Goal: Task Accomplishment & Management: Manage account settings

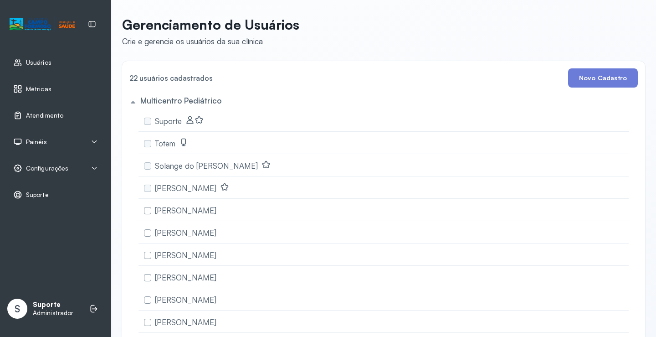
click at [51, 113] on span "Atendimento" at bounding box center [44, 116] width 37 height 8
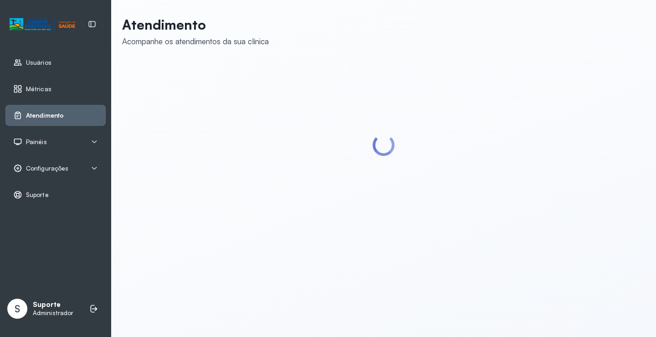
click at [53, 141] on div "Painéis" at bounding box center [55, 141] width 85 height 9
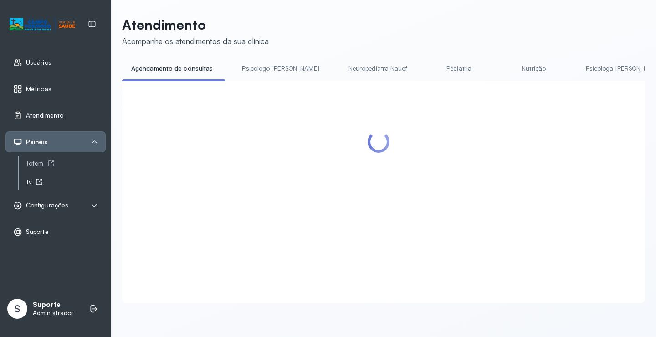
click at [43, 179] on div "Tv" at bounding box center [66, 182] width 80 height 8
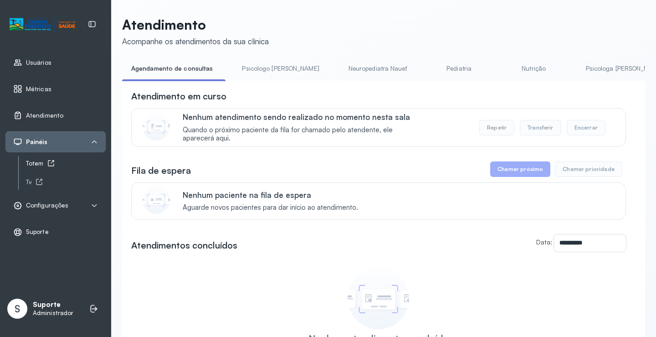
click at [36, 163] on div "Totem" at bounding box center [66, 163] width 80 height 8
click at [245, 72] on link "Psicologo Pedro" at bounding box center [280, 68] width 95 height 15
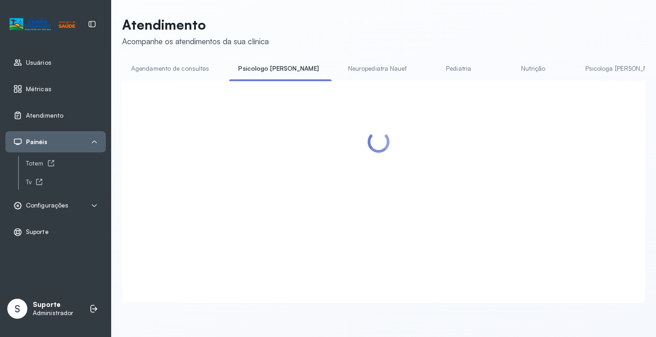
click at [157, 70] on link "Agendamento de consultas" at bounding box center [170, 68] width 96 height 15
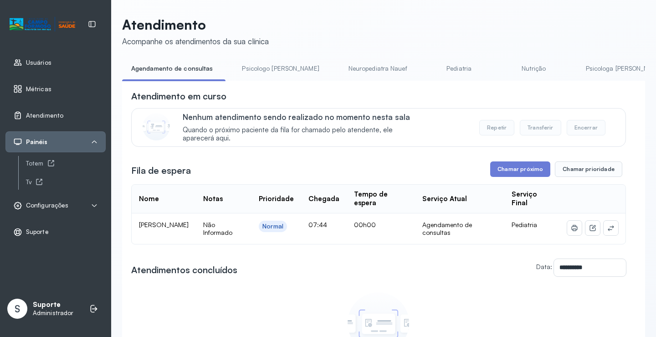
click at [607, 221] on td at bounding box center [593, 228] width 66 height 31
click at [609, 230] on button at bounding box center [611, 228] width 15 height 15
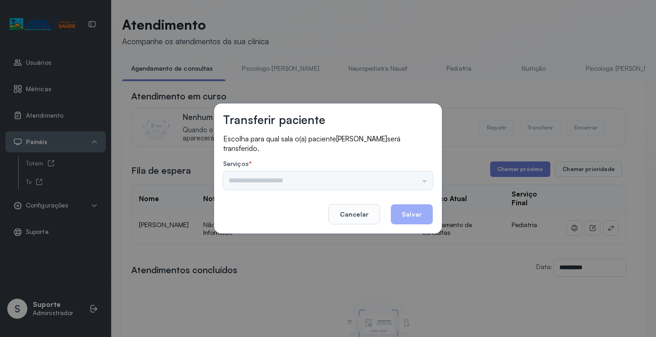
click at [408, 186] on div "Nenhuma opção encontrada" at bounding box center [328, 180] width 210 height 18
click at [415, 179] on input "text" at bounding box center [328, 180] width 210 height 18
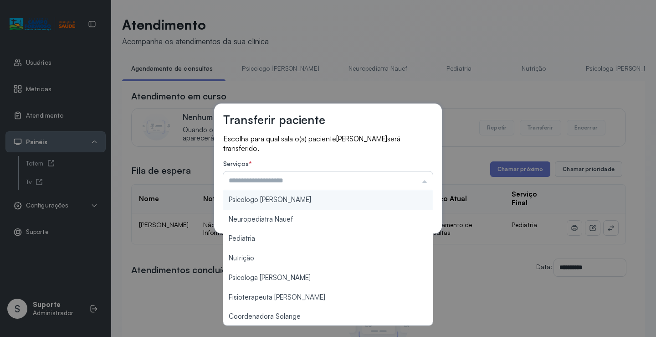
click at [416, 178] on input "text" at bounding box center [328, 180] width 210 height 18
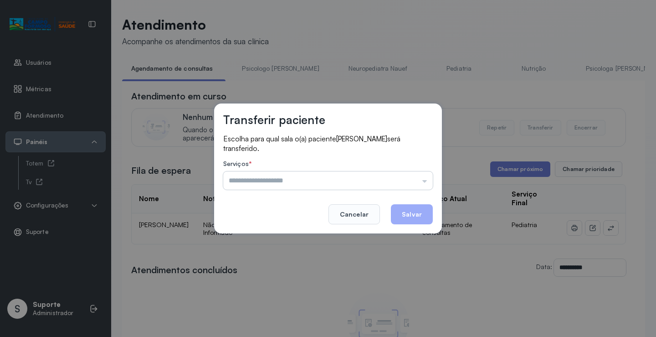
click at [416, 178] on input "text" at bounding box center [328, 180] width 210 height 18
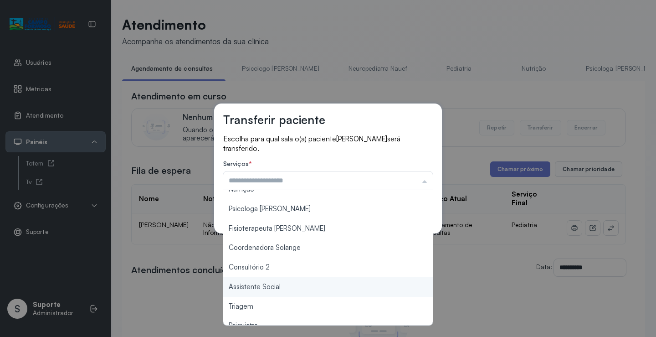
scroll to position [138, 0]
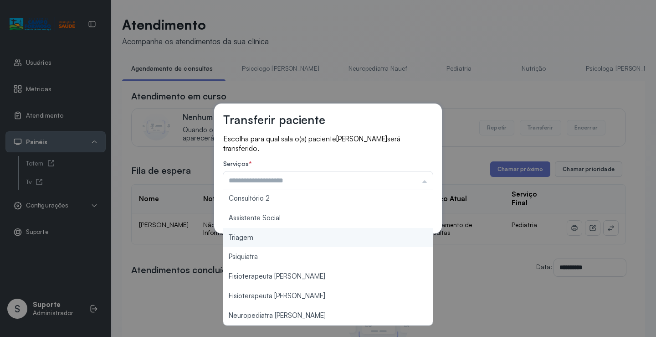
type input "*******"
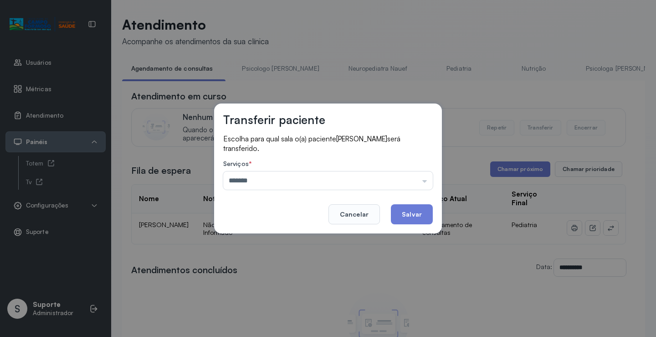
drag, startPoint x: 298, startPoint y: 238, endPoint x: 311, endPoint y: 234, distance: 12.8
click at [306, 236] on div "Transferir paciente Escolha para qual sala o(a) paciente MAYLA PEREIRA DA SILVA…" at bounding box center [328, 168] width 656 height 337
click at [421, 209] on button "Salvar" at bounding box center [412, 214] width 42 height 20
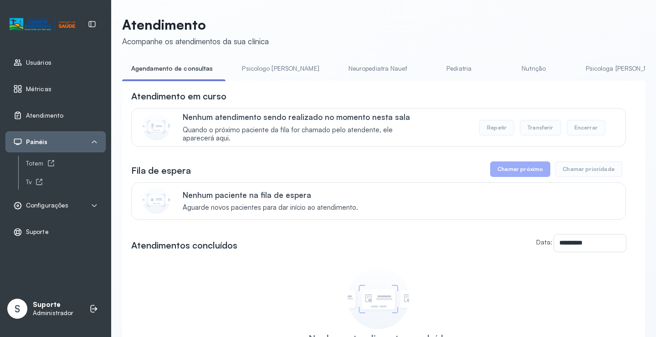
click at [261, 64] on link "Psicologo Pedro" at bounding box center [280, 68] width 95 height 15
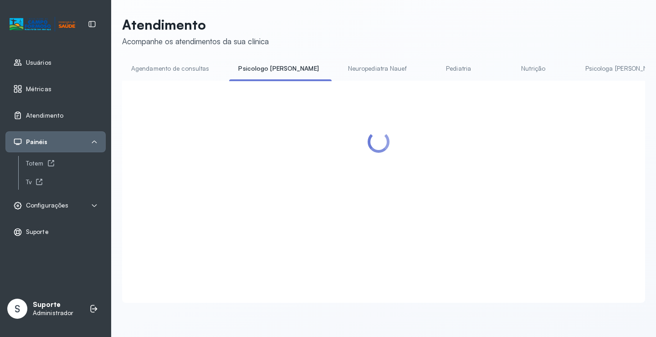
click at [189, 67] on link "Agendamento de consultas" at bounding box center [170, 68] width 96 height 15
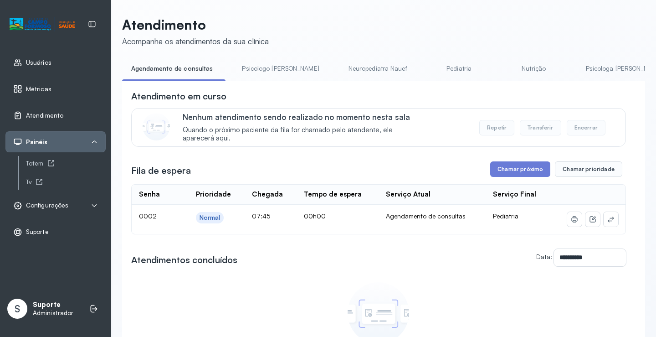
click at [601, 217] on td at bounding box center [588, 219] width 74 height 29
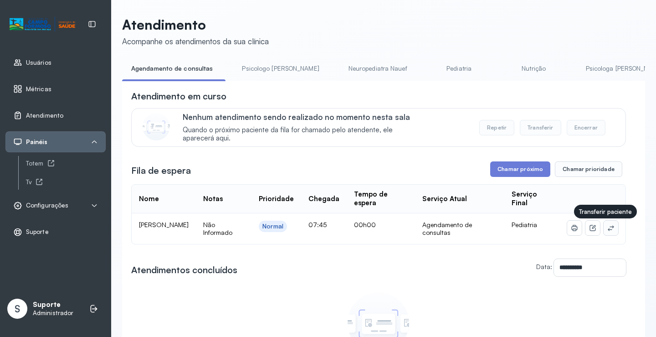
click at [604, 224] on button at bounding box center [611, 228] width 15 height 15
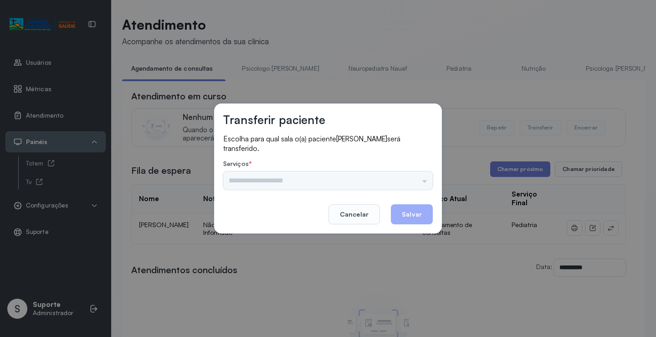
click at [399, 184] on div "Psicologo Pedro Neuropediatra Nauef Pediatria Nutrição Psicologa Alana Fisioter…" at bounding box center [328, 180] width 210 height 18
click at [412, 178] on div "Psicologo Pedro Neuropediatra Nauef Pediatria Nutrição Psicologa Alana Fisioter…" at bounding box center [328, 180] width 210 height 18
click at [420, 172] on input "text" at bounding box center [328, 180] width 210 height 18
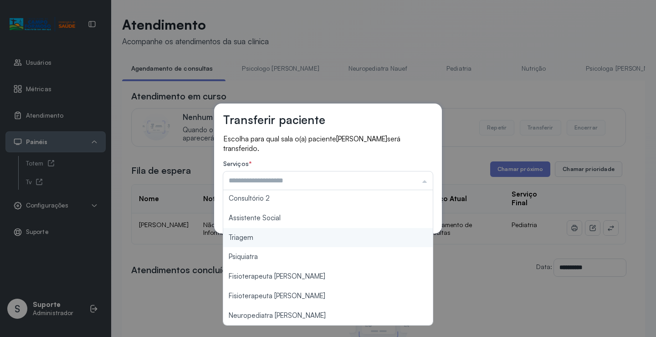
type input "*******"
click at [280, 243] on div "Transferir paciente Escolha para qual sala o(a) paciente THALITA SANTOS BATISTA…" at bounding box center [328, 168] width 656 height 337
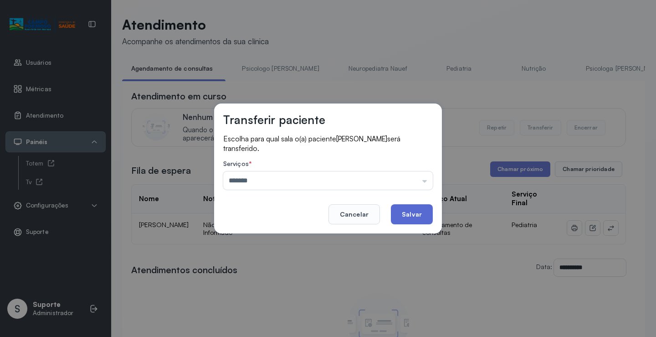
click at [407, 215] on button "Salvar" at bounding box center [412, 214] width 42 height 20
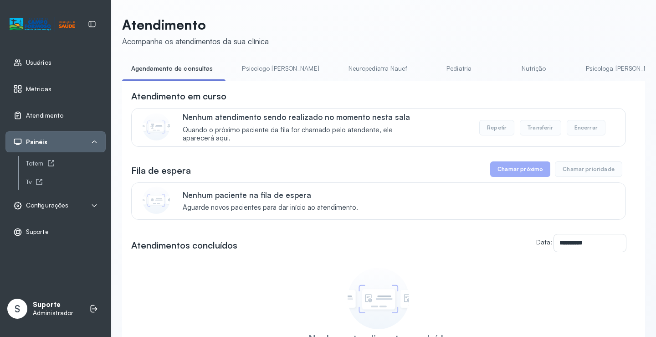
click at [267, 58] on div "**********" at bounding box center [383, 216] width 523 height 401
click at [267, 63] on link "Psicologo Pedro" at bounding box center [280, 68] width 95 height 15
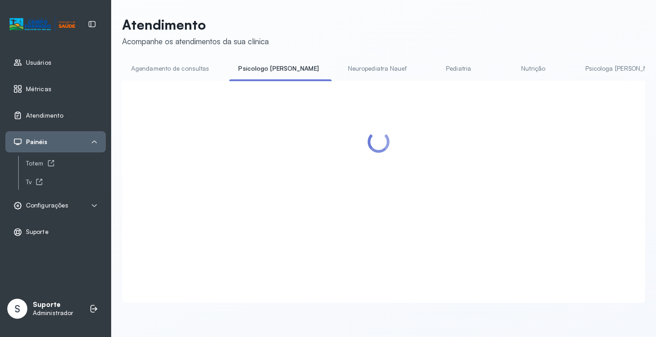
click at [177, 66] on link "Agendamento de consultas" at bounding box center [170, 68] width 96 height 15
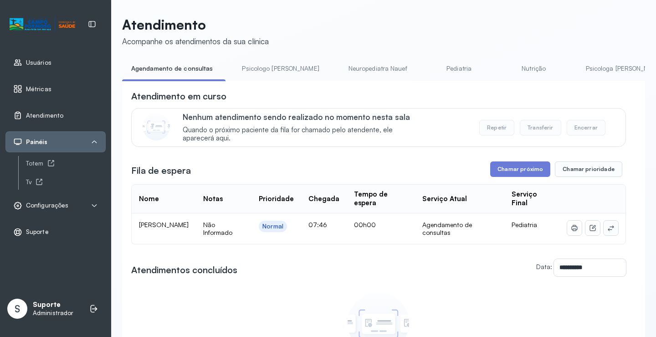
click at [604, 223] on button at bounding box center [611, 228] width 15 height 15
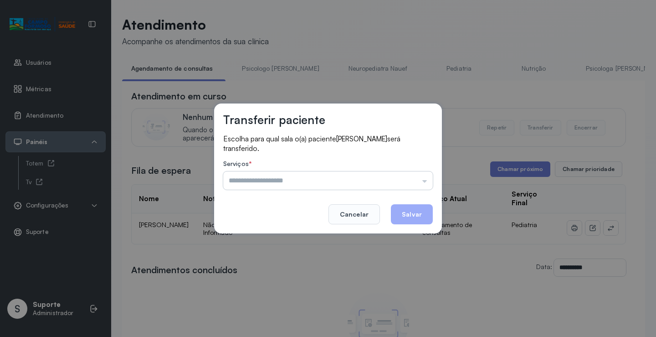
click at [380, 179] on input "text" at bounding box center [328, 180] width 210 height 18
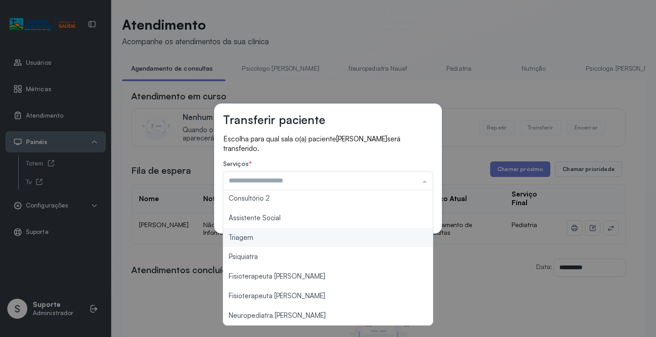
type input "*******"
click at [303, 234] on div "Transferir paciente Escolha para qual sala o(a) paciente AYLLA SOFIA SOUZA SILV…" at bounding box center [328, 168] width 656 height 337
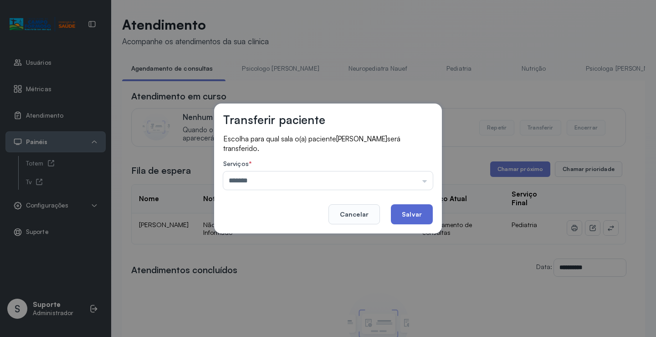
click at [412, 212] on button "Salvar" at bounding box center [412, 214] width 42 height 20
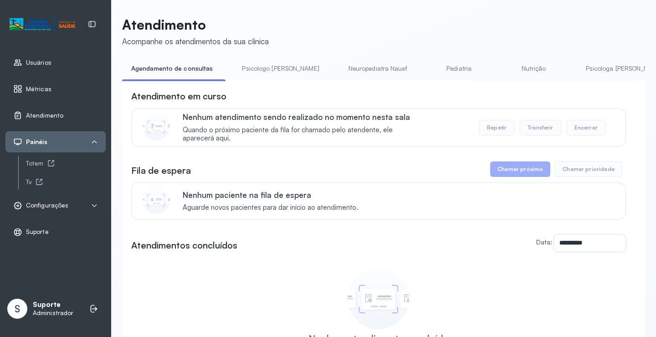
click at [264, 71] on link "Psicologo [PERSON_NAME]" at bounding box center [280, 68] width 95 height 15
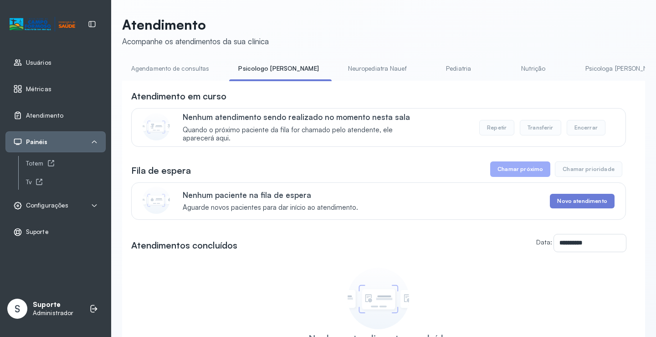
click at [189, 66] on link "Agendamento de consultas" at bounding box center [170, 68] width 96 height 15
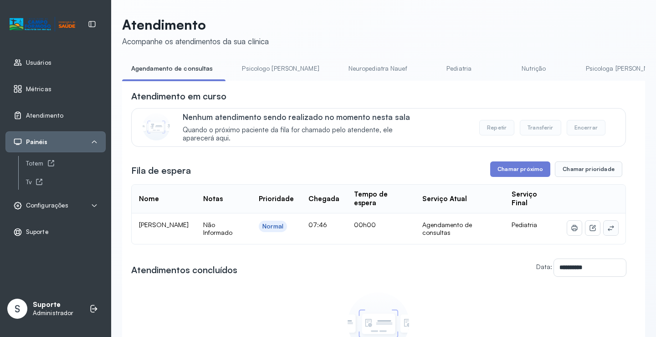
click at [612, 231] on td at bounding box center [593, 228] width 66 height 31
click at [608, 231] on button at bounding box center [611, 228] width 15 height 15
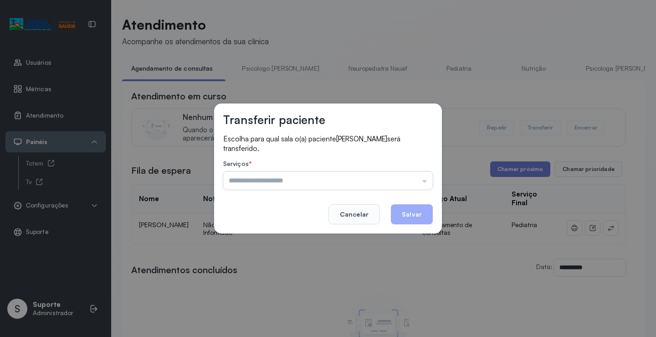
click at [421, 183] on input "text" at bounding box center [328, 180] width 210 height 18
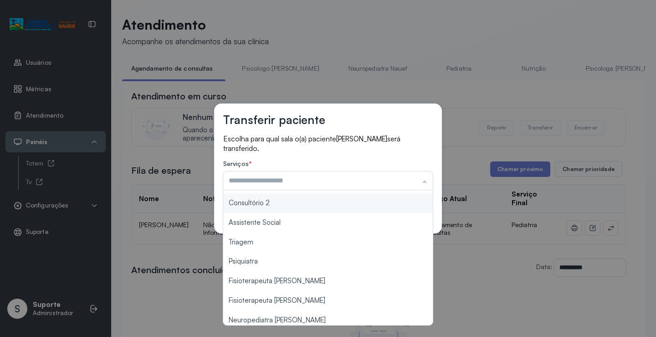
scroll to position [138, 0]
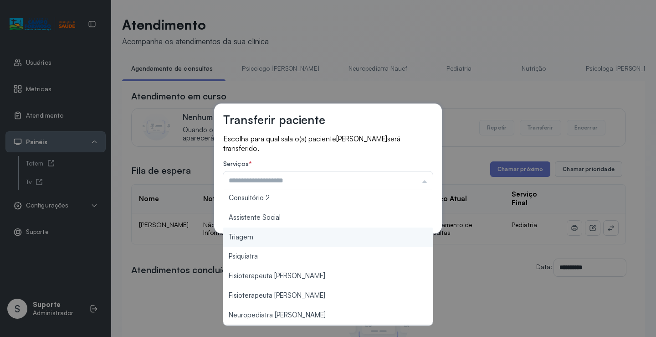
type input "*******"
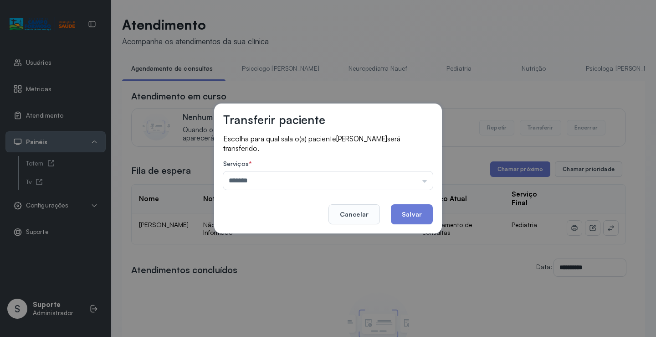
drag, startPoint x: 267, startPoint y: 237, endPoint x: 296, endPoint y: 232, distance: 28.7
click at [268, 237] on div "Transferir paciente Escolha para qual sala o(a) paciente ANA CLARA ALVES DE SOU…" at bounding box center [328, 168] width 656 height 337
click at [397, 214] on button "Salvar" at bounding box center [412, 214] width 42 height 20
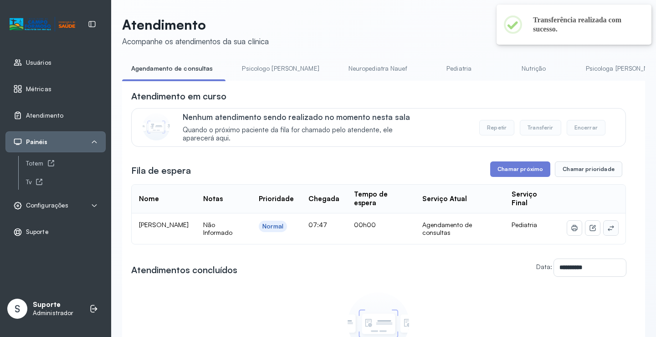
click at [607, 227] on icon at bounding box center [610, 227] width 7 height 7
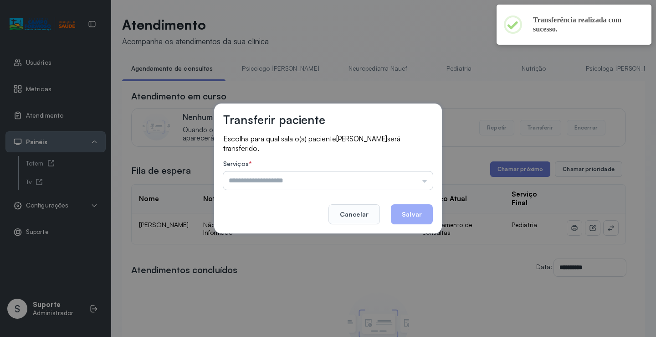
click at [415, 175] on input "text" at bounding box center [328, 180] width 210 height 18
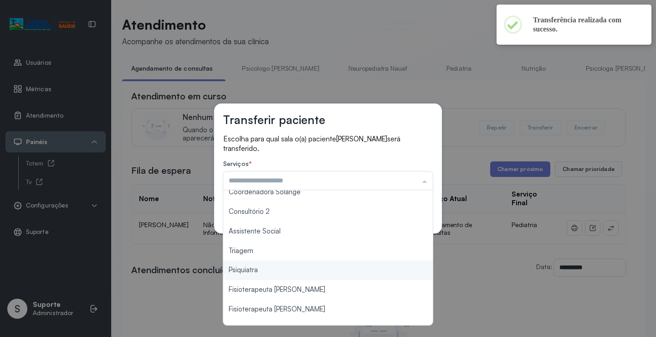
scroll to position [137, 0]
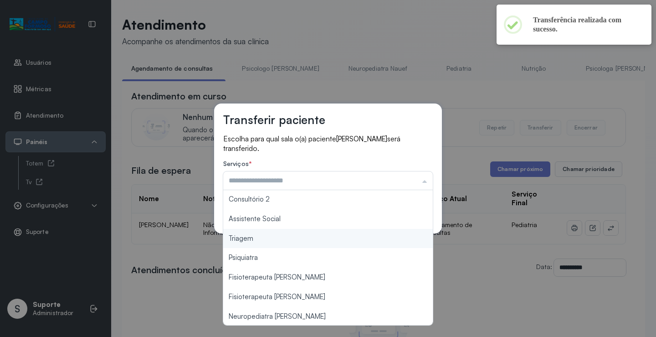
type input "*******"
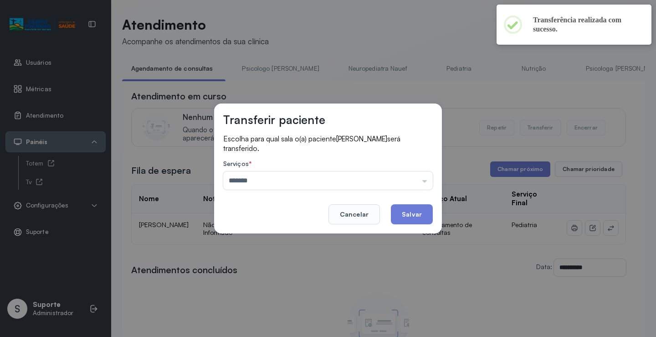
drag, startPoint x: 285, startPoint y: 239, endPoint x: 406, endPoint y: 214, distance: 123.7
click at [286, 238] on div "Transferir paciente Escolha para qual sala o(a) paciente MARIA YSABELLA ALVES D…" at bounding box center [328, 168] width 656 height 337
click at [429, 213] on button "Salvar" at bounding box center [412, 214] width 42 height 20
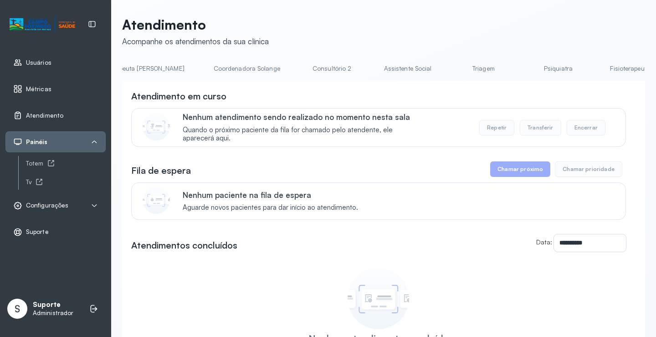
scroll to position [0, 616]
click at [433, 65] on link "Triagem" at bounding box center [465, 68] width 64 height 15
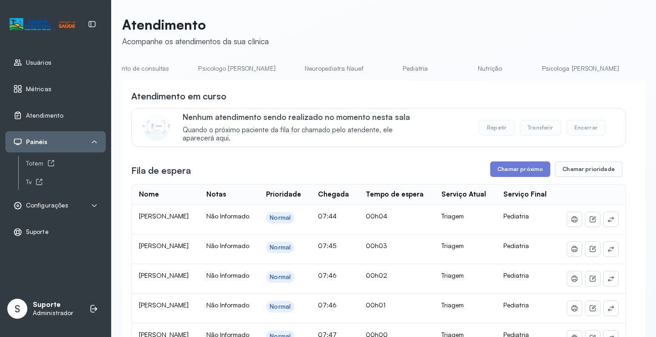
scroll to position [0, 0]
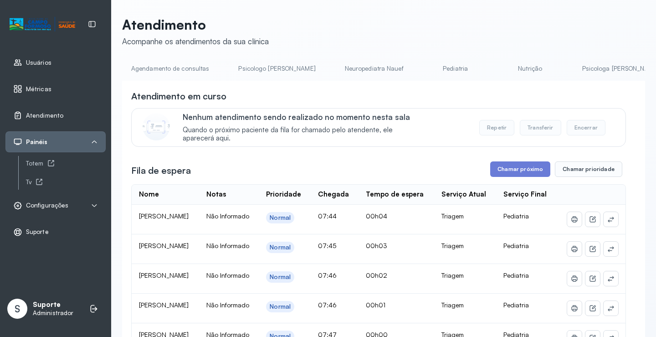
click at [147, 65] on link "Agendamento de consultas" at bounding box center [170, 68] width 96 height 15
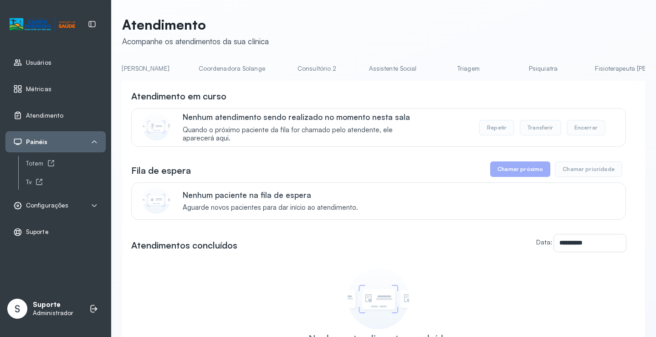
scroll to position [0, 612]
click at [436, 71] on link "Triagem" at bounding box center [468, 68] width 64 height 15
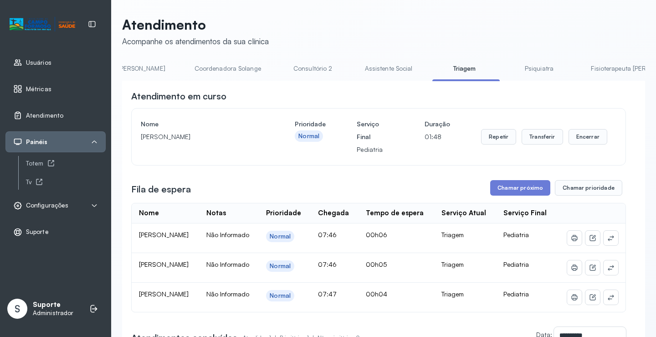
click at [57, 203] on span "Configurações" at bounding box center [47, 205] width 42 height 8
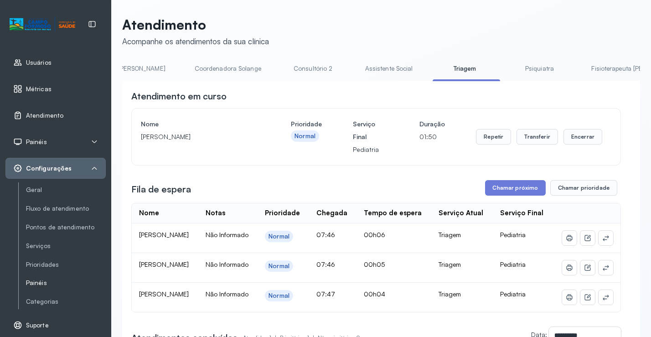
click at [38, 282] on link "Painéis" at bounding box center [66, 283] width 80 height 8
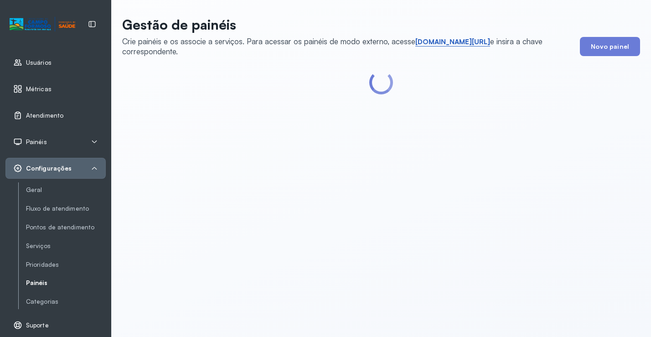
click at [452, 41] on link "short.sysvale.com/tv" at bounding box center [452, 41] width 75 height 9
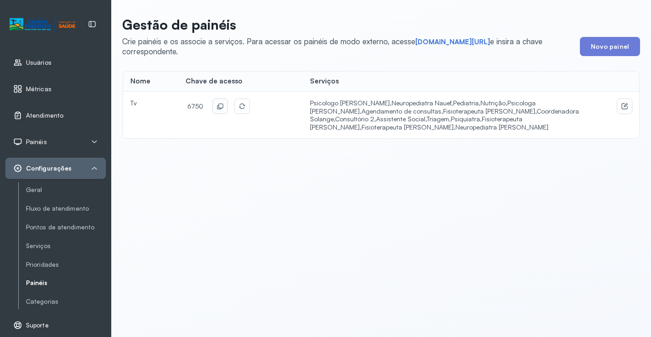
click at [219, 105] on icon at bounding box center [219, 106] width 7 height 7
click at [49, 114] on span "Atendimento" at bounding box center [44, 116] width 37 height 8
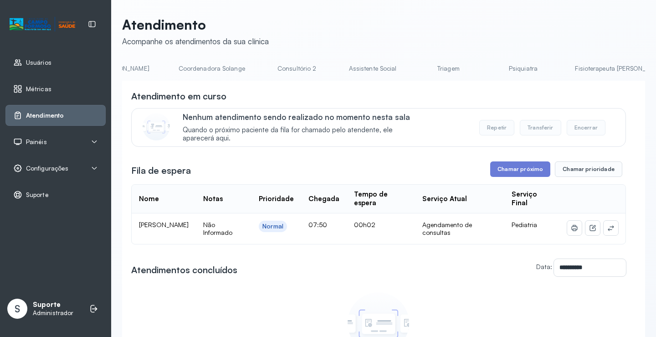
scroll to position [0, 639]
click at [409, 68] on link "Triagem" at bounding box center [441, 68] width 64 height 15
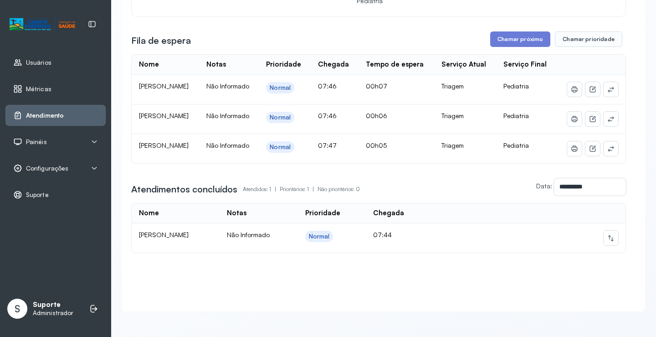
scroll to position [171, 0]
click at [604, 235] on button at bounding box center [611, 238] width 15 height 15
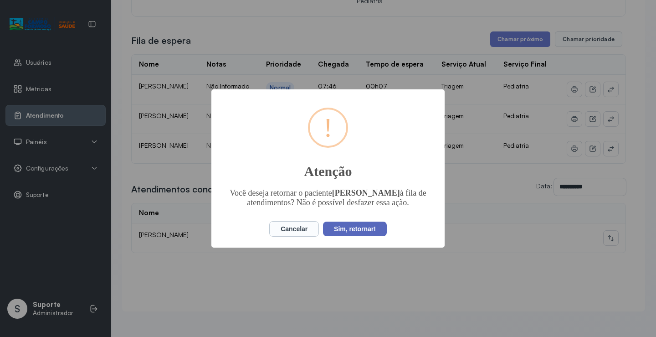
click at [361, 227] on button "Sim, retornar!" at bounding box center [355, 228] width 64 height 15
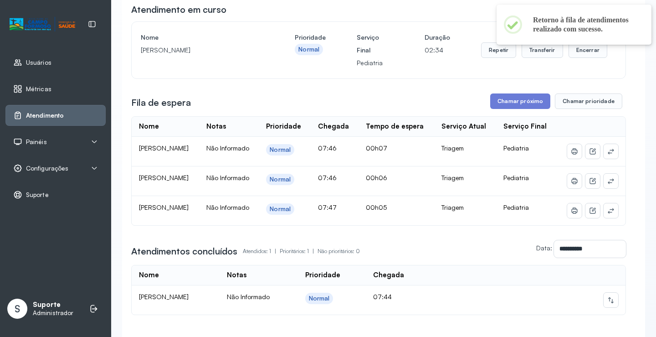
scroll to position [80, 0]
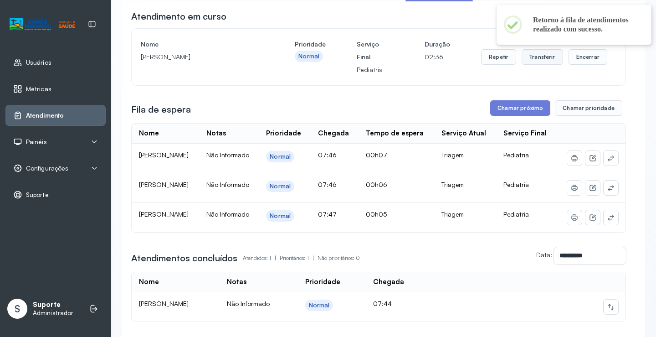
click at [541, 58] on button "Transferir" at bounding box center [542, 56] width 41 height 15
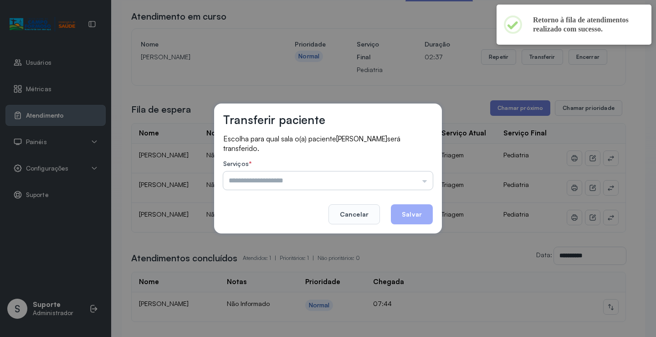
click at [414, 175] on input "text" at bounding box center [328, 180] width 210 height 18
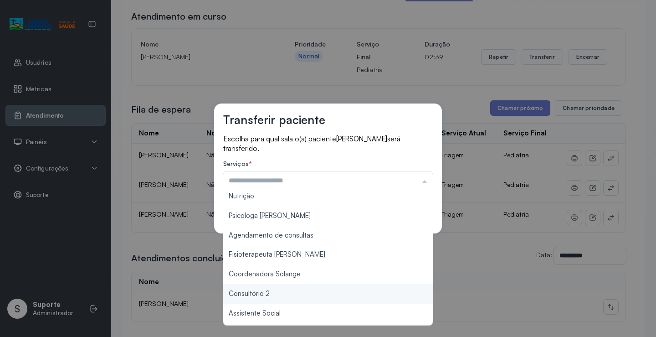
scroll to position [0, 0]
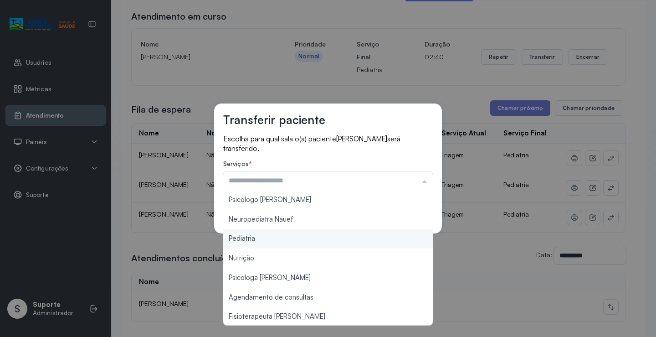
type input "*********"
click at [293, 243] on div "Transferir paciente Escolha para qual sala o(a) paciente THALITA SANTOS BATISTA…" at bounding box center [328, 168] width 656 height 337
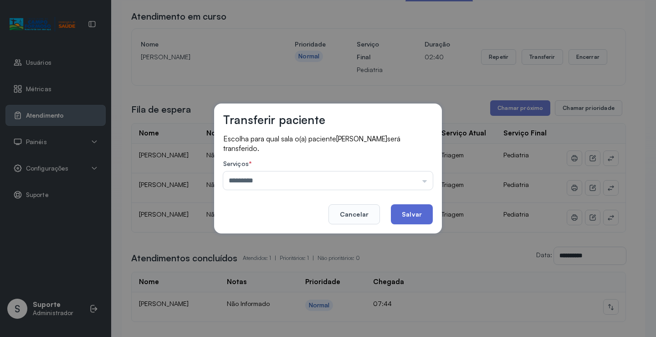
click at [401, 221] on button "Salvar" at bounding box center [412, 214] width 42 height 20
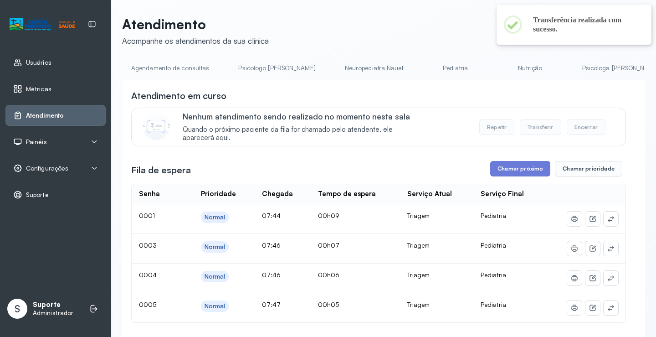
scroll to position [80, 0]
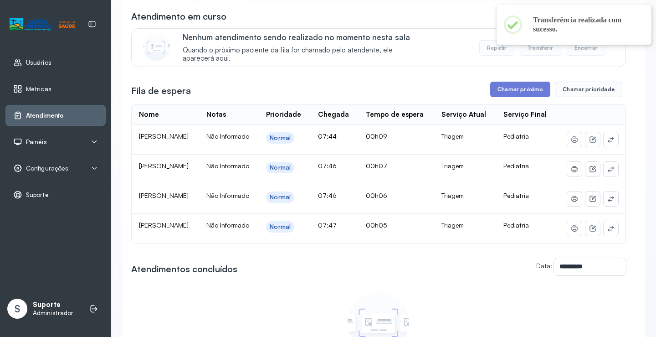
click at [525, 102] on div "**********" at bounding box center [378, 196] width 495 height 373
click at [525, 95] on button "Chamar próximo" at bounding box center [520, 89] width 60 height 15
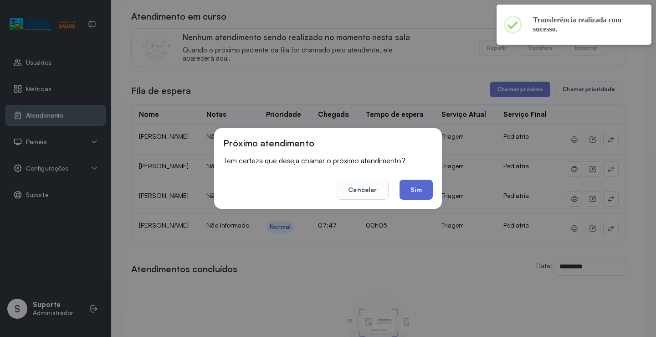
click at [426, 193] on button "Sim" at bounding box center [416, 190] width 33 height 20
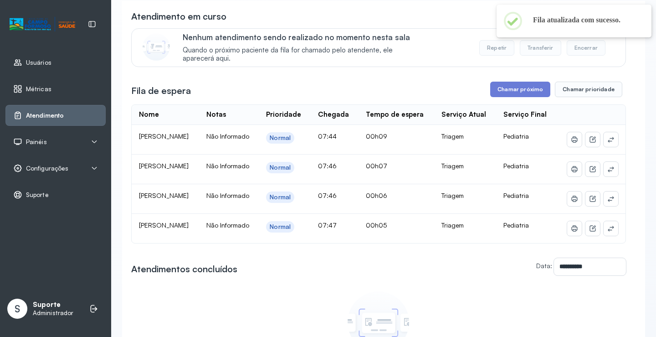
scroll to position [40, 0]
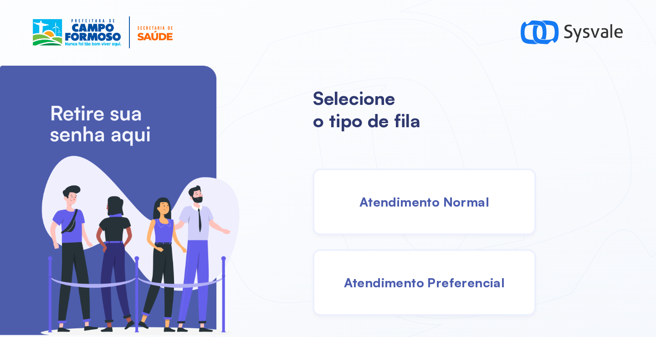
click at [383, 207] on span "Atendimento Normal" at bounding box center [424, 202] width 130 height 16
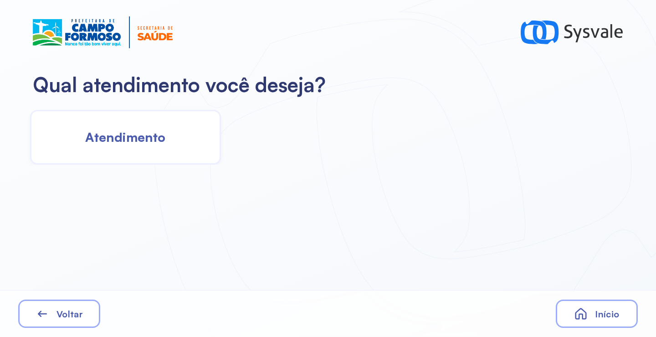
click at [174, 154] on div "Atendimento" at bounding box center [125, 137] width 191 height 55
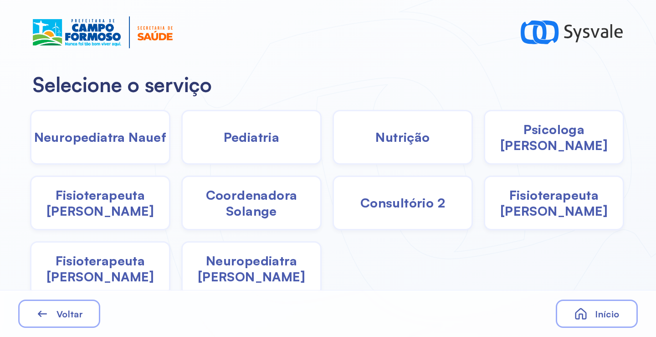
click at [262, 147] on div "Pediatria" at bounding box center [251, 137] width 140 height 55
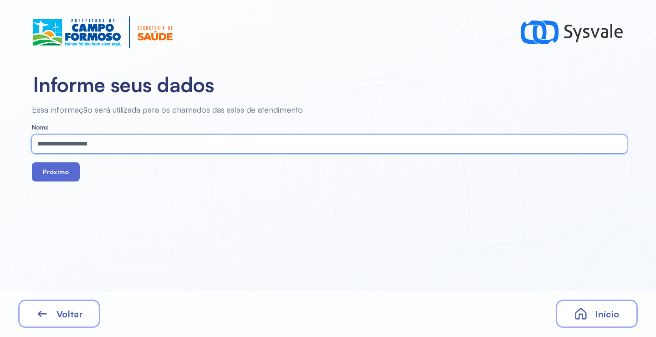
type input "**********"
click at [41, 164] on button "Próximo" at bounding box center [56, 171] width 48 height 19
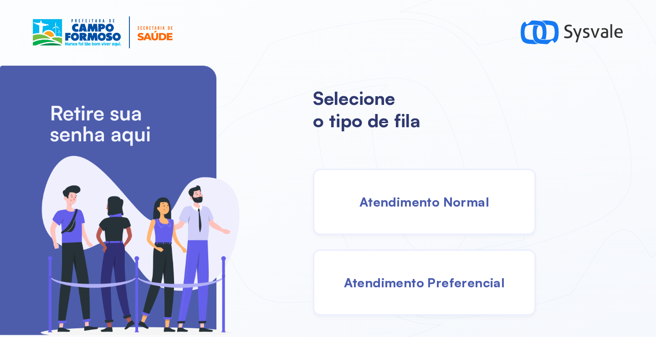
drag, startPoint x: 423, startPoint y: 211, endPoint x: 415, endPoint y: 211, distance: 8.3
click at [415, 211] on div "Atendimento Normal" at bounding box center [424, 202] width 223 height 66
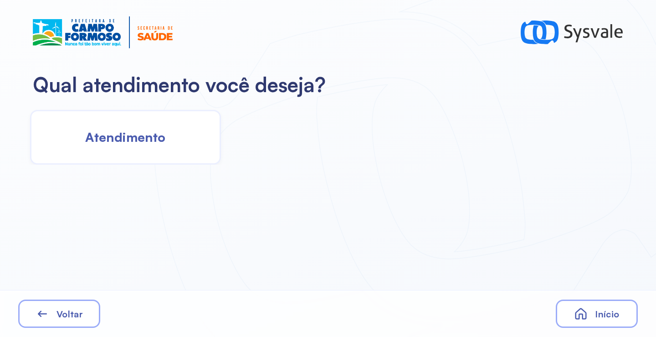
click at [156, 157] on div "Atendimento" at bounding box center [125, 137] width 191 height 55
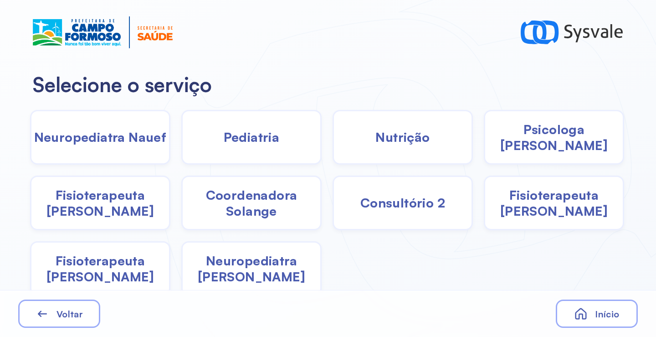
click at [241, 139] on span "Pediatria" at bounding box center [252, 137] width 56 height 16
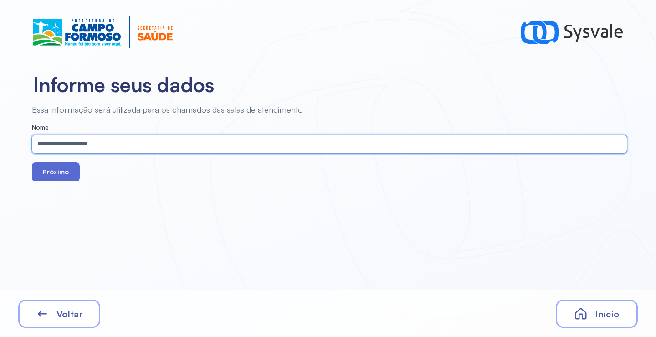
type input "**********"
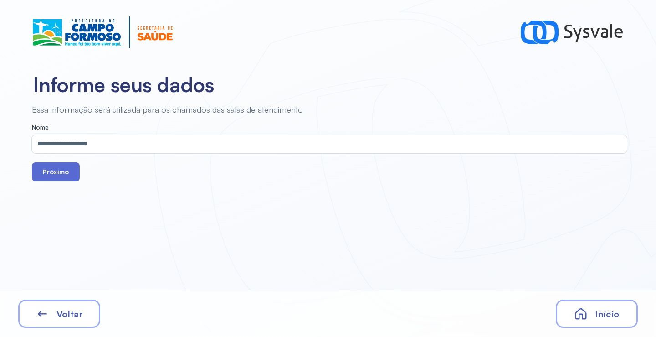
click at [72, 175] on button "Próximo" at bounding box center [56, 171] width 48 height 19
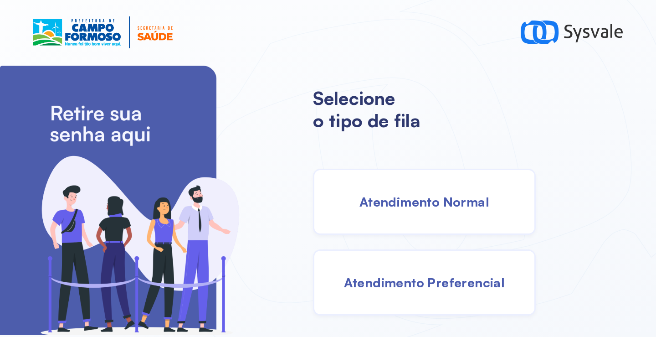
click at [396, 202] on span "Atendimento Normal" at bounding box center [424, 202] width 130 height 16
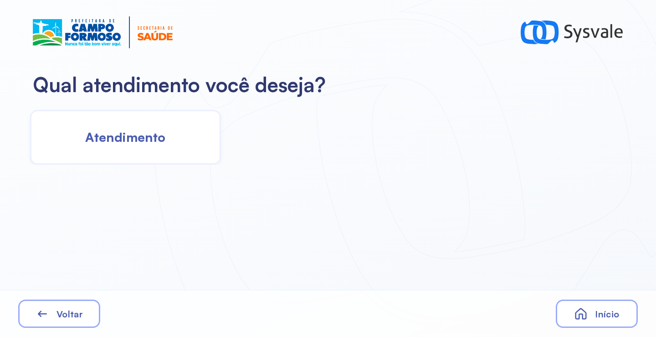
click at [154, 135] on span "Atendimento" at bounding box center [125, 137] width 80 height 16
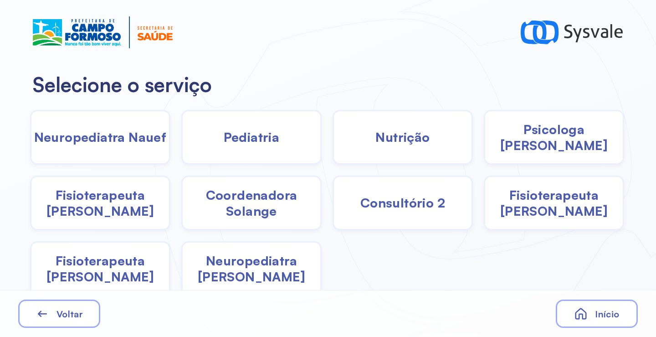
click at [250, 149] on div "Pediatria" at bounding box center [251, 137] width 140 height 55
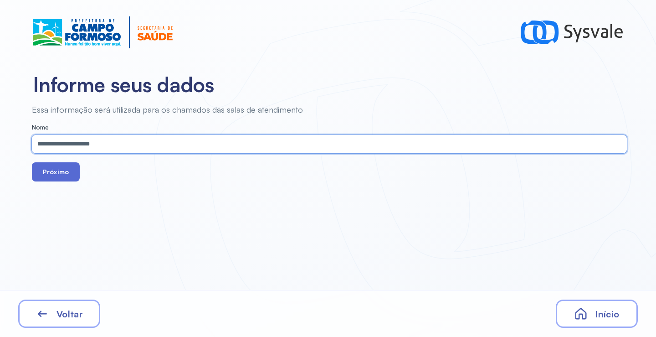
type input "**********"
click at [55, 172] on button "Próximo" at bounding box center [56, 171] width 48 height 19
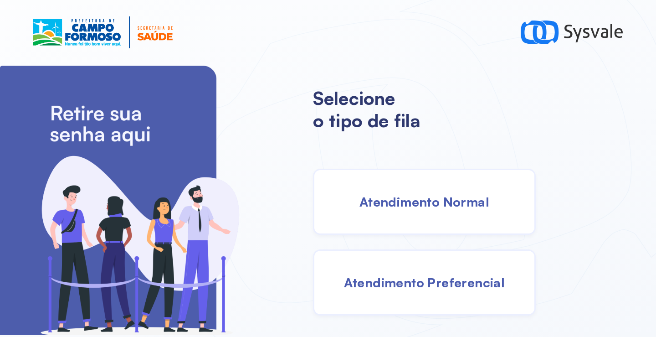
drag, startPoint x: 426, startPoint y: 209, endPoint x: 411, endPoint y: 204, distance: 15.8
click at [411, 204] on span "Atendimento Normal" at bounding box center [424, 202] width 130 height 16
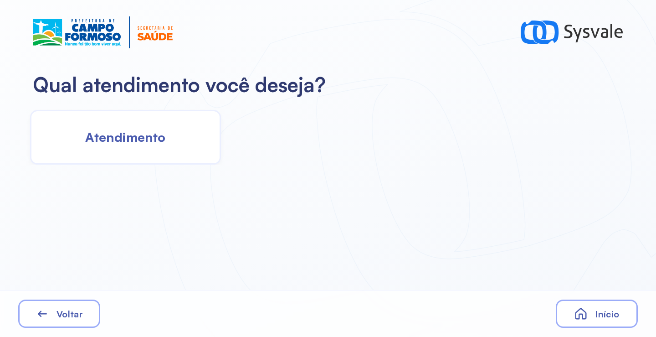
click at [172, 139] on div "Atendimento" at bounding box center [125, 137] width 191 height 55
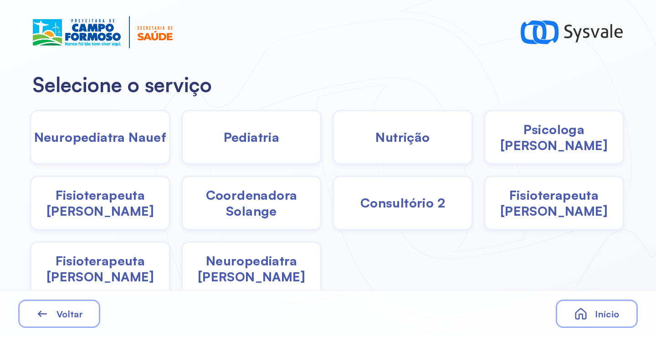
click at [251, 153] on div "Pediatria" at bounding box center [251, 137] width 140 height 55
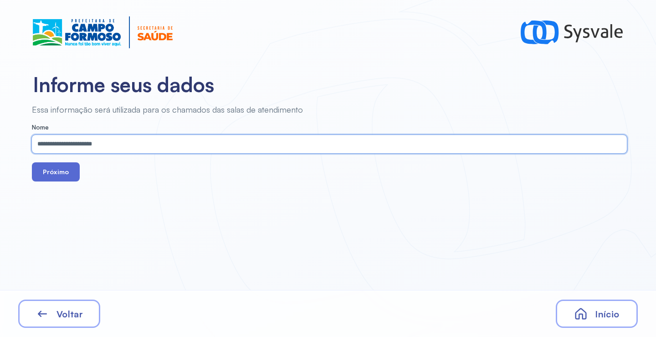
type input "**********"
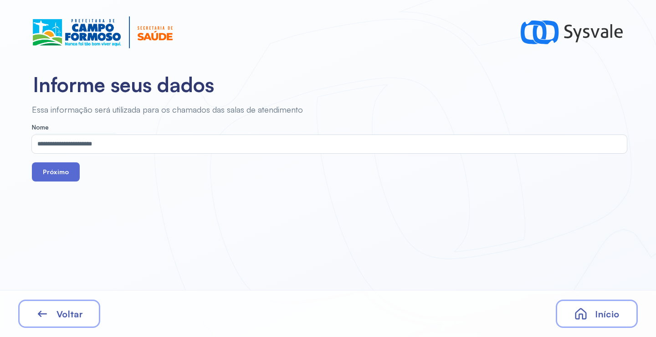
click at [70, 170] on button "Próximo" at bounding box center [56, 171] width 48 height 19
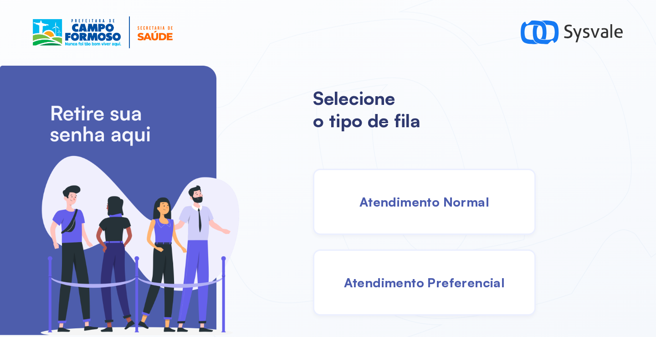
click at [390, 210] on div "Atendimento Normal" at bounding box center [424, 202] width 223 height 66
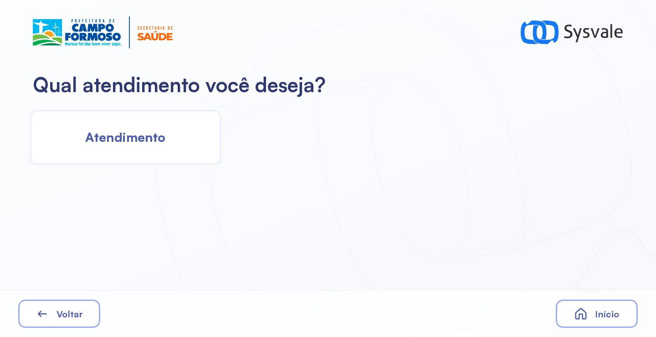
click at [144, 141] on span "Atendimento" at bounding box center [125, 137] width 80 height 16
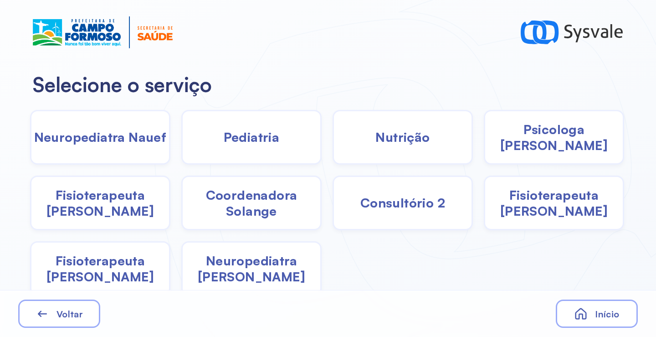
click at [254, 144] on span "Pediatria" at bounding box center [252, 137] width 56 height 16
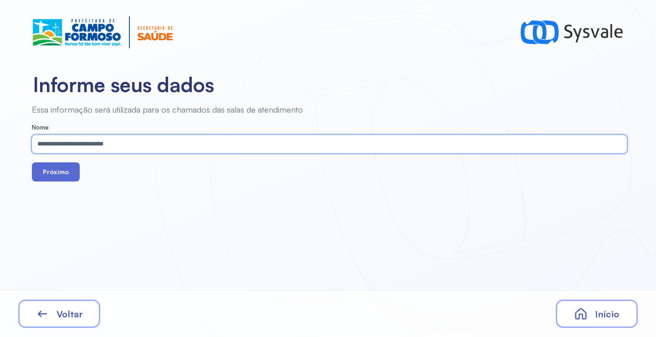
type input "**********"
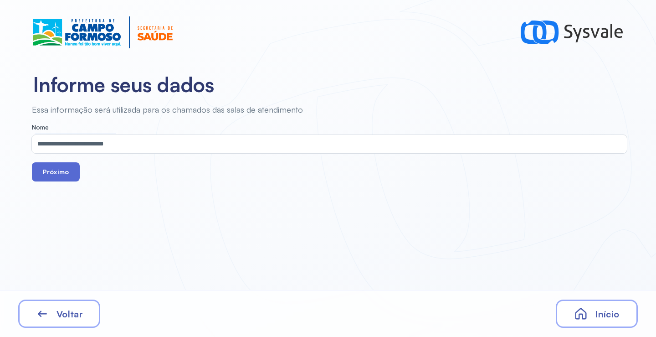
click at [56, 174] on button "Próximo" at bounding box center [56, 171] width 48 height 19
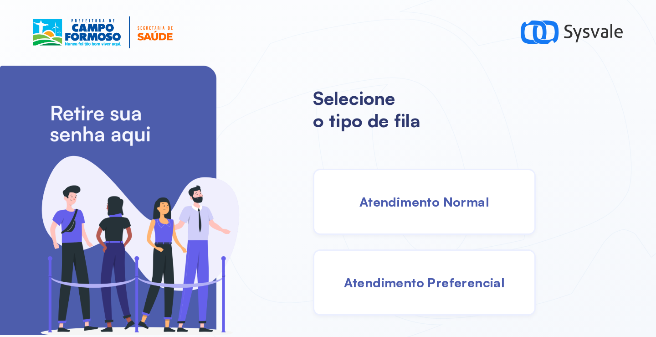
click at [413, 203] on span "Atendimento Normal" at bounding box center [424, 202] width 130 height 16
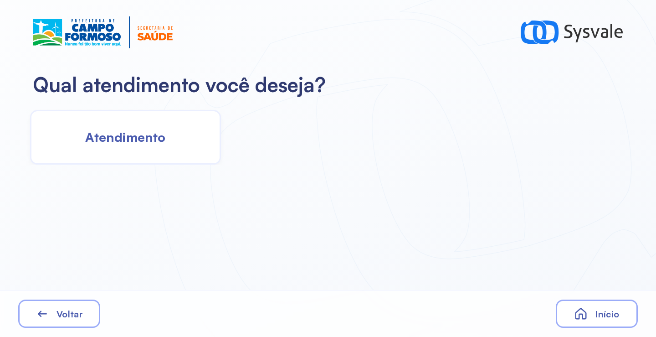
click at [174, 145] on div "Atendimento" at bounding box center [125, 137] width 191 height 55
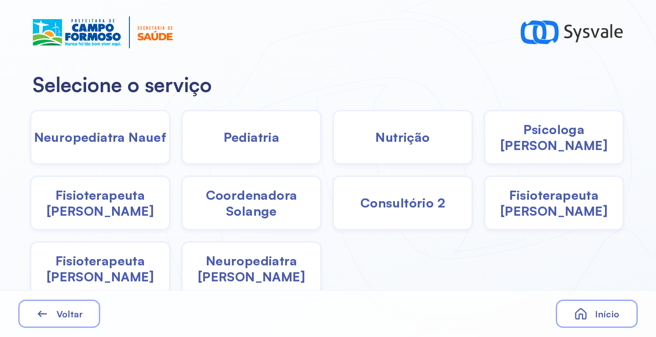
click at [248, 141] on span "Pediatria" at bounding box center [252, 137] width 56 height 16
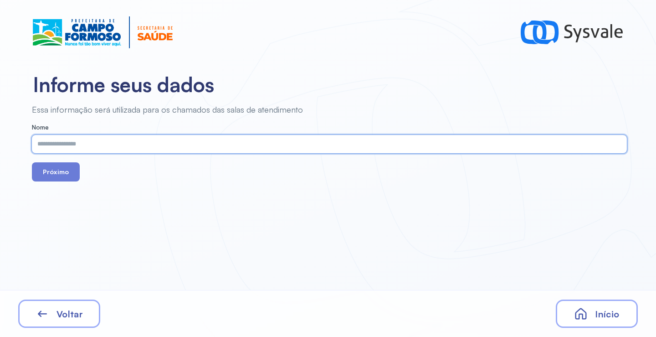
paste input "**********"
type input "**********"
click at [59, 171] on button "Próximo" at bounding box center [56, 171] width 48 height 19
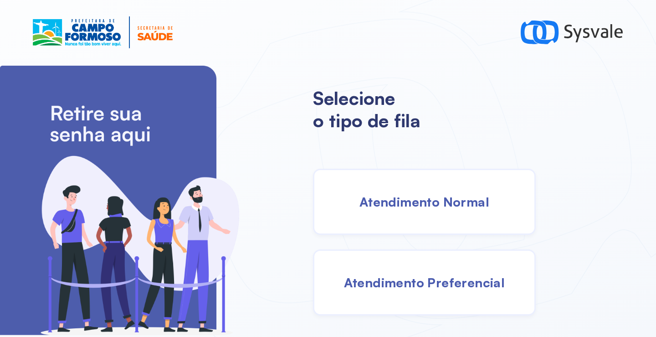
click at [399, 193] on div "Atendimento Normal" at bounding box center [424, 202] width 223 height 66
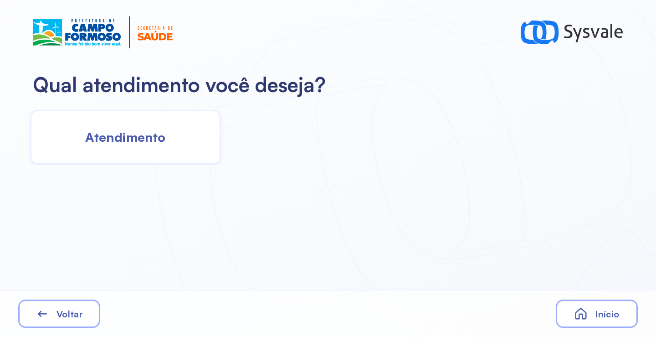
click at [185, 146] on div "Atendimento" at bounding box center [125, 137] width 191 height 55
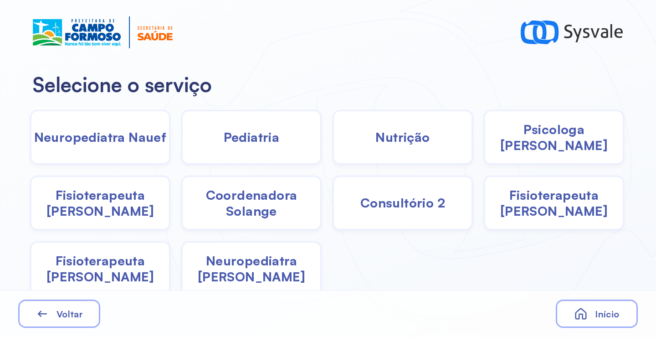
click at [223, 145] on div "Pediatria" at bounding box center [251, 137] width 140 height 55
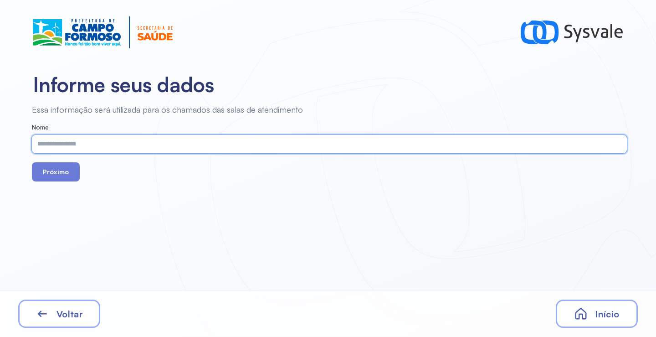
paste input "**********"
type input "**********"
click at [56, 174] on button "Próximo" at bounding box center [56, 171] width 48 height 19
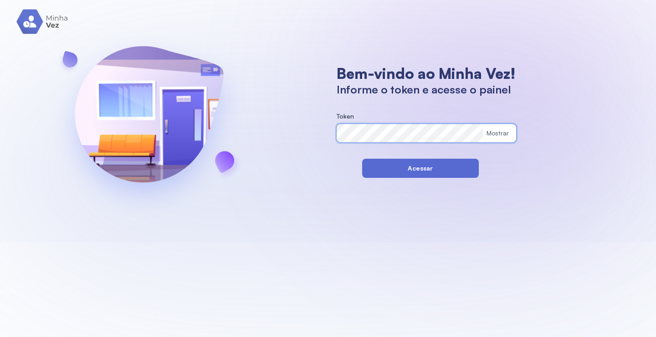
click at [372, 167] on button "Acessar" at bounding box center [420, 168] width 117 height 19
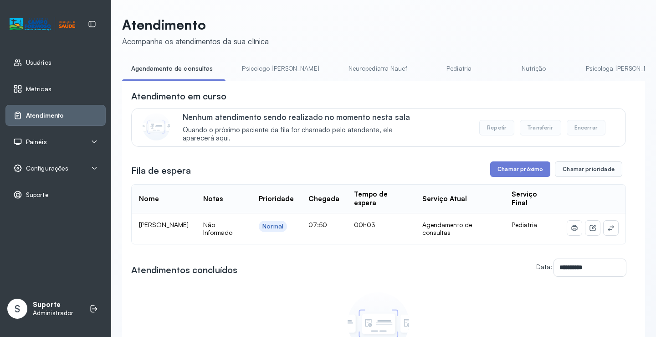
click at [427, 72] on link "Pediatria" at bounding box center [459, 68] width 64 height 15
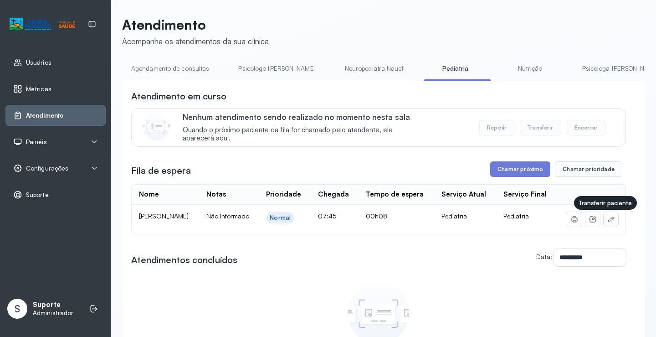
click at [607, 223] on icon at bounding box center [610, 219] width 7 height 7
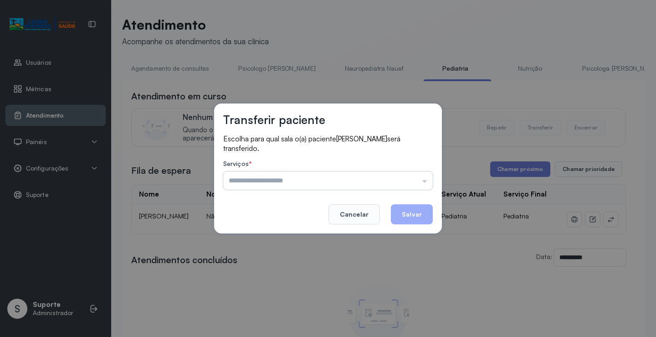
click at [421, 172] on input "text" at bounding box center [328, 180] width 210 height 18
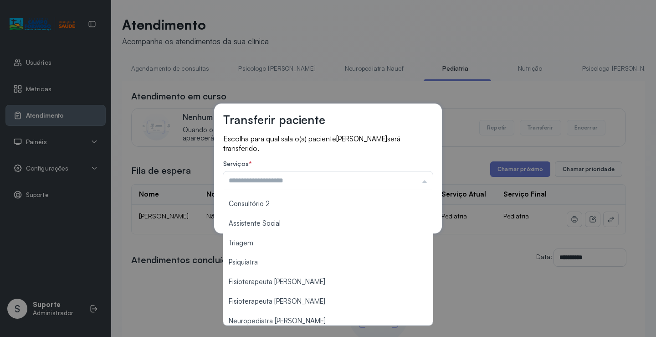
scroll to position [137, 0]
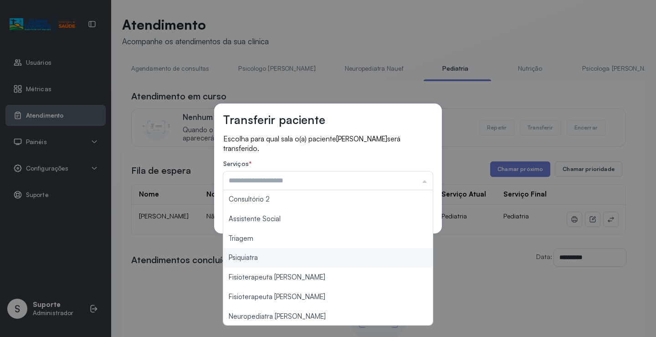
type input "*******"
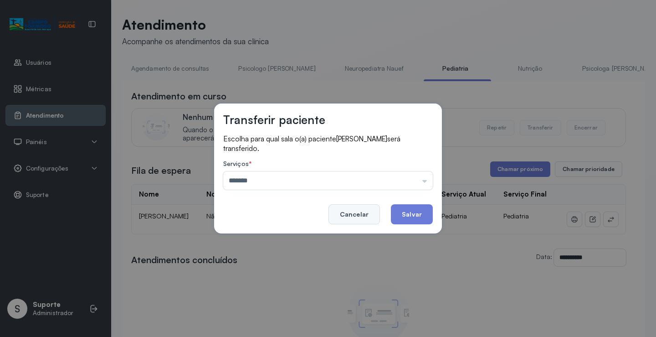
drag, startPoint x: 299, startPoint y: 242, endPoint x: 369, endPoint y: 218, distance: 74.2
click at [299, 241] on div "Transferir paciente Escolha para qual sala o(a) paciente [PERSON_NAME] será tra…" at bounding box center [328, 168] width 656 height 337
click at [399, 215] on button "Salvar" at bounding box center [412, 214] width 42 height 20
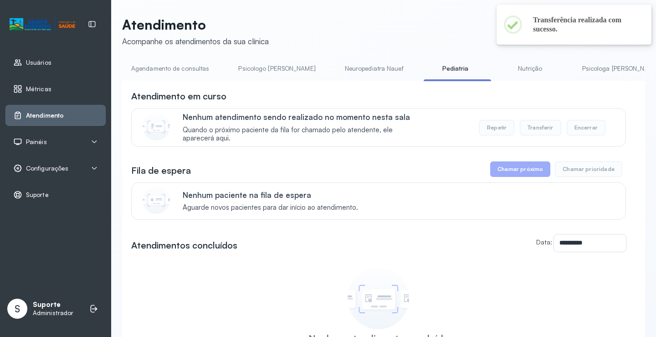
click at [162, 66] on link "Agendamento de consultas" at bounding box center [170, 68] width 96 height 15
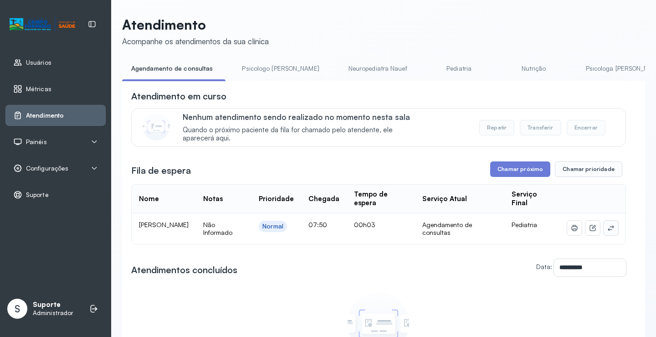
click at [607, 230] on icon at bounding box center [610, 227] width 7 height 7
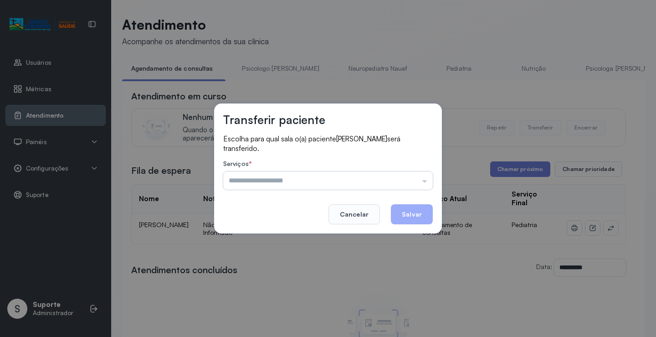
click at [416, 185] on input "text" at bounding box center [328, 180] width 210 height 18
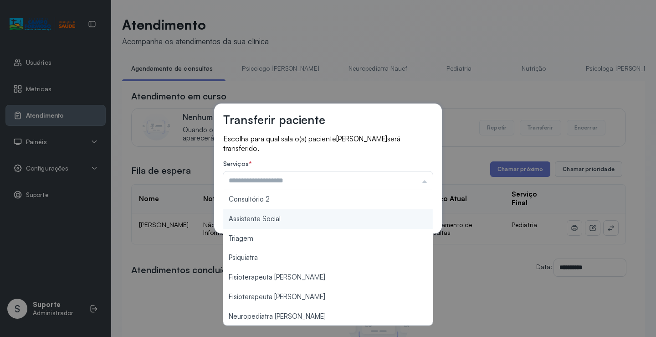
scroll to position [138, 0]
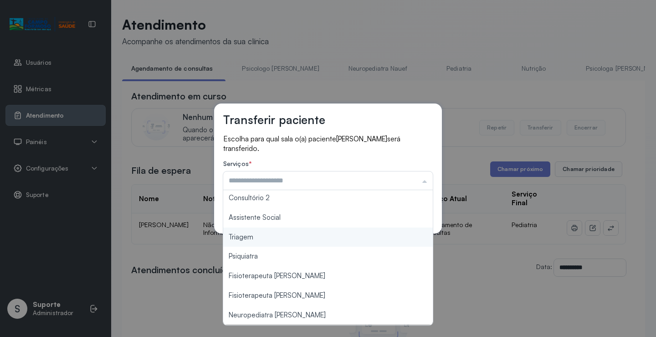
type input "*******"
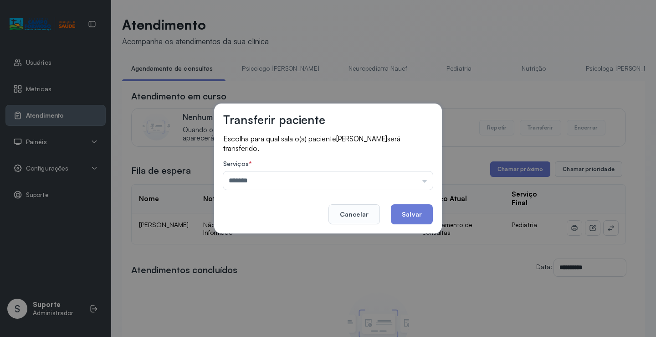
click at [279, 237] on div "Transferir paciente Escolha para qual sala o(a) paciente ARTHUR EMANUEL DE FREI…" at bounding box center [328, 168] width 656 height 337
click at [416, 212] on button "Salvar" at bounding box center [412, 214] width 42 height 20
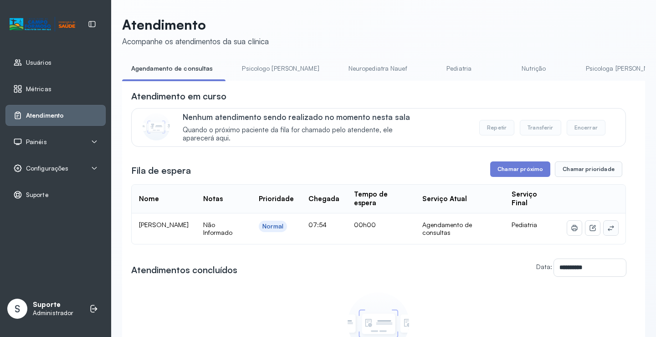
click at [607, 231] on icon at bounding box center [610, 227] width 7 height 7
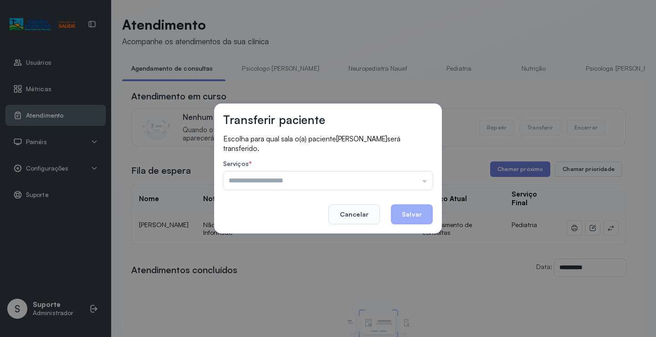
click at [409, 174] on input "text" at bounding box center [328, 180] width 210 height 18
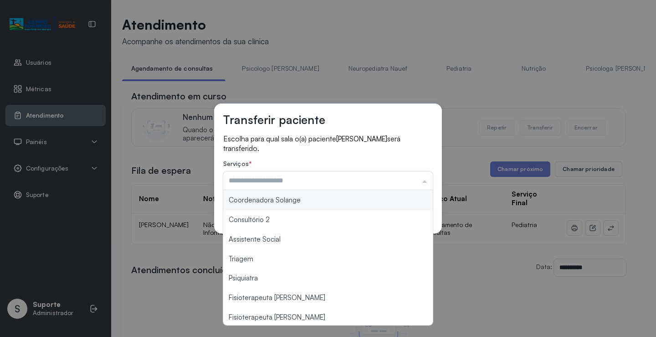
scroll to position [138, 0]
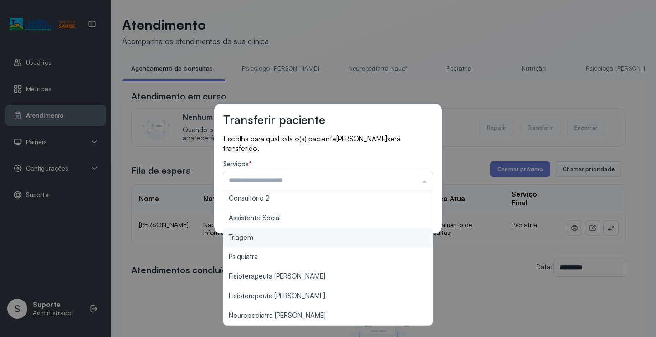
type input "*******"
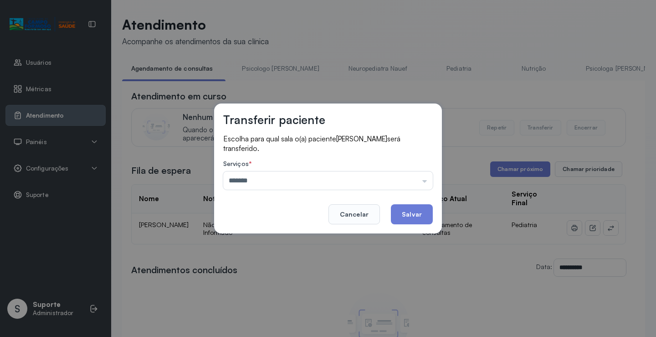
drag, startPoint x: 263, startPoint y: 241, endPoint x: 372, endPoint y: 217, distance: 111.3
click at [264, 240] on div "Transferir paciente Escolha para qual sala o(a) paciente LEVI SANTOS DE OLIVEIR…" at bounding box center [328, 168] width 656 height 337
click at [406, 212] on button "Salvar" at bounding box center [412, 214] width 42 height 20
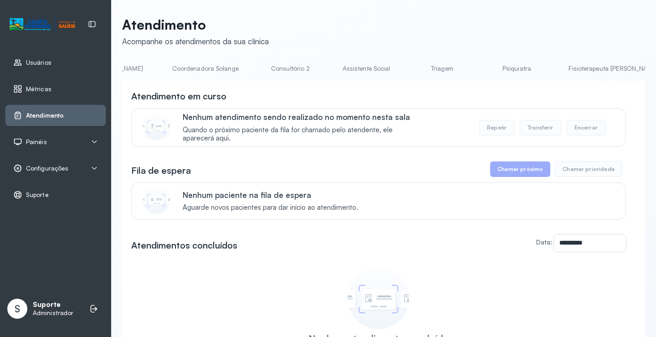
scroll to position [0, 629]
click at [420, 68] on link "Triagem" at bounding box center [452, 68] width 64 height 15
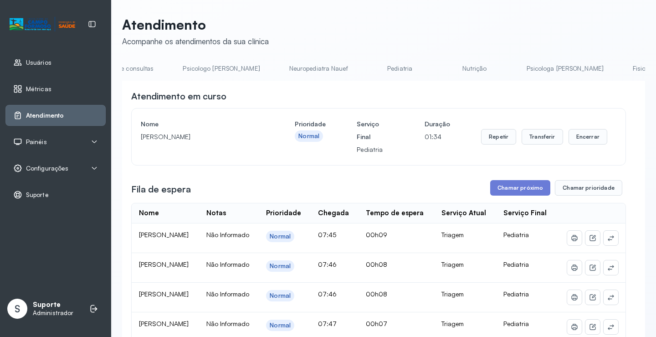
scroll to position [0, 0]
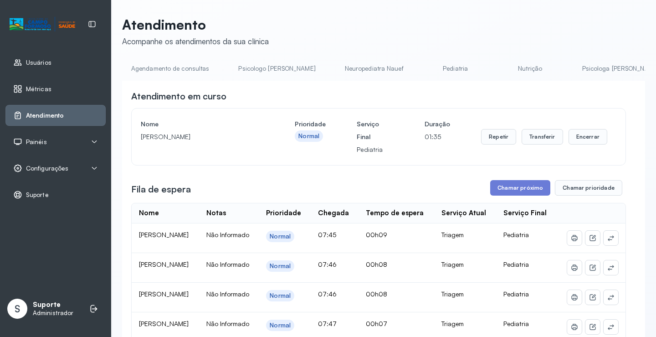
click at [163, 68] on link "Agendamento de consultas" at bounding box center [170, 68] width 96 height 15
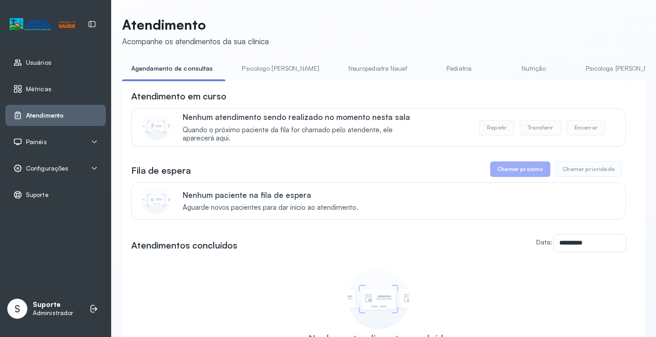
drag, startPoint x: 17, startPoint y: 141, endPoint x: 25, endPoint y: 139, distance: 8.0
click at [18, 141] on icon at bounding box center [17, 141] width 9 height 9
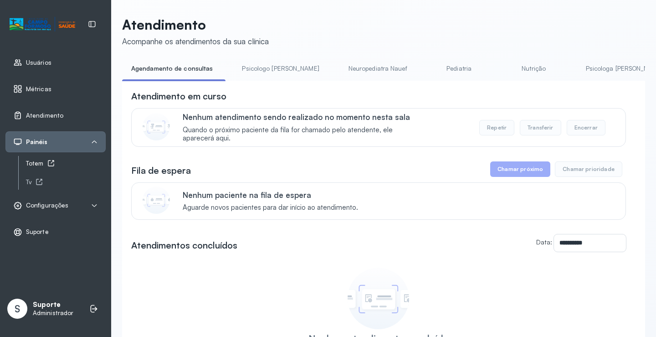
click at [41, 161] on div "Totem" at bounding box center [66, 163] width 80 height 8
click at [427, 68] on link "Pediatria" at bounding box center [459, 68] width 64 height 15
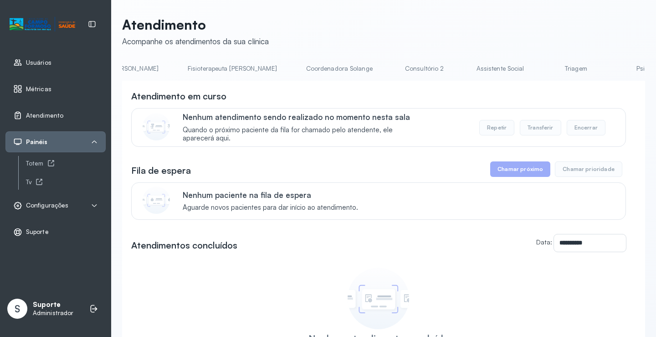
scroll to position [0, 513]
click at [532, 64] on link "Triagem" at bounding box center [564, 68] width 64 height 15
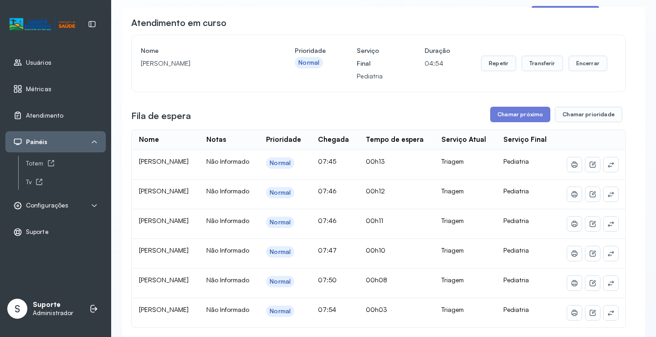
scroll to position [91, 0]
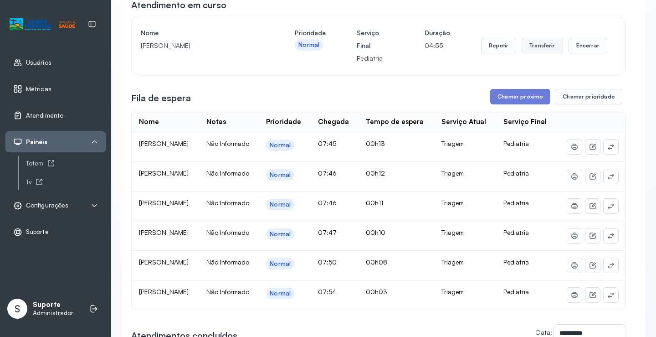
click at [545, 46] on button "Transferir" at bounding box center [542, 45] width 41 height 15
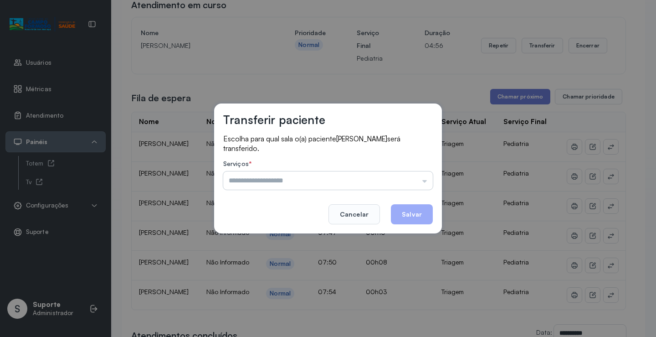
click at [427, 179] on input "text" at bounding box center [328, 180] width 210 height 18
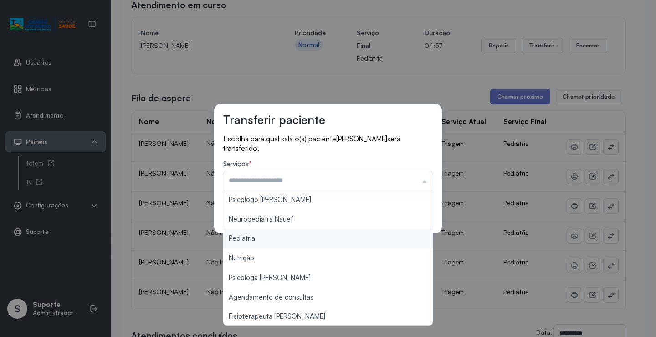
type input "*********"
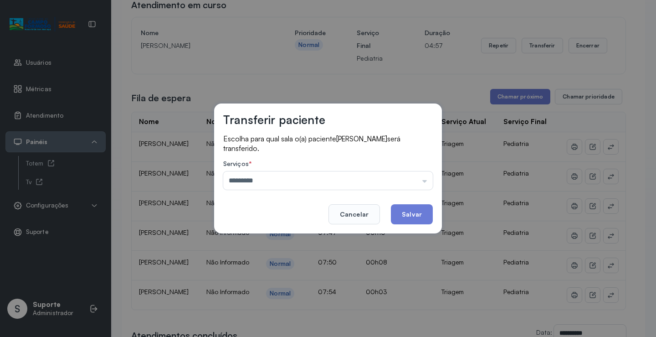
click at [309, 242] on div "Transferir paciente Escolha para qual sala o(a) paciente MAYLA PEREIRA DA SILVA…" at bounding box center [328, 168] width 656 height 337
click at [407, 213] on button "Salvar" at bounding box center [412, 214] width 42 height 20
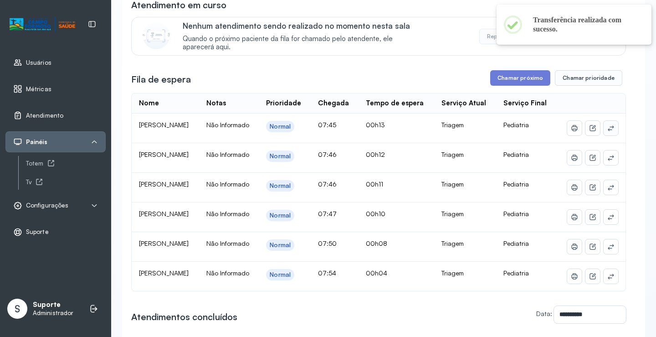
click at [607, 132] on icon at bounding box center [610, 127] width 7 height 7
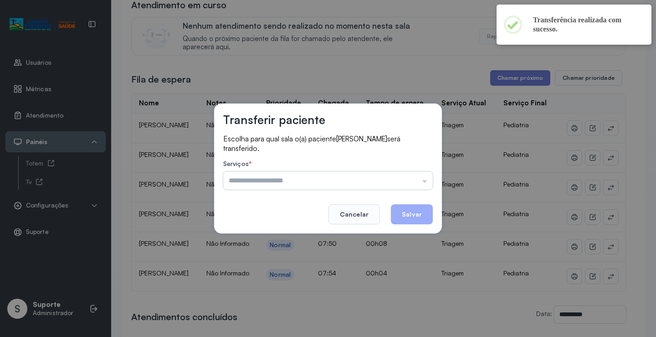
click at [412, 180] on input "text" at bounding box center [328, 180] width 210 height 18
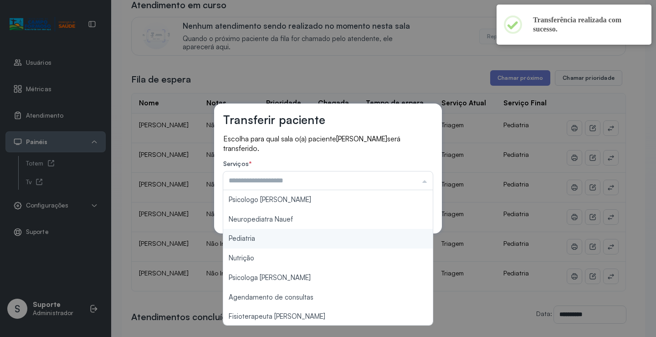
type input "*********"
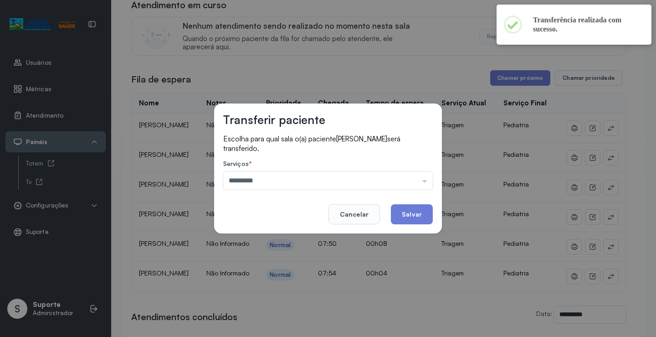
click at [276, 240] on div "Transferir paciente Escolha para qual sala o(a) paciente THALITA SANTOS BATISTA…" at bounding box center [328, 168] width 656 height 337
click at [408, 208] on button "Salvar" at bounding box center [412, 214] width 42 height 20
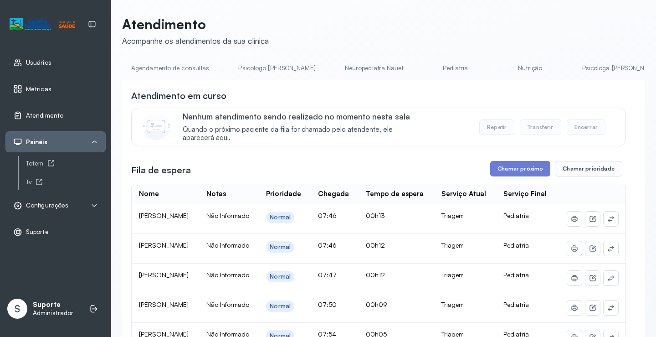
scroll to position [0, 0]
click at [424, 73] on link "Pediatria" at bounding box center [456, 68] width 64 height 15
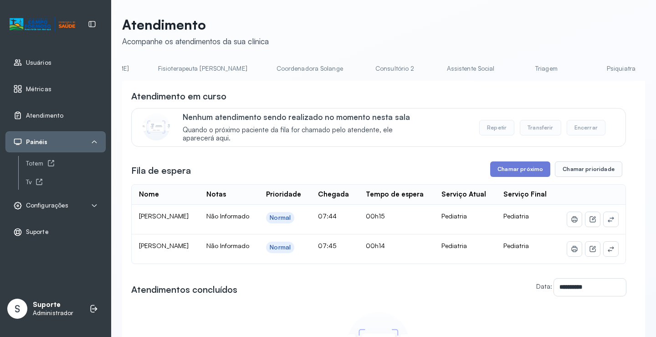
scroll to position [0, 536]
click at [509, 64] on link "Triagem" at bounding box center [541, 68] width 64 height 15
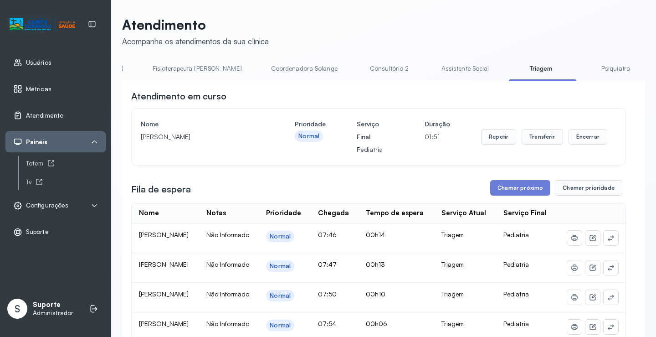
click at [584, 69] on link "Psiquiatra" at bounding box center [616, 68] width 64 height 15
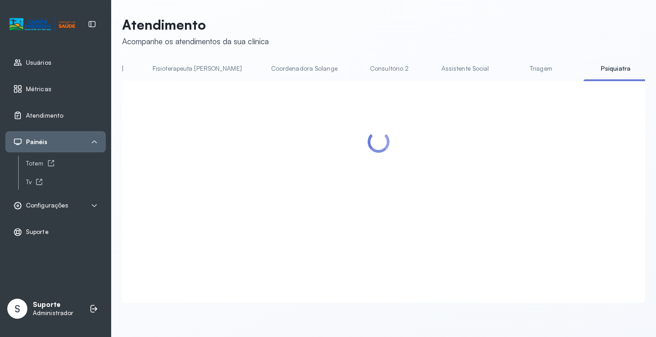
click at [509, 67] on link "Triagem" at bounding box center [541, 68] width 64 height 15
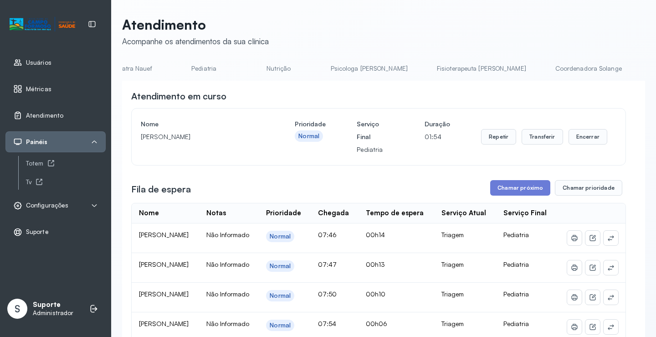
scroll to position [0, 229]
click at [195, 64] on link "Pediatria" at bounding box center [227, 68] width 64 height 15
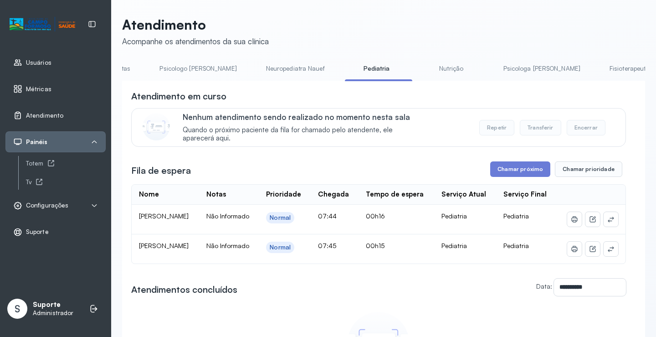
scroll to position [0, 0]
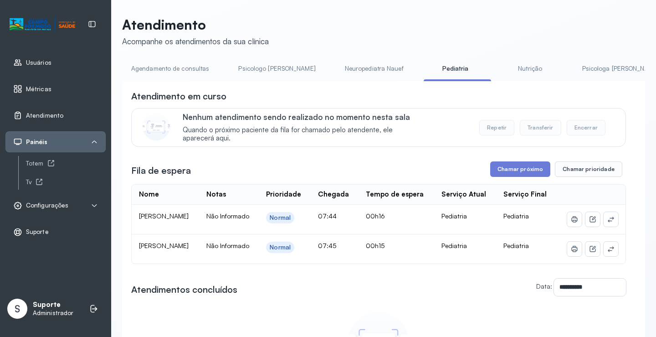
click at [154, 70] on link "Agendamento de consultas" at bounding box center [170, 68] width 96 height 15
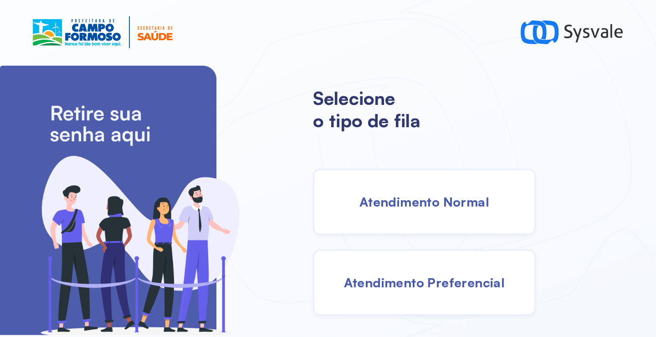
click at [376, 195] on span "Atendimento Normal" at bounding box center [424, 202] width 130 height 16
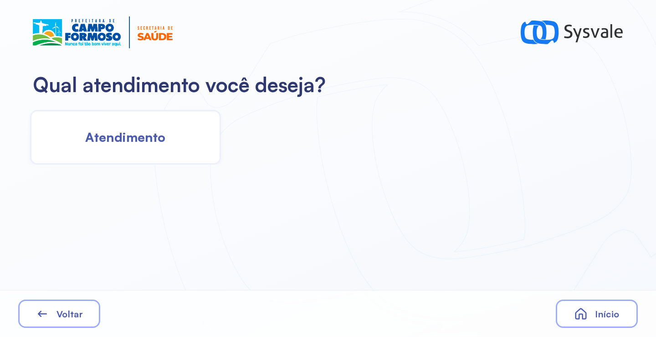
click at [138, 160] on div "Atendimento" at bounding box center [125, 137] width 191 height 55
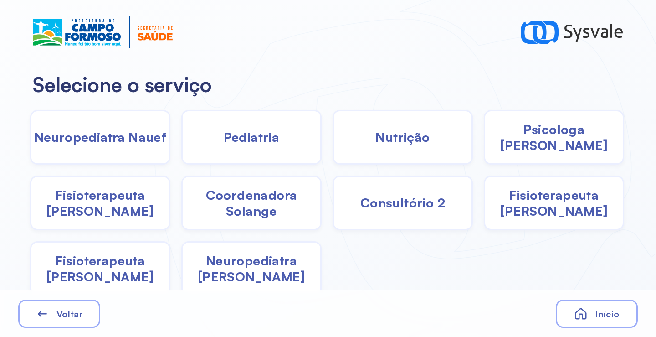
click at [250, 150] on div "Pediatria" at bounding box center [251, 137] width 140 height 55
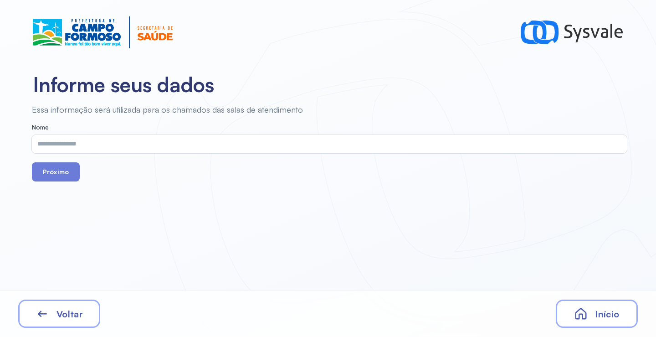
click at [206, 151] on input "text" at bounding box center [327, 144] width 591 height 18
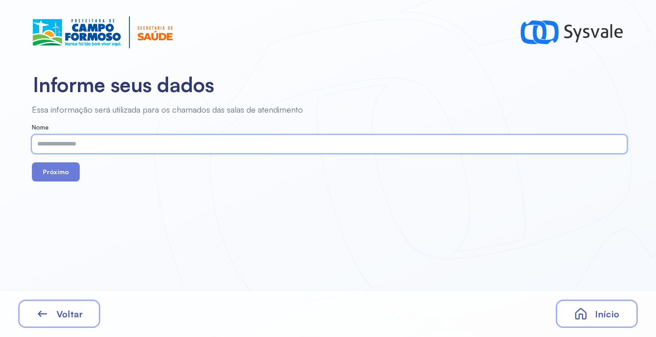
paste input "**********"
type input "**********"
click at [63, 174] on button "Próximo" at bounding box center [56, 171] width 48 height 19
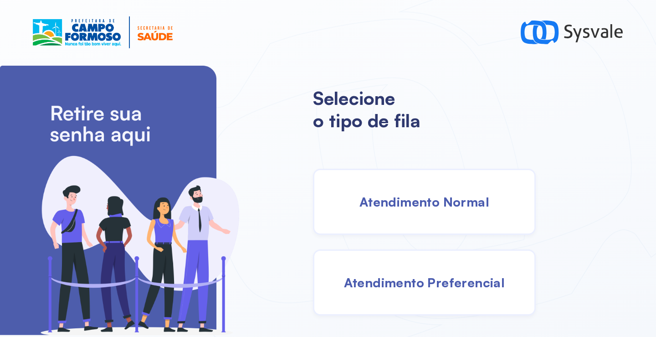
click at [390, 213] on div "Atendimento Normal" at bounding box center [424, 202] width 223 height 66
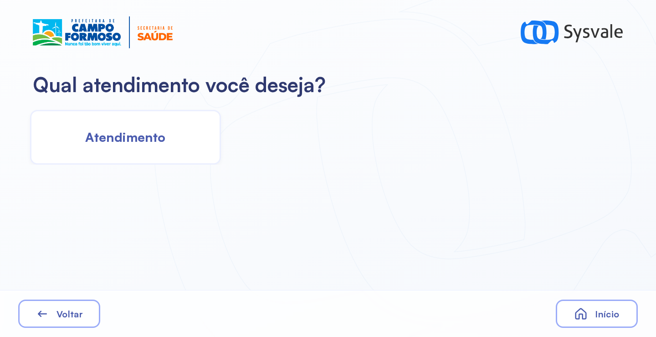
click at [152, 140] on span "Atendimento" at bounding box center [125, 137] width 80 height 16
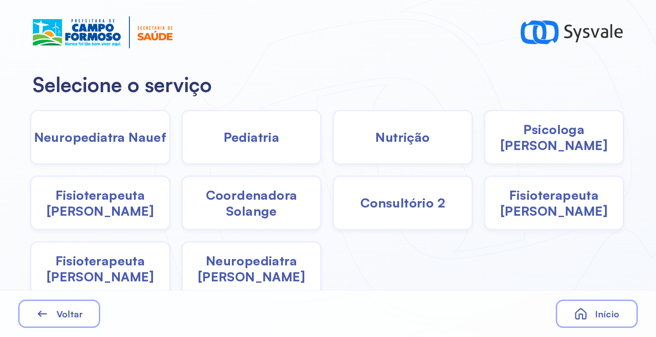
click at [115, 199] on span "Fisioterapeuta [PERSON_NAME]" at bounding box center [100, 203] width 138 height 32
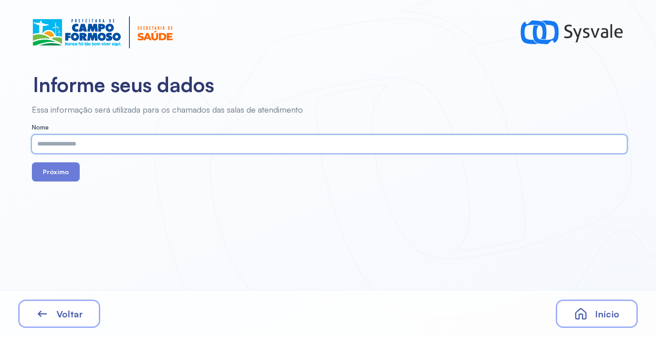
click at [135, 144] on input "text" at bounding box center [327, 144] width 591 height 18
paste input "**********"
type input "**********"
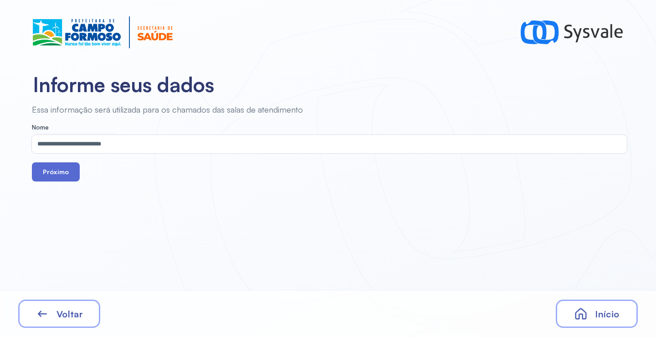
click at [67, 175] on button "Próximo" at bounding box center [56, 171] width 48 height 19
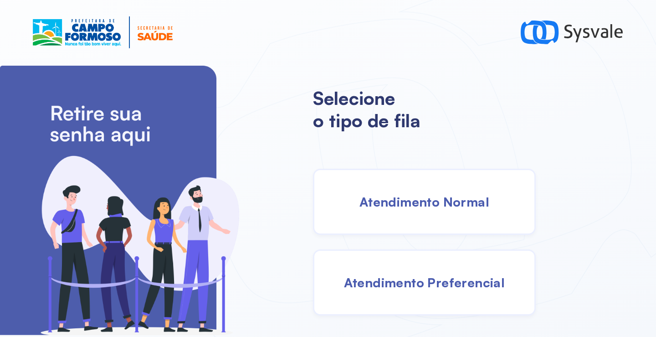
click at [438, 218] on div "Atendimento Normal" at bounding box center [424, 202] width 223 height 66
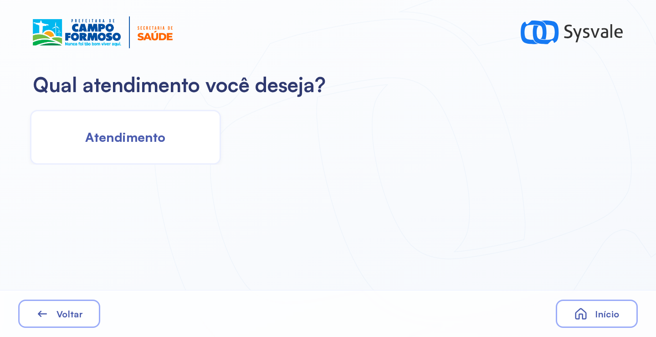
click at [133, 136] on span "Atendimento" at bounding box center [125, 137] width 80 height 16
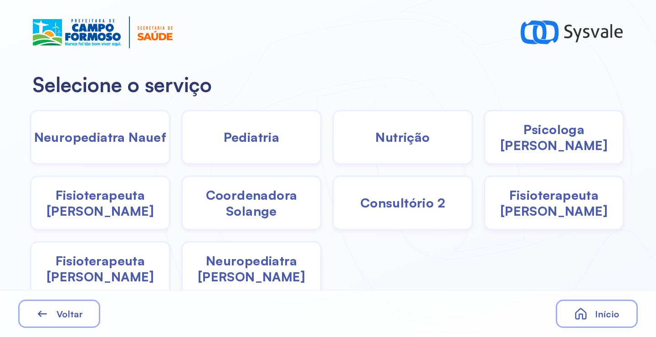
click at [532, 142] on span "Psicologa [PERSON_NAME]" at bounding box center [554, 137] width 138 height 32
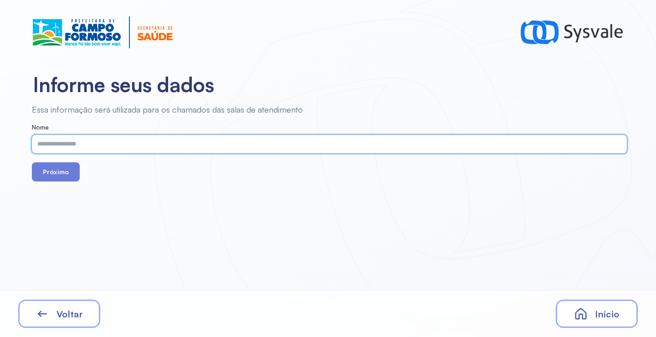
paste input "**********"
type input "**********"
click at [67, 178] on button "Próximo" at bounding box center [56, 171] width 48 height 19
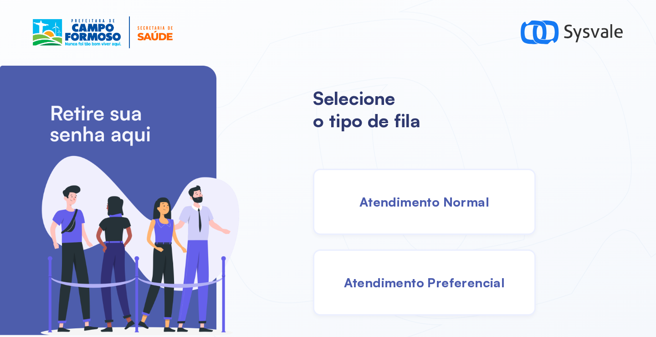
click at [354, 202] on div "Atendimento Normal" at bounding box center [424, 202] width 223 height 66
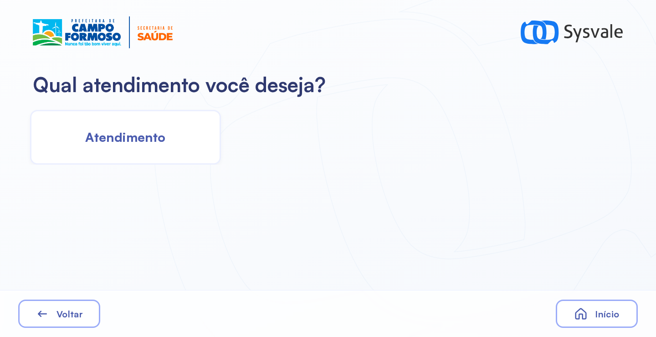
click at [151, 147] on div "Atendimento" at bounding box center [125, 137] width 191 height 55
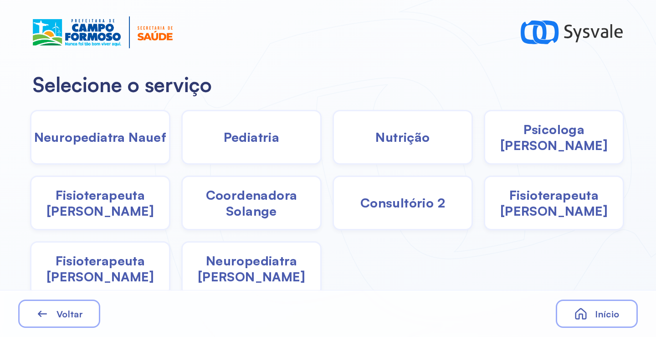
click at [212, 139] on div "Pediatria" at bounding box center [251, 137] width 140 height 55
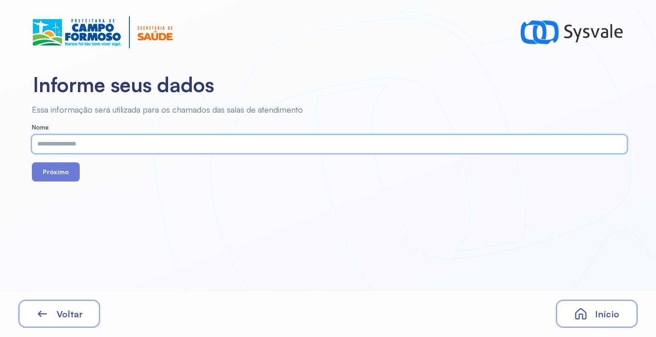
paste input "**********"
type input "**********"
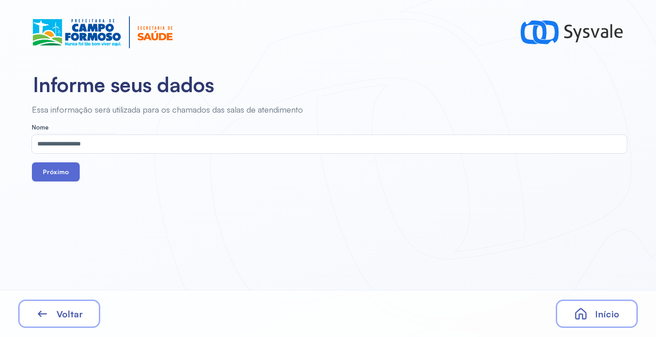
click at [52, 168] on button "Próximo" at bounding box center [56, 171] width 48 height 19
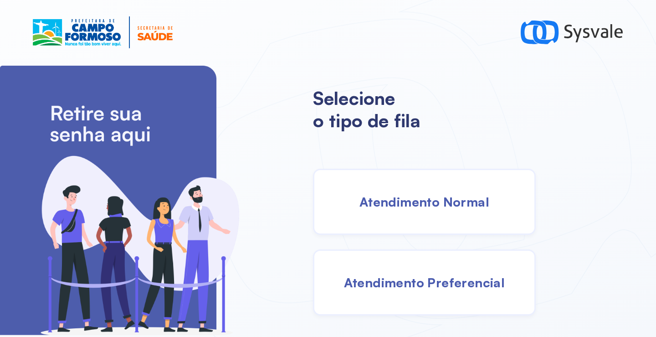
click at [422, 214] on div "Atendimento Normal" at bounding box center [424, 202] width 223 height 66
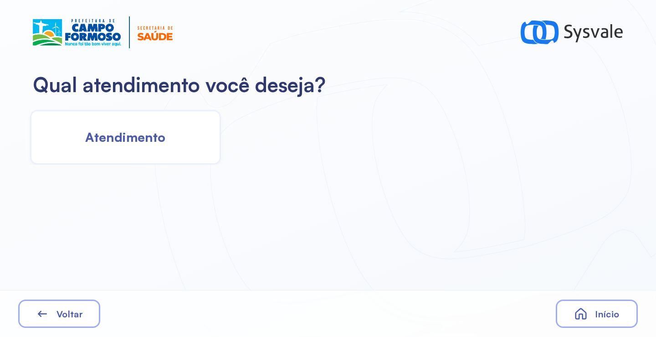
click at [159, 153] on div "Atendimento" at bounding box center [125, 137] width 191 height 55
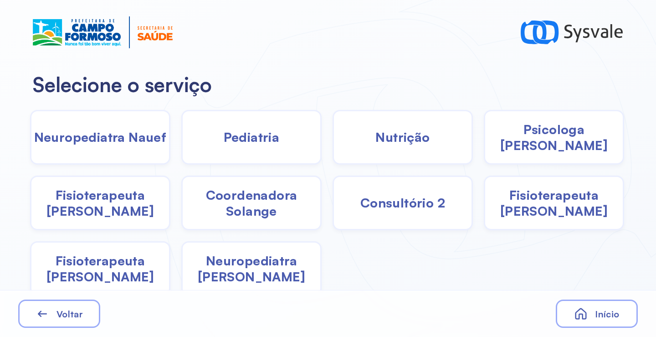
click at [261, 143] on span "Pediatria" at bounding box center [252, 137] width 56 height 16
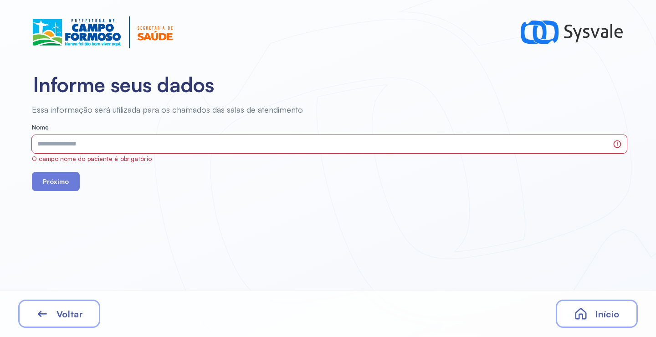
drag, startPoint x: 261, startPoint y: 143, endPoint x: 67, endPoint y: 298, distance: 248.6
click at [67, 298] on div "Voltar Início" at bounding box center [328, 313] width 656 height 47
click at [80, 314] on span "Voltar" at bounding box center [69, 313] width 26 height 11
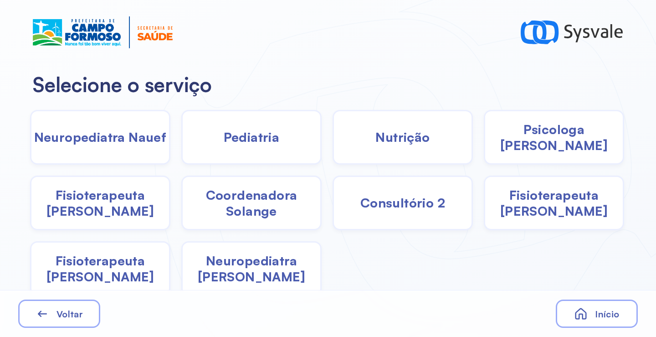
click at [529, 131] on span "Psicologa [PERSON_NAME]" at bounding box center [554, 137] width 138 height 32
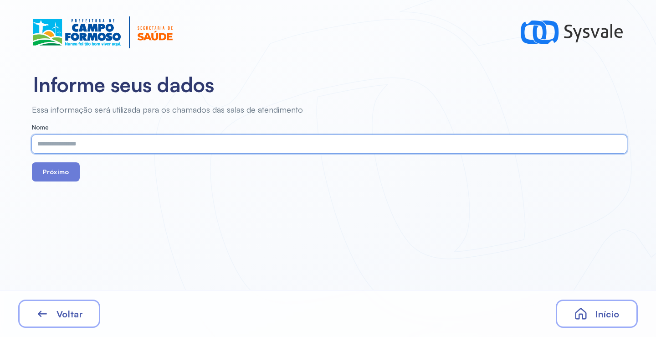
paste input "**********"
type input "**********"
click at [62, 171] on button "Próximo" at bounding box center [56, 171] width 48 height 19
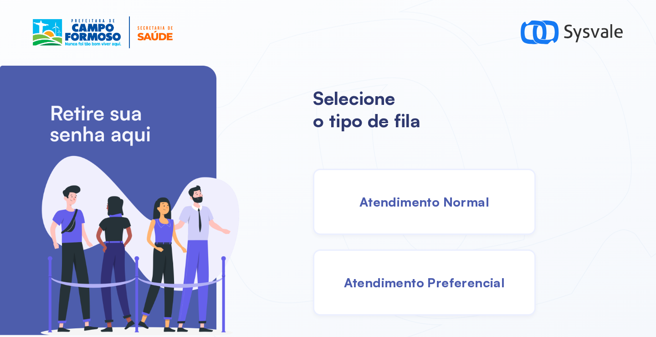
click at [401, 224] on div "Atendimento Normal" at bounding box center [424, 202] width 223 height 66
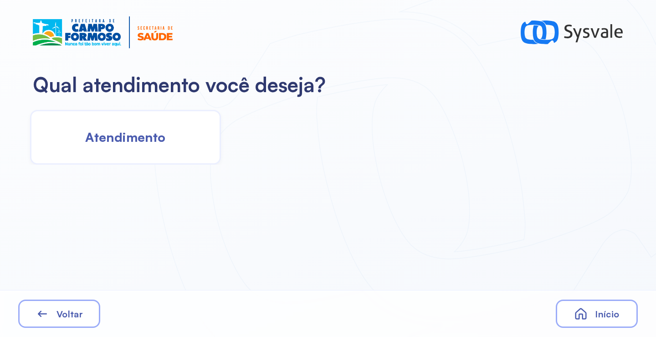
click at [153, 136] on span "Atendimento" at bounding box center [125, 137] width 80 height 16
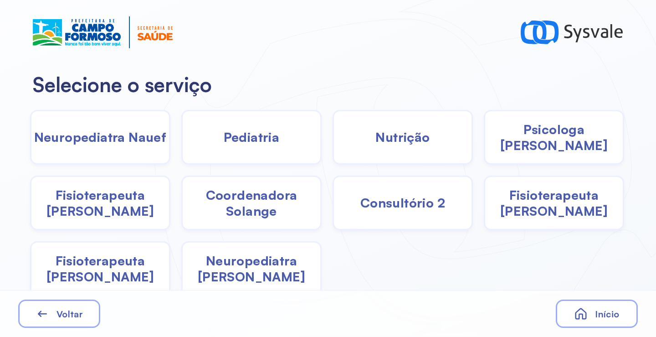
click at [540, 139] on span "Psicologa [PERSON_NAME]" at bounding box center [554, 137] width 138 height 32
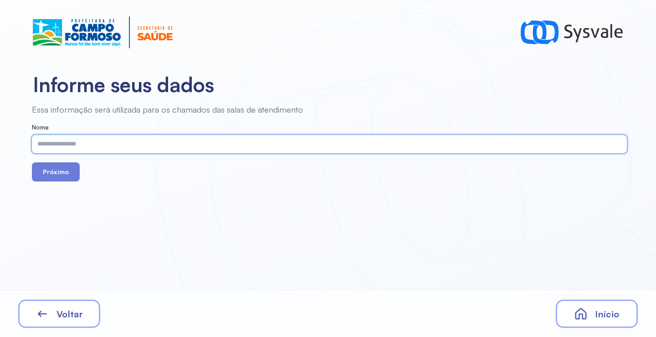
paste input "**********"
type input "**********"
click at [68, 168] on button "Próximo" at bounding box center [56, 171] width 48 height 19
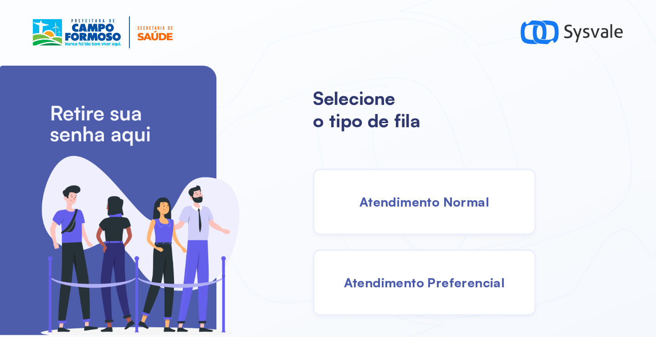
click at [439, 226] on div "Atendimento Normal" at bounding box center [424, 202] width 223 height 66
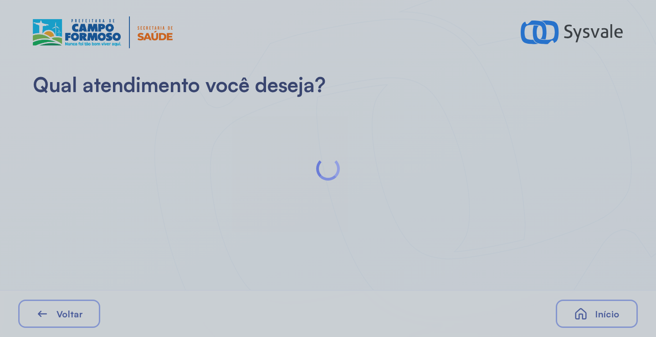
click at [142, 128] on div at bounding box center [328, 168] width 656 height 337
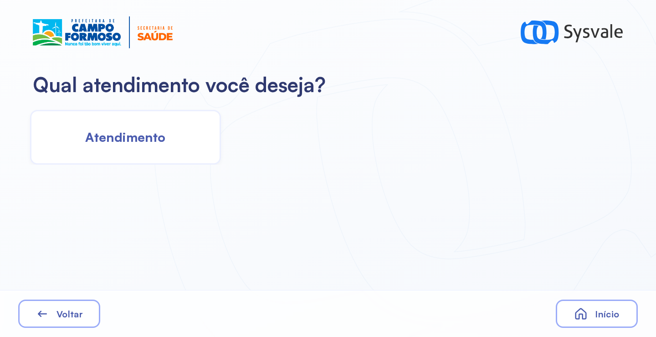
click at [589, 306] on div "Início" at bounding box center [597, 313] width 82 height 28
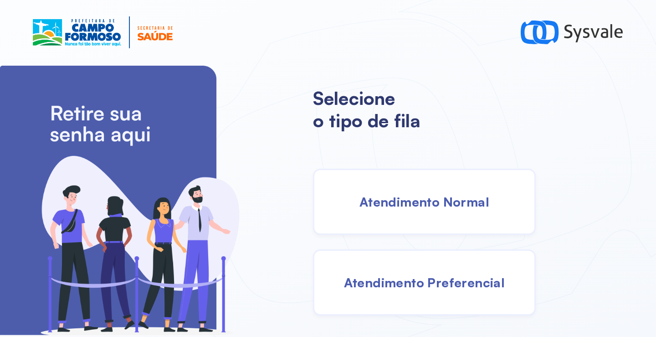
click at [424, 279] on span "Atendimento Preferencial" at bounding box center [424, 282] width 161 height 16
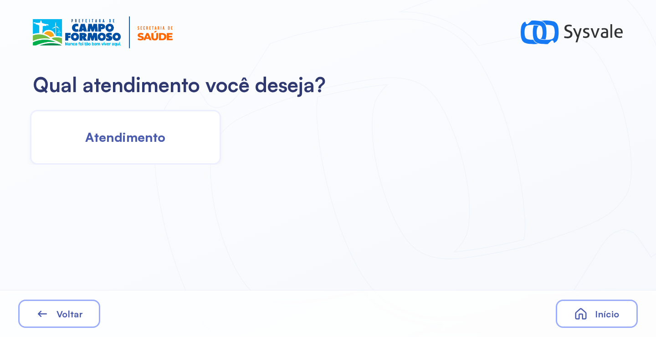
click at [118, 147] on div "Atendimento" at bounding box center [125, 137] width 191 height 55
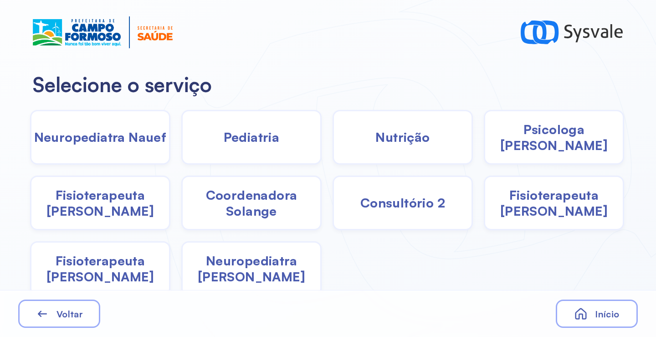
click at [262, 141] on span "Pediatria" at bounding box center [252, 137] width 56 height 16
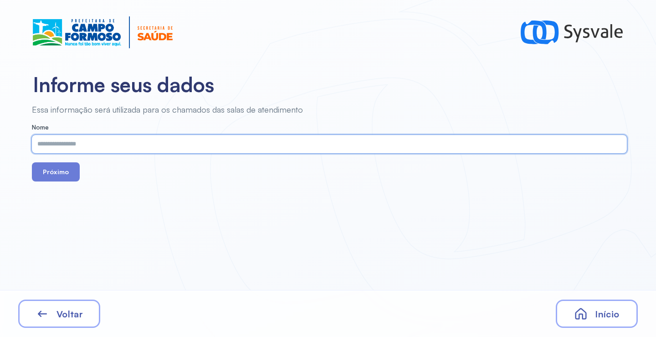
paste input "**********"
type input "**********"
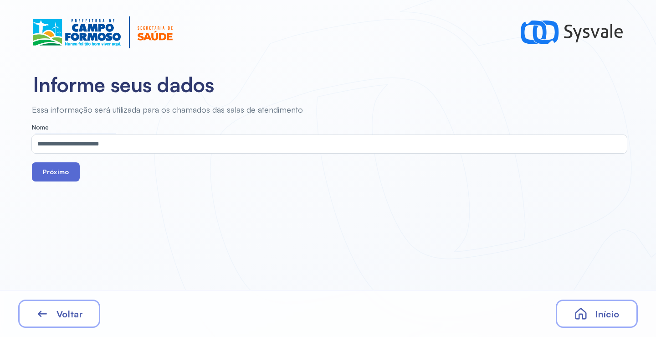
click at [50, 174] on button "Próximo" at bounding box center [56, 171] width 48 height 19
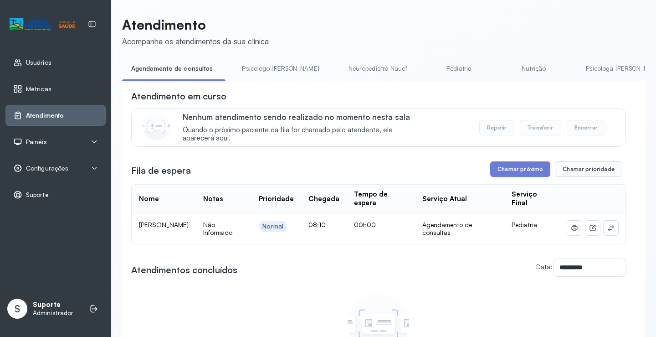
click at [607, 231] on icon at bounding box center [610, 227] width 7 height 7
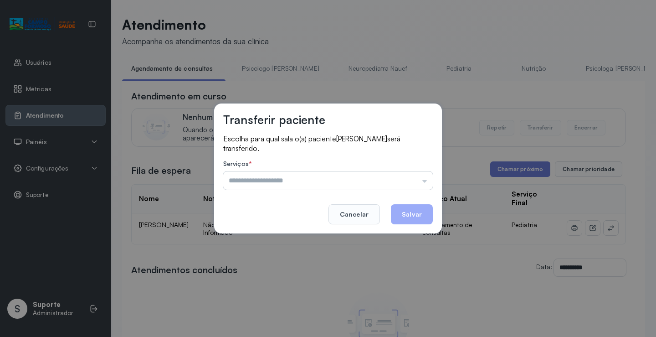
click at [344, 180] on input "text" at bounding box center [328, 180] width 210 height 18
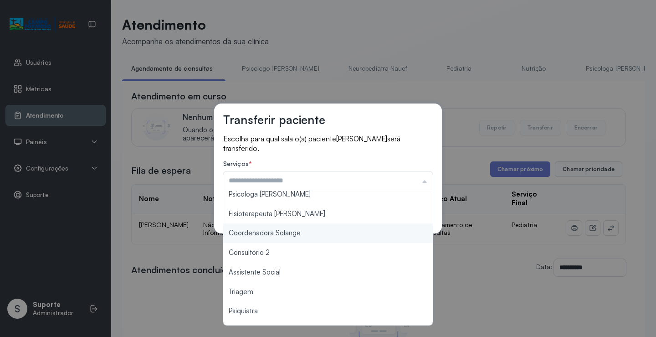
scroll to position [91, 0]
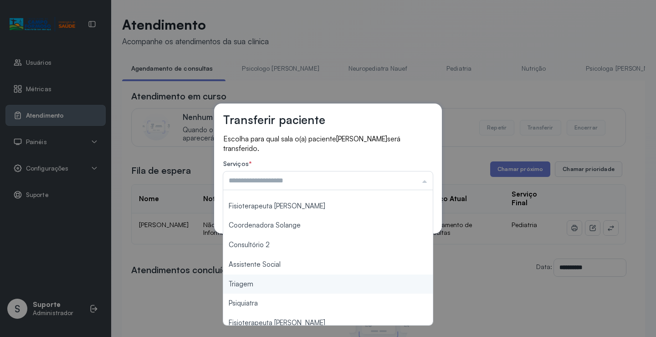
type input "*******"
click at [252, 282] on div "Transferir paciente Escolha para qual sala o(a) paciente [PERSON_NAME] será tra…" at bounding box center [328, 168] width 656 height 337
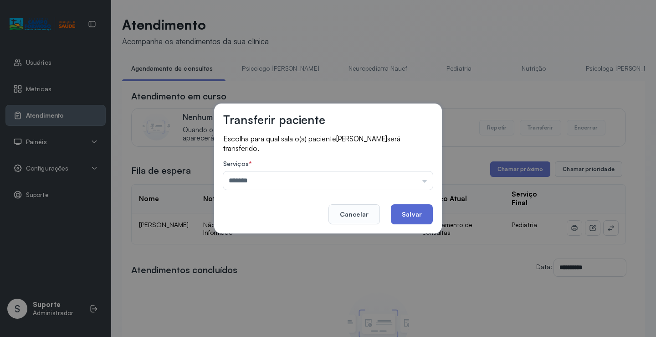
click at [412, 216] on button "Salvar" at bounding box center [412, 214] width 42 height 20
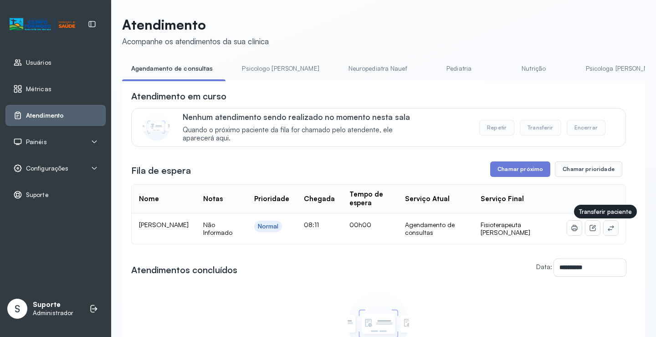
click at [607, 230] on icon at bounding box center [610, 227] width 7 height 7
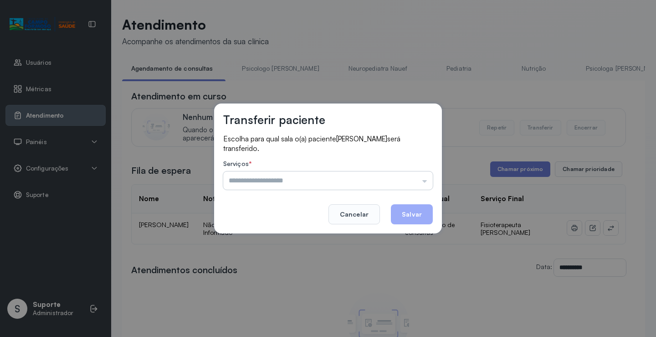
click at [332, 183] on input "text" at bounding box center [328, 180] width 210 height 18
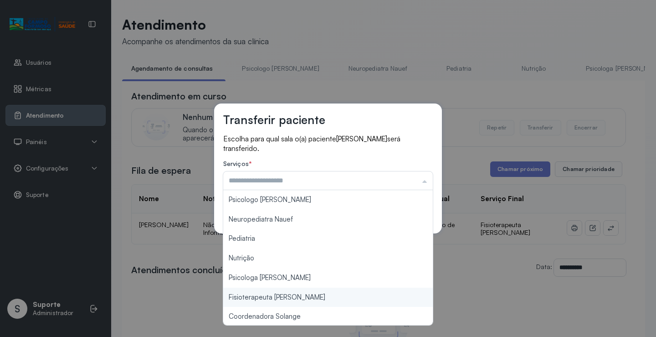
type input "**********"
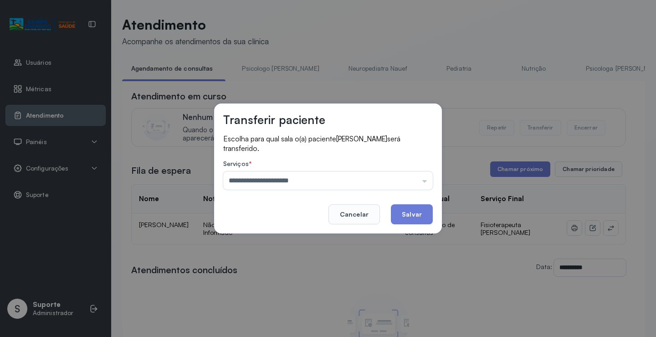
drag, startPoint x: 272, startPoint y: 298, endPoint x: 291, endPoint y: 284, distance: 22.8
click at [273, 298] on div "**********" at bounding box center [328, 168] width 656 height 337
click at [404, 214] on button "Salvar" at bounding box center [412, 214] width 42 height 20
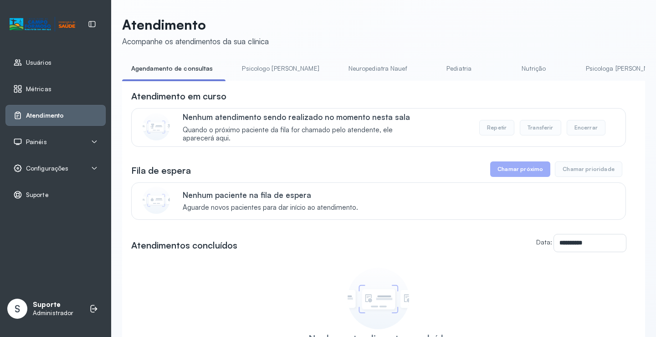
click at [255, 65] on link "Psicologo Pedro" at bounding box center [280, 68] width 95 height 15
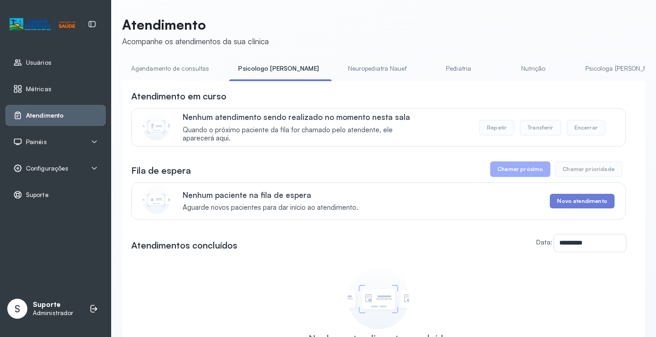
click at [172, 72] on link "Agendamento de consultas" at bounding box center [170, 68] width 96 height 15
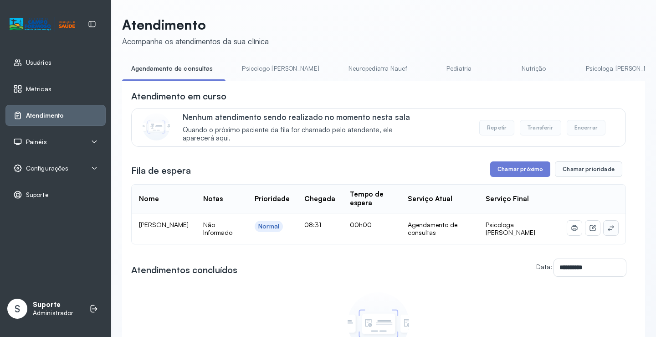
click at [608, 231] on icon at bounding box center [610, 227] width 7 height 7
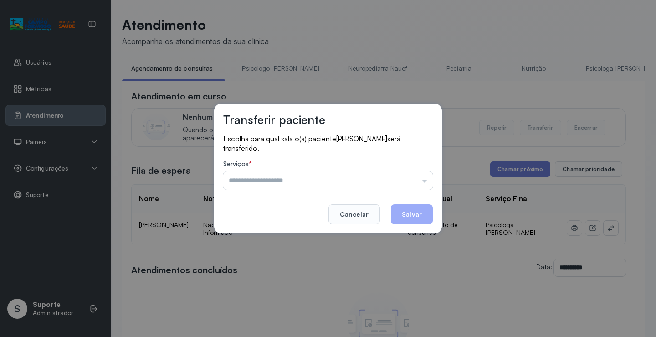
click at [415, 179] on input "text" at bounding box center [328, 180] width 210 height 18
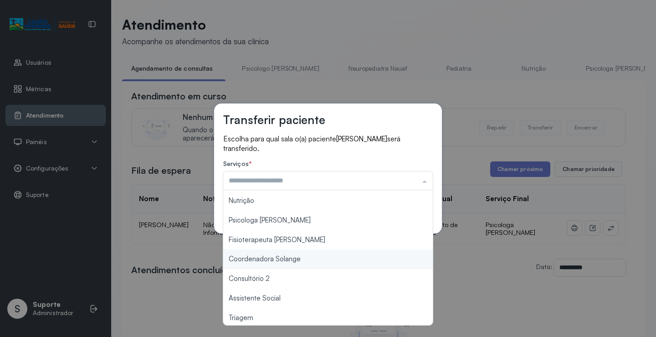
scroll to position [138, 0]
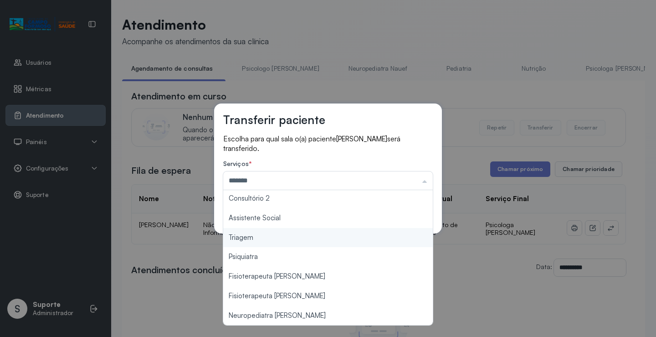
click at [304, 245] on div "Transferir paciente Escolha para qual sala o(a) paciente Isabella Silva Santana…" at bounding box center [328, 168] width 656 height 337
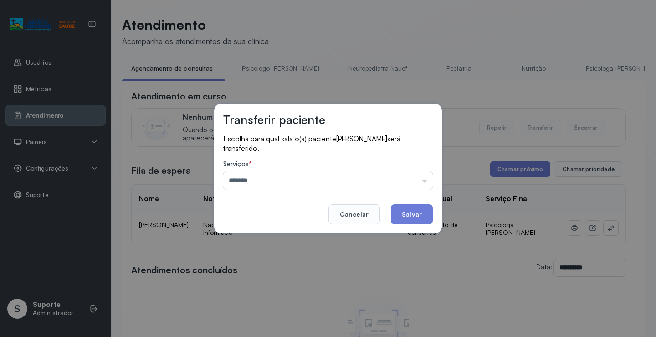
click at [401, 176] on input "*******" at bounding box center [328, 180] width 210 height 18
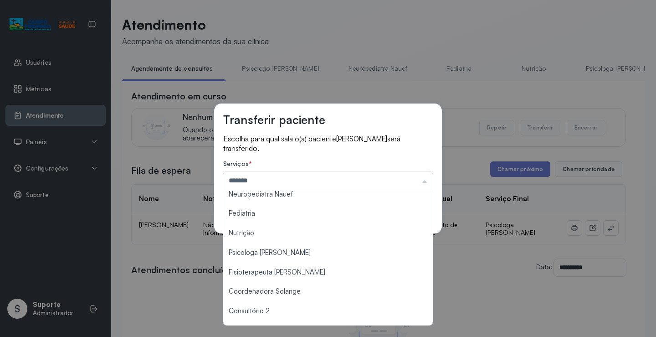
scroll to position [0, 0]
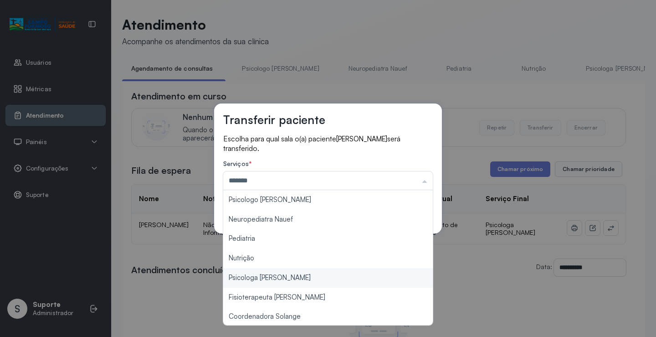
type input "**********"
click at [273, 272] on div "**********" at bounding box center [328, 168] width 656 height 337
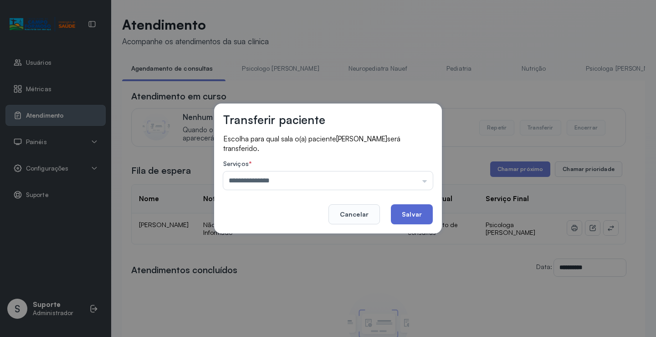
click at [415, 215] on button "Salvar" at bounding box center [412, 214] width 42 height 20
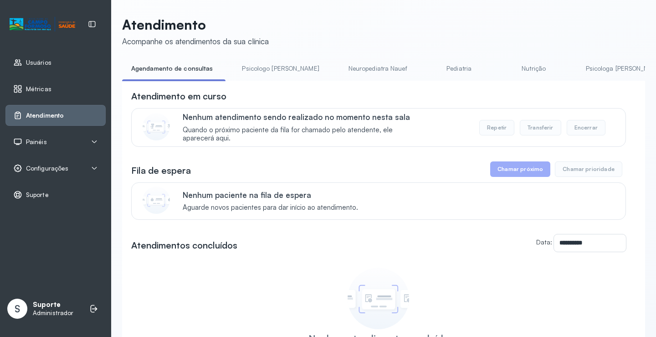
click at [261, 69] on link "Psicologo Pedro" at bounding box center [280, 68] width 95 height 15
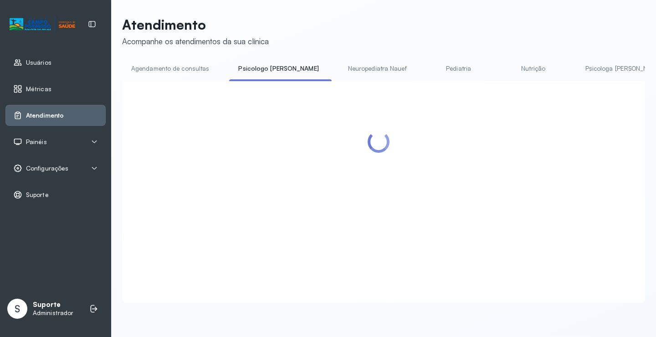
click at [162, 72] on link "Agendamento de consultas" at bounding box center [170, 68] width 96 height 15
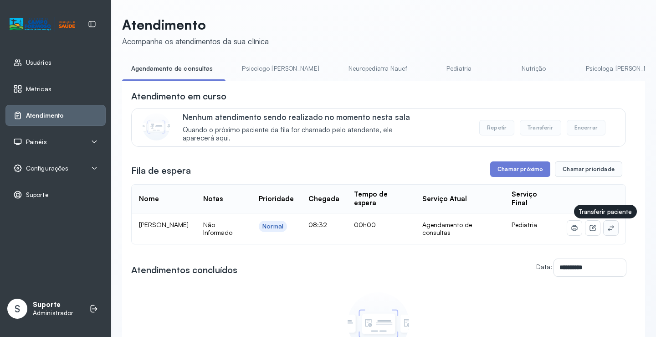
click at [607, 230] on icon at bounding box center [610, 227] width 7 height 7
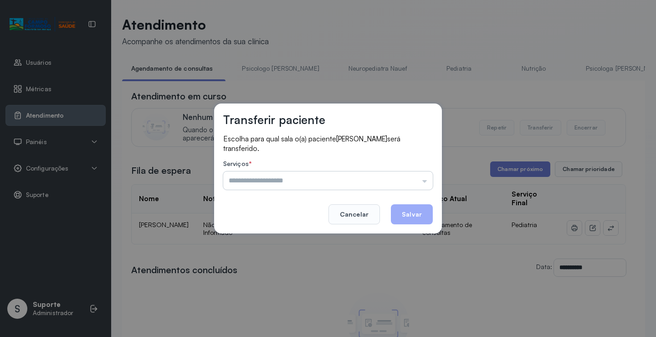
click at [411, 186] on input "text" at bounding box center [328, 180] width 210 height 18
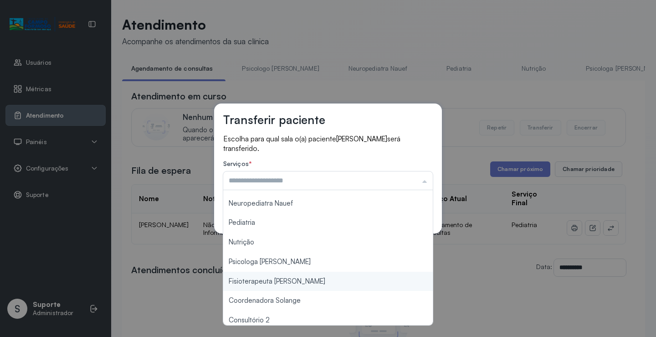
scroll to position [137, 0]
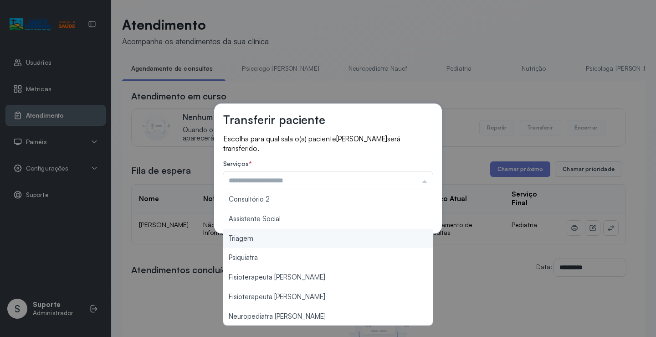
type input "*******"
click at [259, 241] on div "Transferir paciente Escolha para qual sala o(a) paciente HARIEL MATHIAS DIAS se…" at bounding box center [328, 168] width 656 height 337
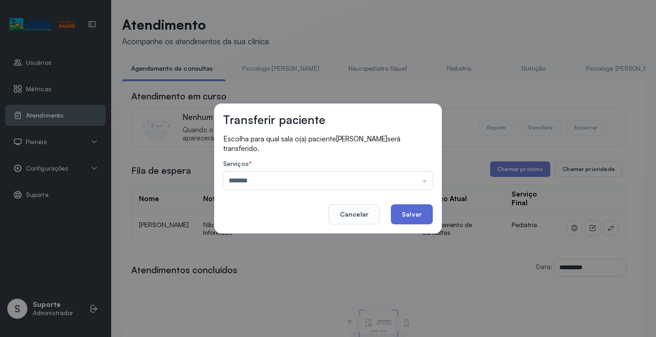
click at [428, 217] on button "Salvar" at bounding box center [412, 214] width 42 height 20
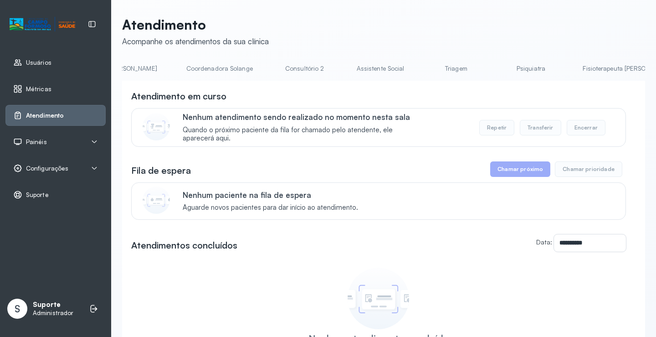
scroll to position [0, 633]
click at [416, 67] on link "Triagem" at bounding box center [448, 68] width 64 height 15
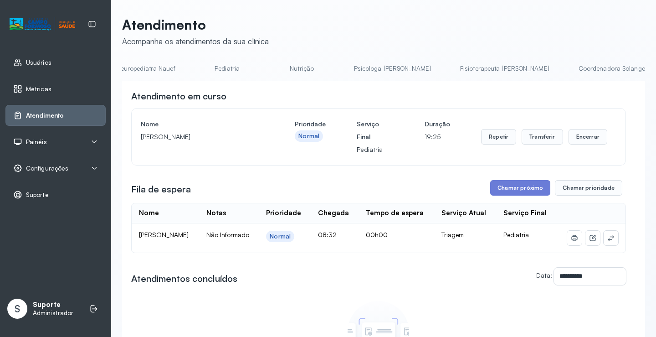
scroll to position [0, 198]
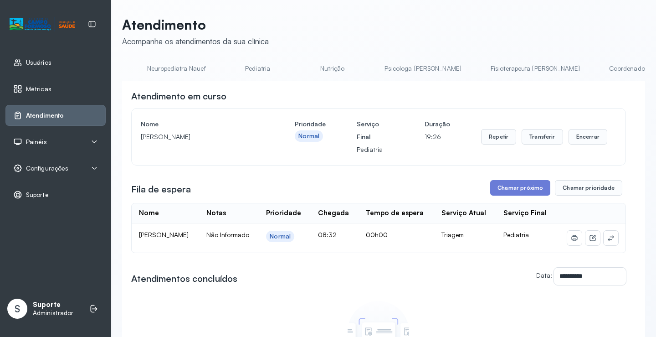
click at [226, 64] on link "Pediatria" at bounding box center [258, 68] width 64 height 15
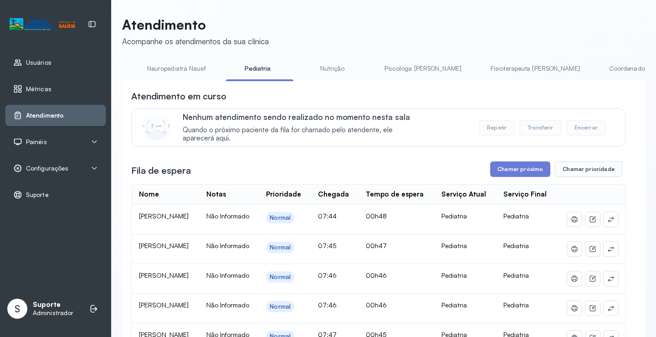
scroll to position [0, 0]
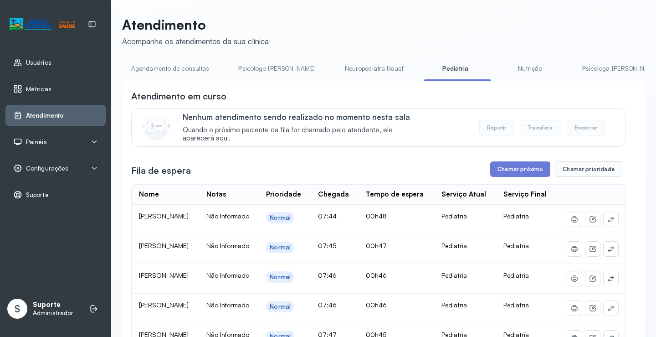
click at [179, 70] on link "Agendamento de consultas" at bounding box center [170, 68] width 96 height 15
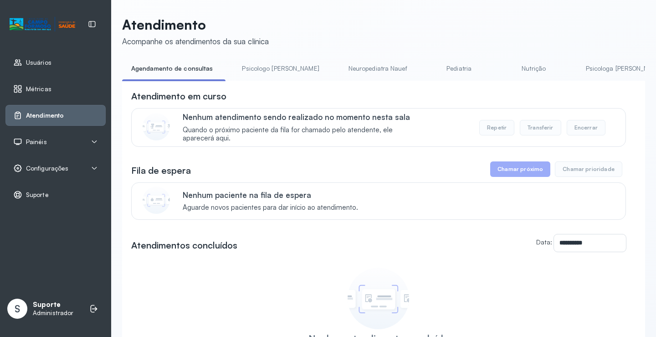
click at [255, 68] on link "Psicologo Pedro" at bounding box center [280, 68] width 95 height 15
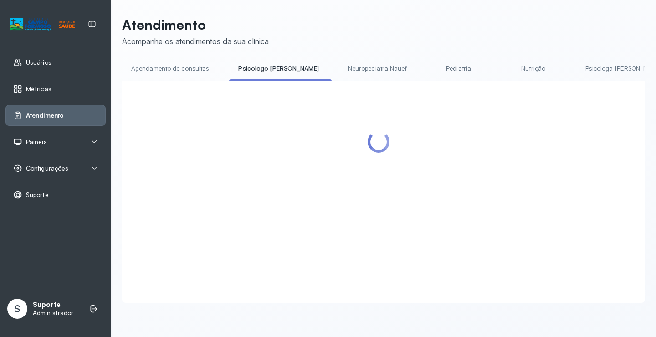
click at [180, 67] on link "Agendamento de consultas" at bounding box center [170, 68] width 96 height 15
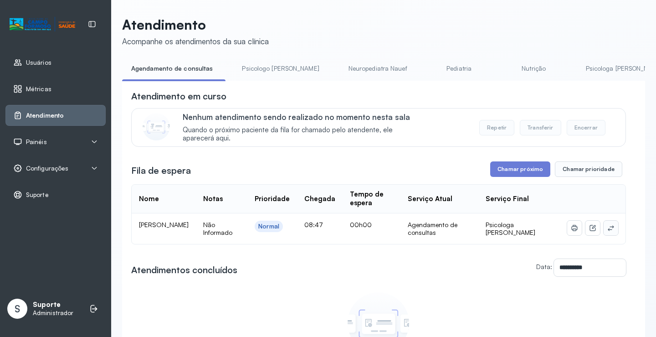
click at [607, 226] on icon at bounding box center [610, 227] width 7 height 7
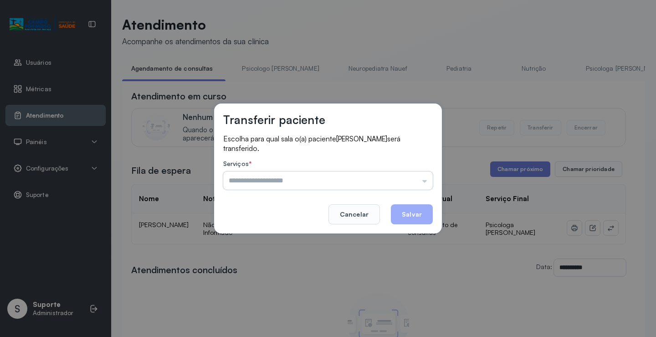
click at [420, 182] on input "text" at bounding box center [328, 180] width 210 height 18
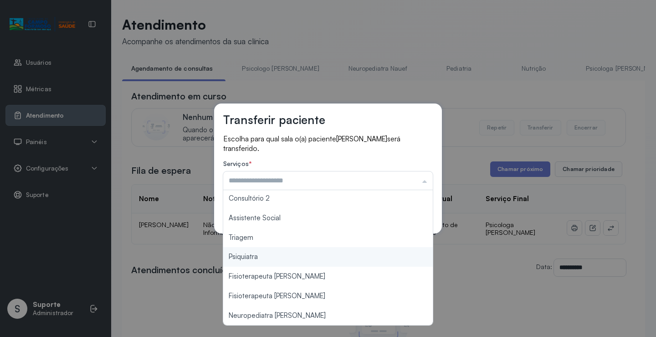
scroll to position [46, 0]
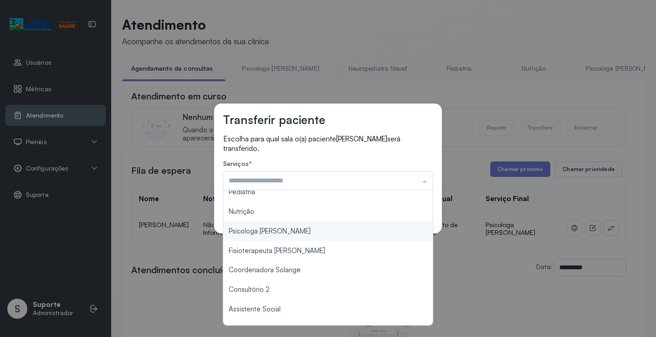
type input "**********"
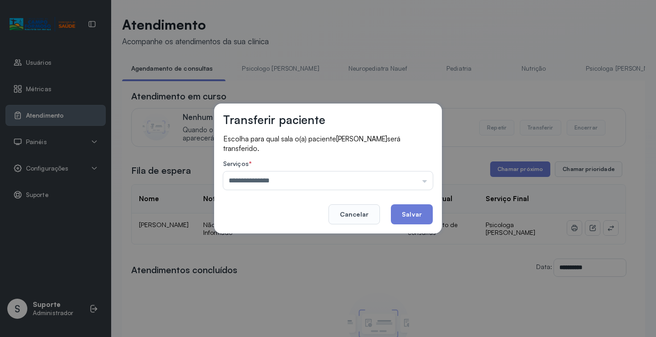
click at [293, 229] on div "**********" at bounding box center [328, 168] width 228 height 130
click at [392, 215] on footer "Cancelar Salvar" at bounding box center [328, 207] width 210 height 33
click at [416, 214] on button "Salvar" at bounding box center [412, 214] width 42 height 20
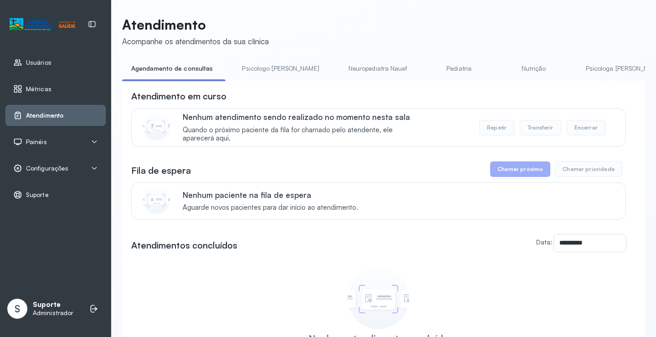
click at [436, 74] on link "Pediatria" at bounding box center [459, 68] width 64 height 15
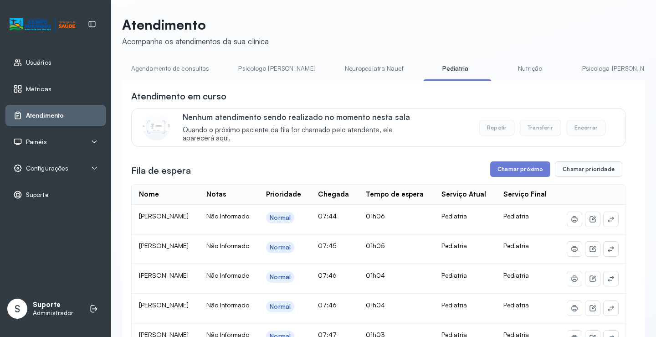
click at [194, 73] on link "Agendamento de consultas" at bounding box center [170, 68] width 96 height 15
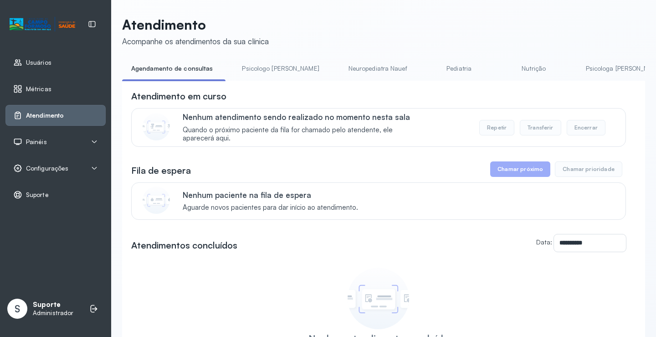
click at [265, 73] on link "Psicologo Pedro" at bounding box center [280, 68] width 95 height 15
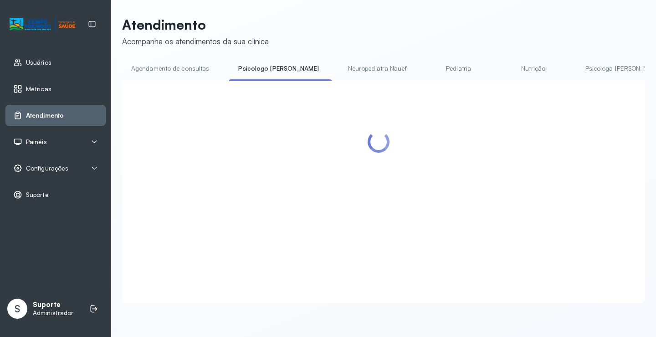
click at [192, 70] on link "Agendamento de consultas" at bounding box center [170, 68] width 96 height 15
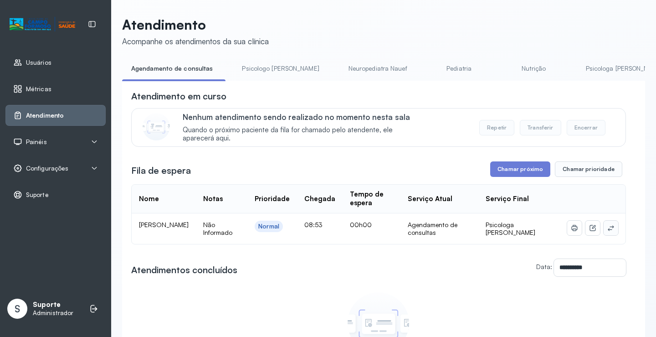
click at [607, 230] on icon at bounding box center [610, 227] width 7 height 7
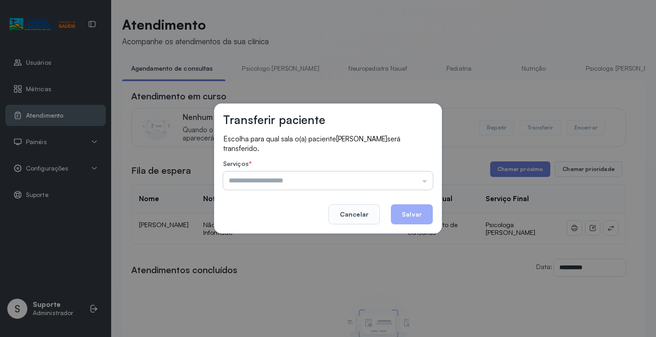
click at [410, 175] on input "text" at bounding box center [328, 180] width 210 height 18
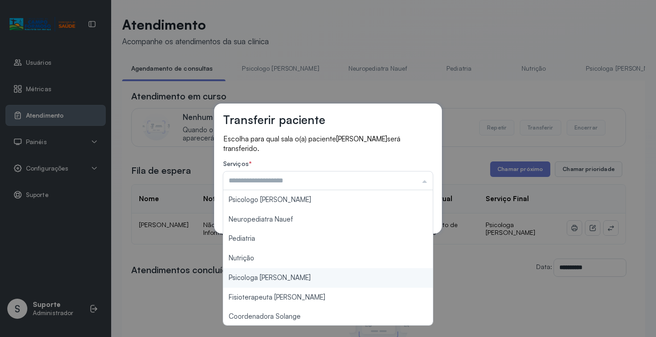
type input "**********"
drag, startPoint x: 276, startPoint y: 277, endPoint x: 334, endPoint y: 246, distance: 65.9
click at [277, 277] on div "**********" at bounding box center [328, 168] width 656 height 337
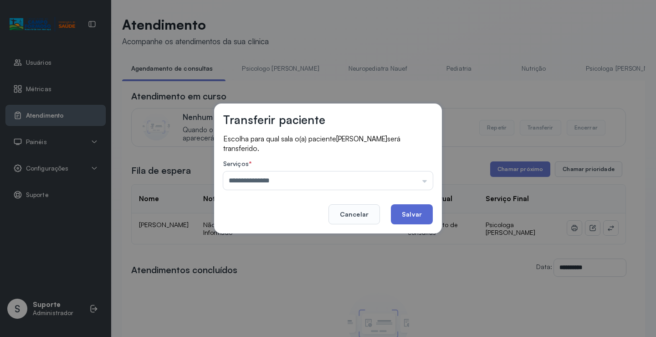
click at [410, 213] on button "Salvar" at bounding box center [412, 214] width 42 height 20
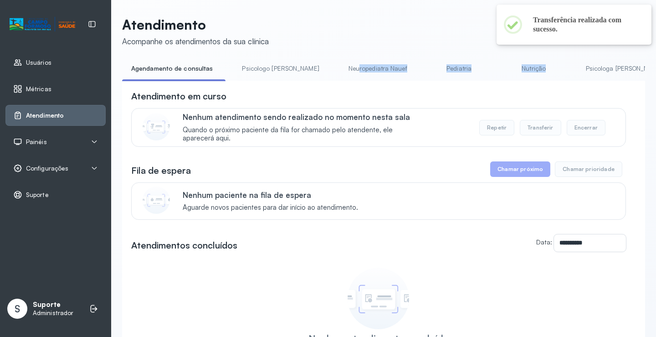
drag, startPoint x: 323, startPoint y: 81, endPoint x: 516, endPoint y: 84, distance: 193.7
click at [520, 82] on div "Agendamento de consultas Psicologo Pedro Neuropediatra Nauef Pediatria Nutrição…" at bounding box center [383, 71] width 523 height 21
click at [515, 85] on div "**********" at bounding box center [383, 249] width 523 height 337
click at [577, 69] on link "Psicologa [PERSON_NAME]" at bounding box center [624, 68] width 95 height 15
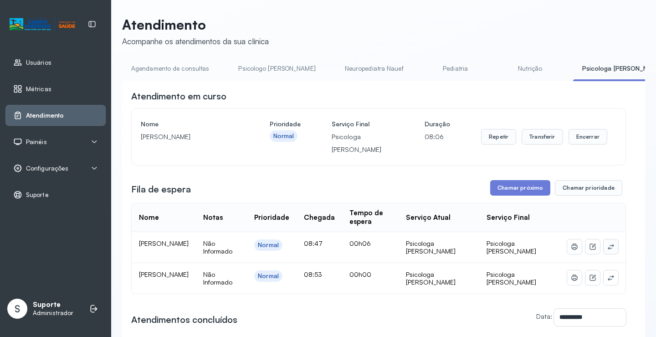
click at [608, 247] on icon at bounding box center [611, 246] width 6 height 5
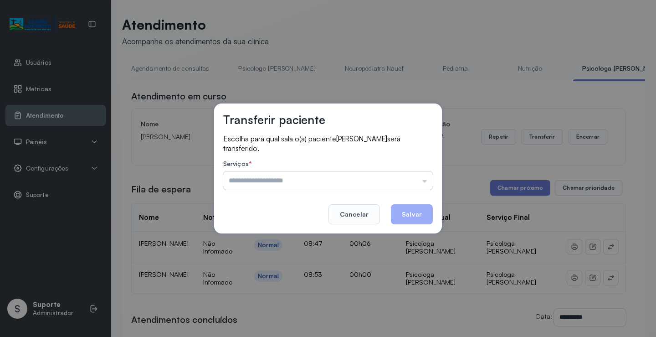
click at [406, 180] on input "text" at bounding box center [328, 180] width 210 height 18
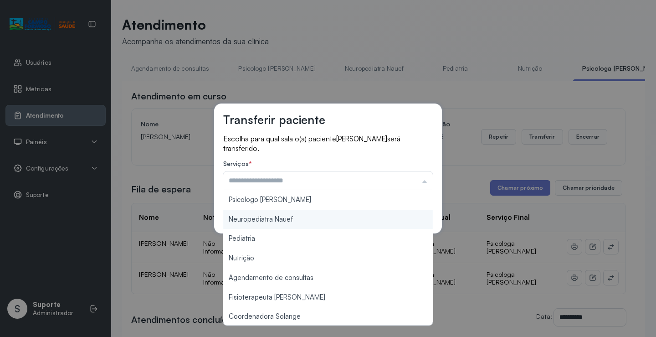
type input "**********"
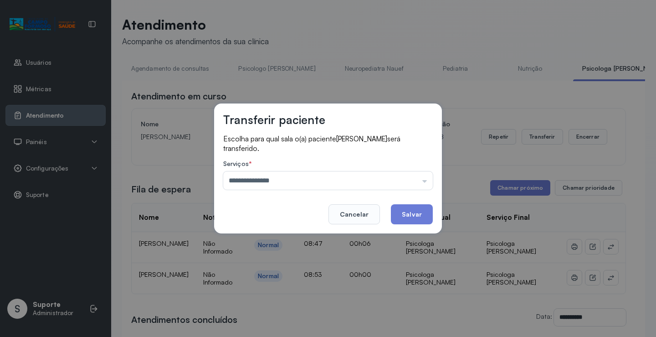
click at [284, 203] on div "**********" at bounding box center [328, 168] width 228 height 130
click at [430, 212] on button "Salvar" at bounding box center [412, 214] width 42 height 20
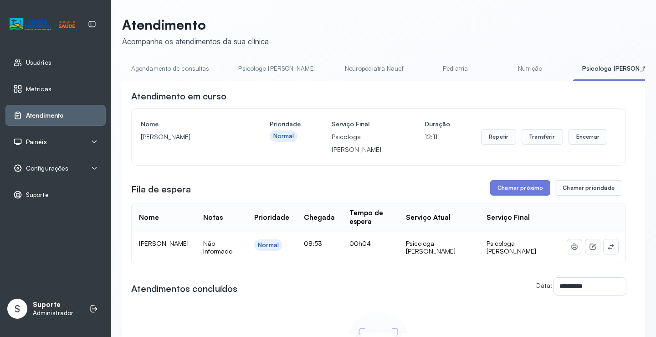
click at [152, 69] on link "Agendamento de consultas" at bounding box center [170, 68] width 96 height 15
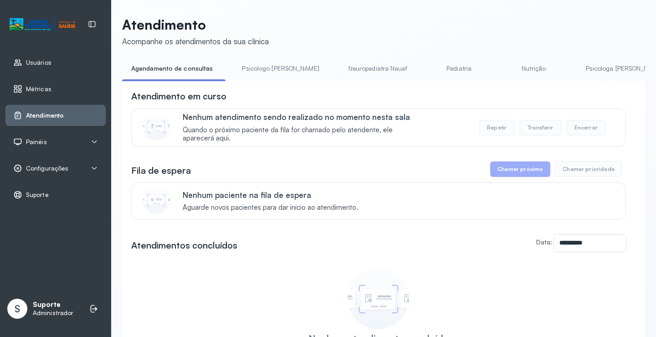
click at [261, 68] on link "Psicologo Pedro" at bounding box center [280, 68] width 95 height 15
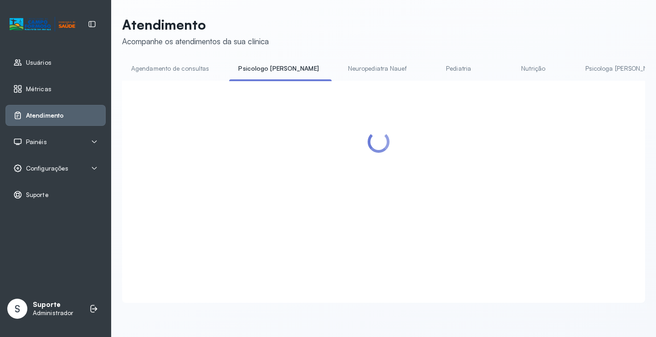
click at [190, 72] on link "Agendamento de consultas" at bounding box center [170, 68] width 96 height 15
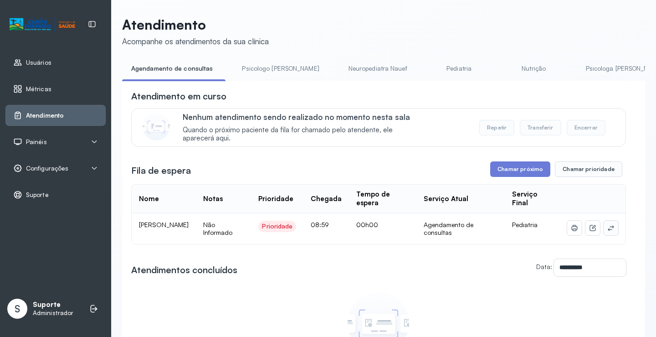
click at [607, 231] on icon at bounding box center [610, 227] width 7 height 7
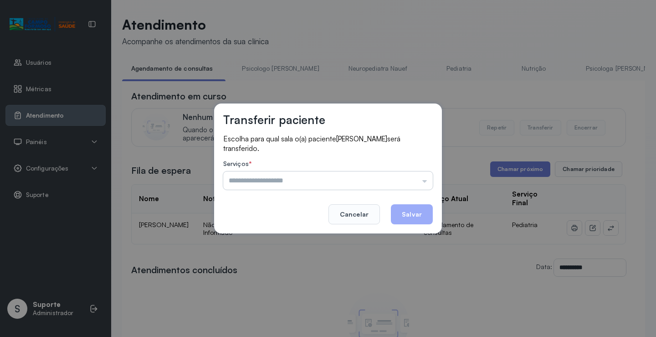
drag, startPoint x: 401, startPoint y: 190, endPoint x: 408, endPoint y: 180, distance: 11.8
click at [402, 189] on div "Escolha para qual sala o(a) paciente MIGUEL DAVI DA SILVA VIEIRA será transferi…" at bounding box center [328, 162] width 210 height 57
click at [408, 180] on input "text" at bounding box center [328, 180] width 210 height 18
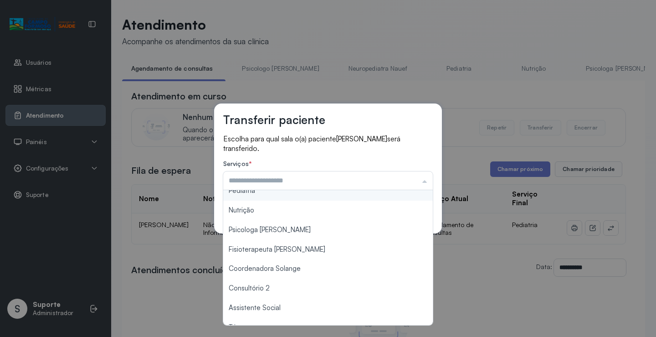
scroll to position [138, 0]
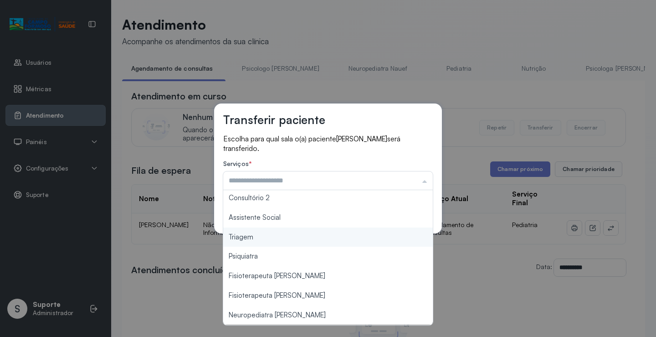
type input "*******"
click at [263, 241] on div "Transferir paciente Escolha para qual sala o(a) paciente MIGUEL DAVI DA SILVA V…" at bounding box center [328, 168] width 656 height 337
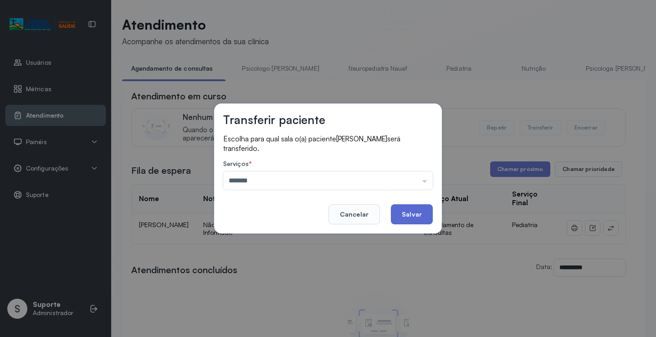
click at [421, 210] on button "Salvar" at bounding box center [412, 214] width 42 height 20
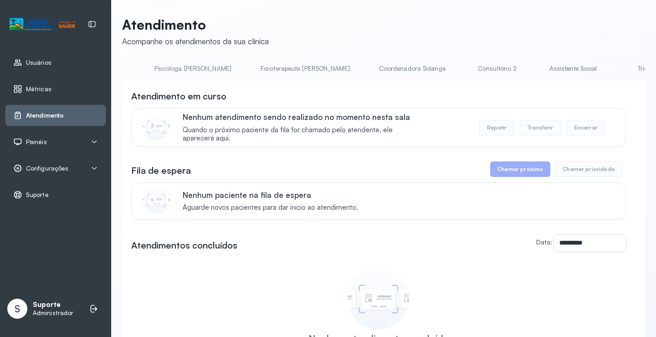
scroll to position [0, 481]
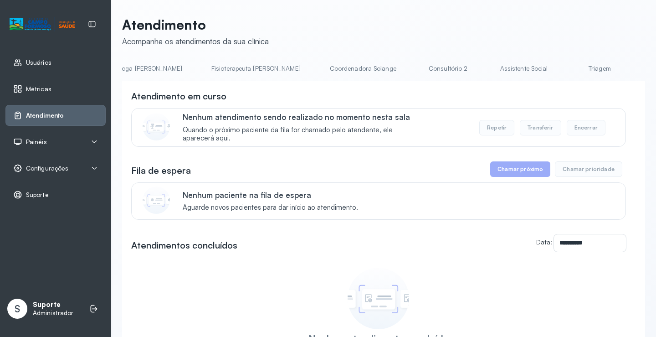
click at [568, 68] on link "Triagem" at bounding box center [600, 68] width 64 height 15
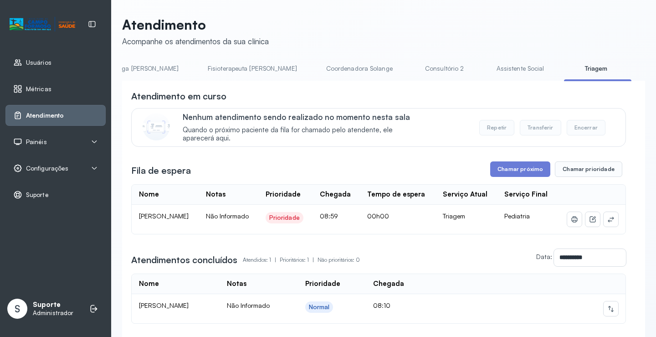
click at [199, 69] on link "Fisioterapeuta [PERSON_NAME]" at bounding box center [253, 68] width 108 height 15
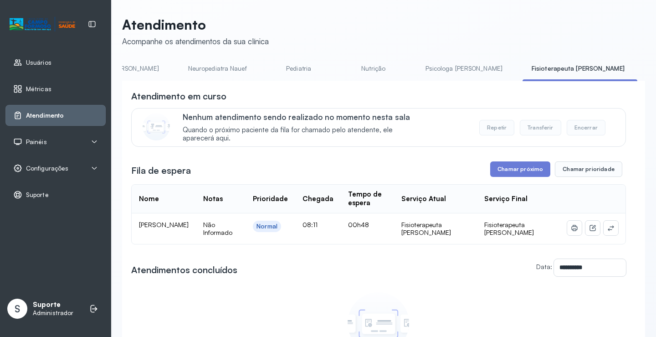
scroll to position [0, 0]
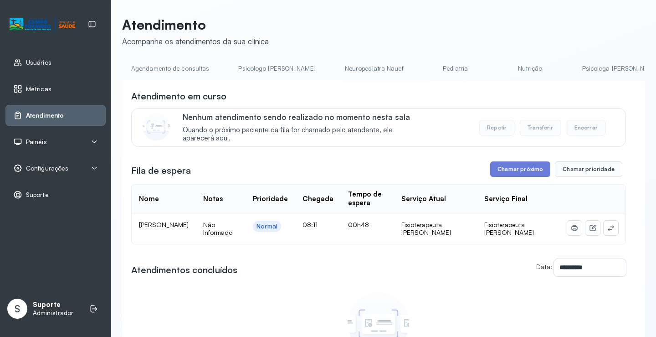
click at [183, 69] on link "Agendamento de consultas" at bounding box center [170, 68] width 96 height 15
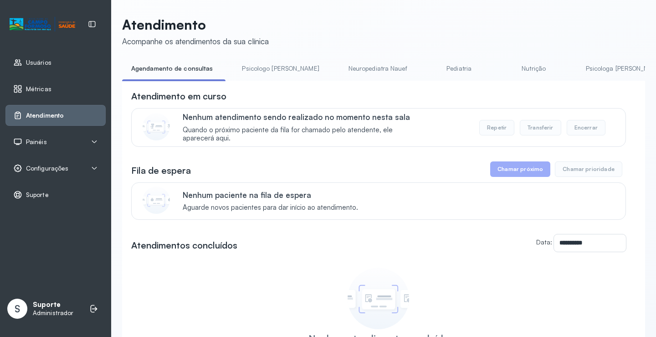
click at [266, 71] on link "Psicologo Pedro" at bounding box center [280, 68] width 95 height 15
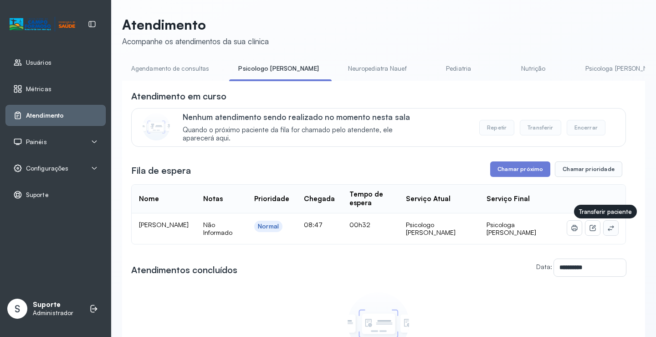
click at [607, 228] on icon at bounding box center [610, 227] width 7 height 7
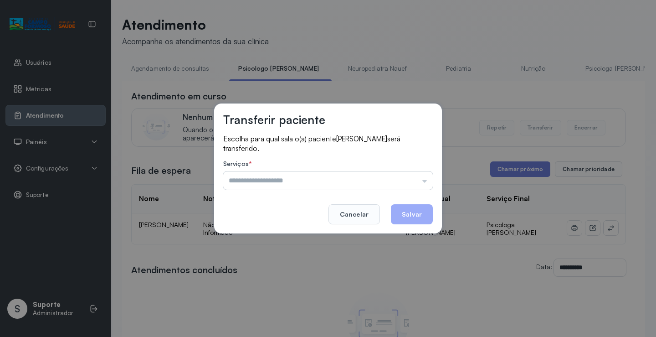
click at [411, 182] on input "text" at bounding box center [328, 180] width 210 height 18
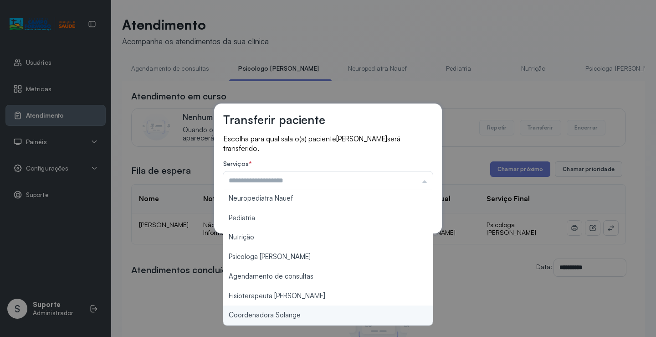
scroll to position [1, 0]
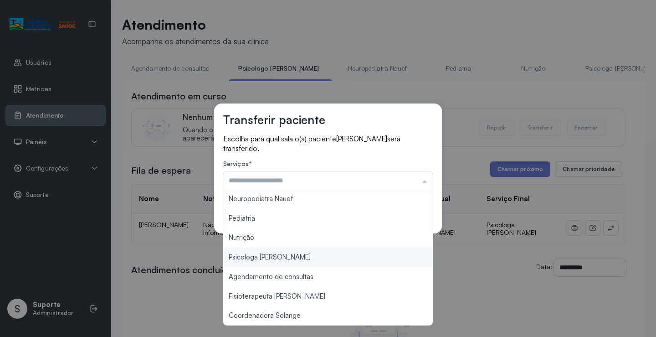
type input "**********"
drag, startPoint x: 280, startPoint y: 261, endPoint x: 328, endPoint y: 232, distance: 56.0
click at [280, 261] on div "**********" at bounding box center [328, 168] width 656 height 337
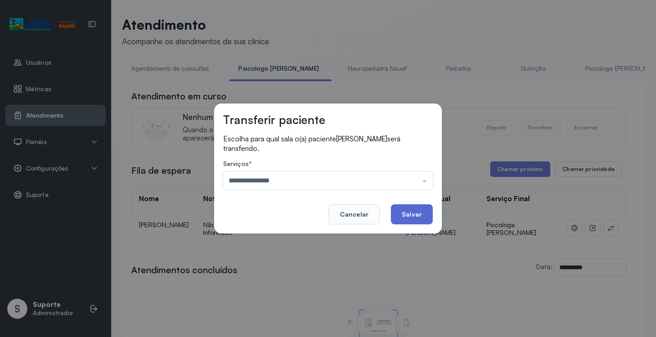
click at [410, 204] on button "Salvar" at bounding box center [412, 214] width 42 height 20
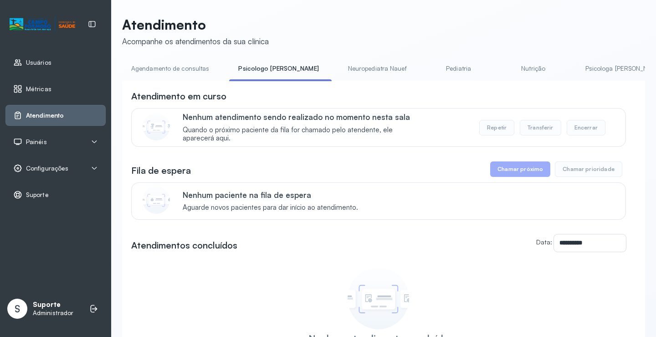
click at [576, 67] on link "Psicologa [PERSON_NAME]" at bounding box center [623, 68] width 95 height 15
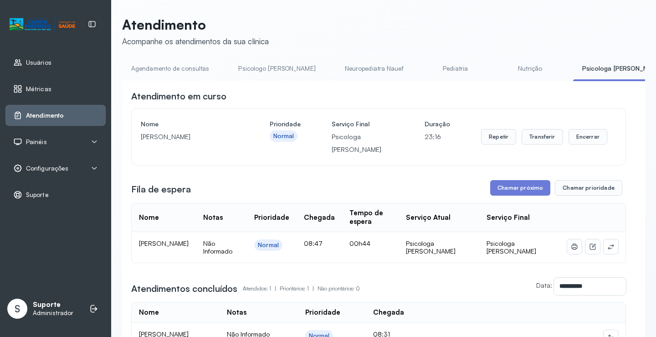
click at [192, 67] on link "Agendamento de consultas" at bounding box center [170, 68] width 96 height 15
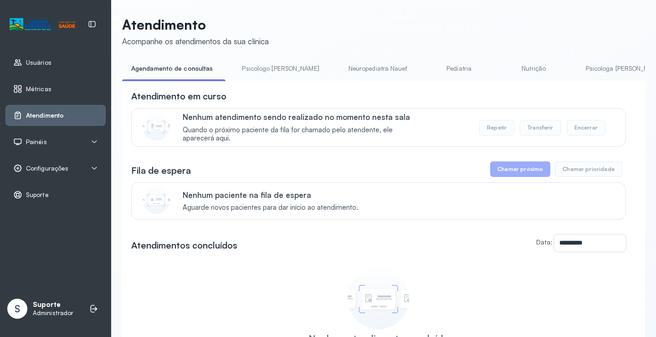
click at [61, 173] on div "Configurações" at bounding box center [55, 168] width 100 height 21
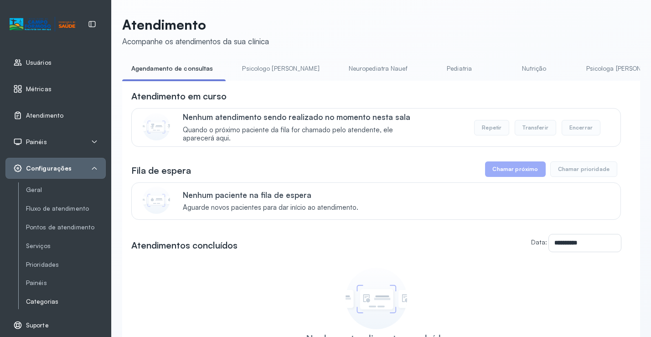
click at [48, 302] on link "Categorias" at bounding box center [66, 302] width 80 height 8
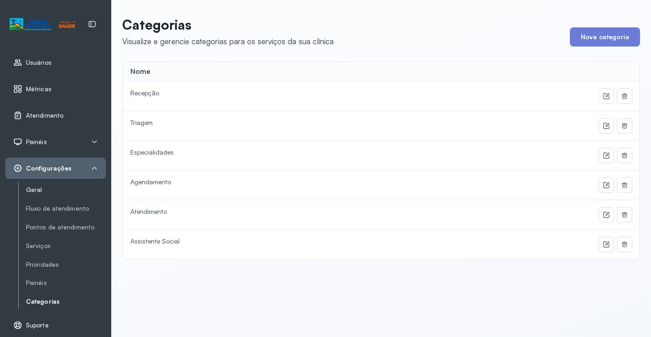
click at [34, 191] on link "Geral" at bounding box center [66, 190] width 80 height 8
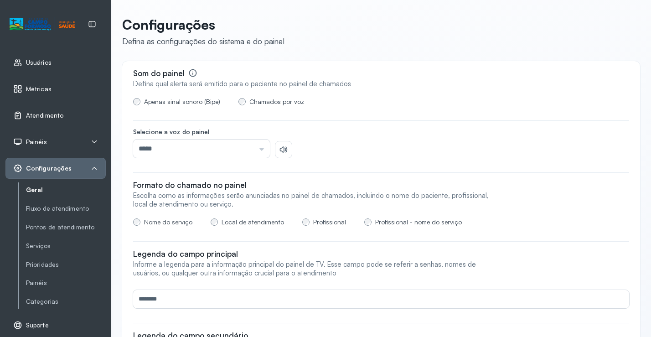
click at [52, 115] on span "Atendimento" at bounding box center [44, 116] width 37 height 8
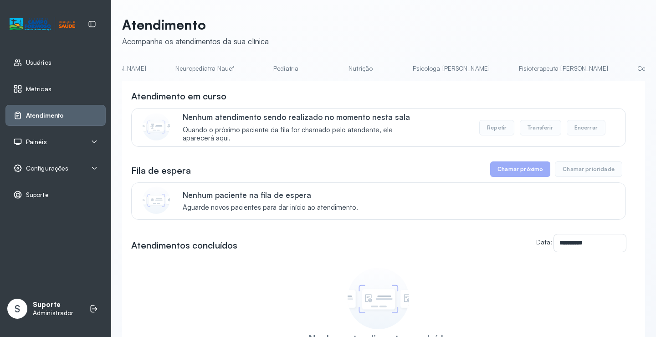
scroll to position [0, 152]
click at [275, 65] on link "Pediatria" at bounding box center [307, 68] width 64 height 15
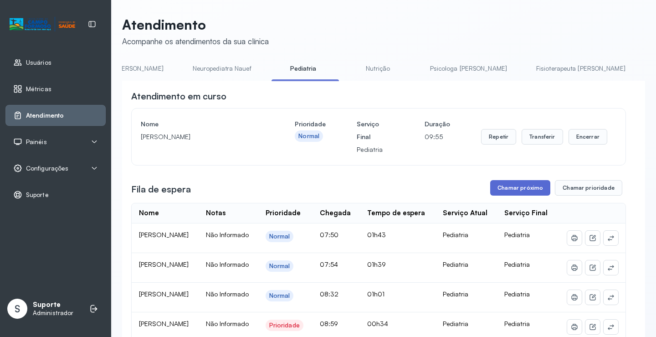
click at [510, 192] on button "Chamar próximo" at bounding box center [520, 187] width 60 height 15
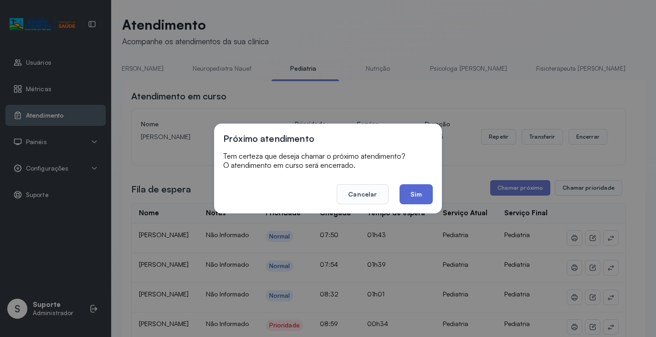
click at [412, 186] on button "Sim" at bounding box center [416, 194] width 33 height 20
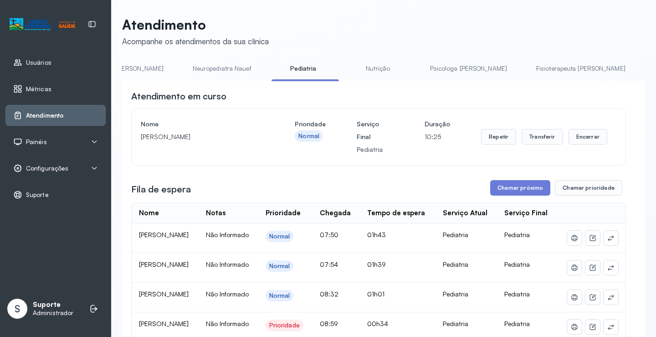
click at [73, 164] on div "Configurações" at bounding box center [55, 168] width 85 height 9
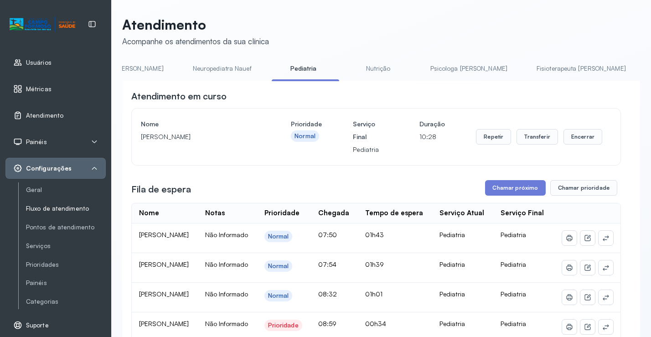
click at [62, 211] on link "Fluxo de atendimento" at bounding box center [66, 209] width 80 height 8
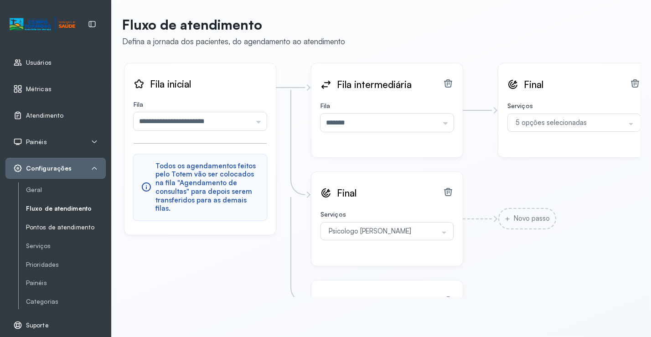
click at [66, 222] on link "Pontos de atendimento" at bounding box center [66, 226] width 80 height 11
click at [39, 191] on link "Geral" at bounding box center [66, 190] width 80 height 8
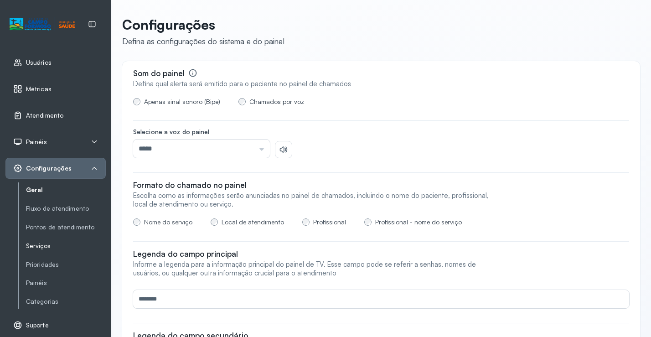
click at [47, 246] on link "Serviços" at bounding box center [66, 246] width 80 height 8
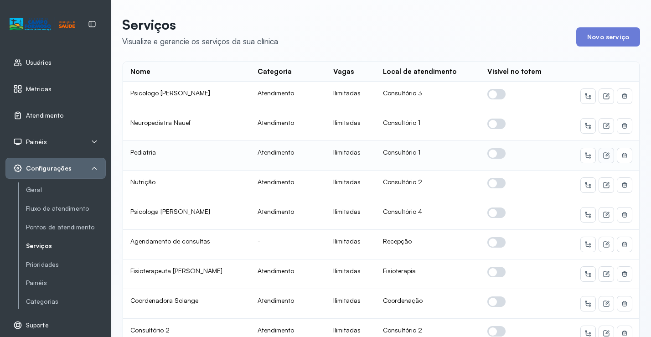
click at [603, 155] on button at bounding box center [606, 155] width 15 height 15
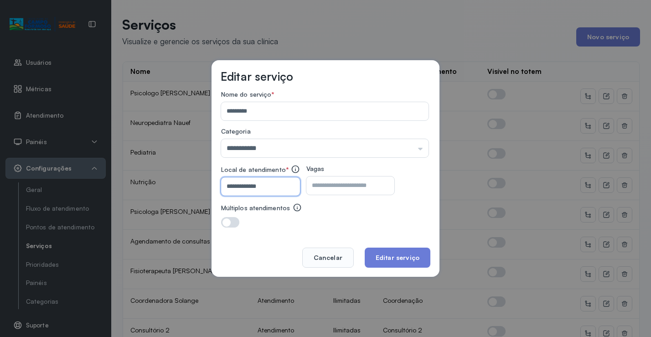
drag, startPoint x: 259, startPoint y: 185, endPoint x: 279, endPoint y: 186, distance: 20.1
click at [273, 185] on input "**********" at bounding box center [258, 186] width 75 height 18
type input "**********"
click at [405, 257] on button "Editar serviço" at bounding box center [398, 257] width 66 height 20
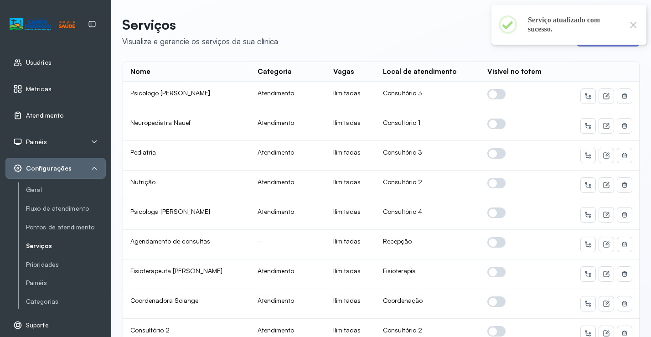
click at [47, 113] on span "Atendimento" at bounding box center [44, 116] width 37 height 8
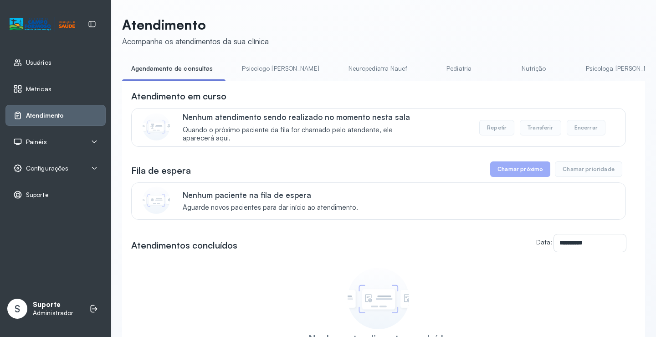
click at [429, 71] on link "Pediatria" at bounding box center [459, 68] width 64 height 15
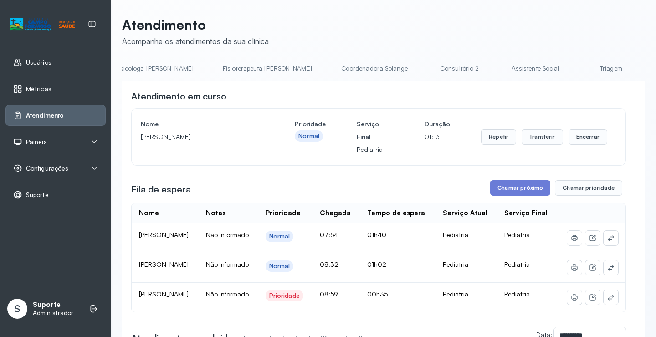
scroll to position [0, 485]
click at [560, 65] on link "Triagem" at bounding box center [592, 68] width 64 height 15
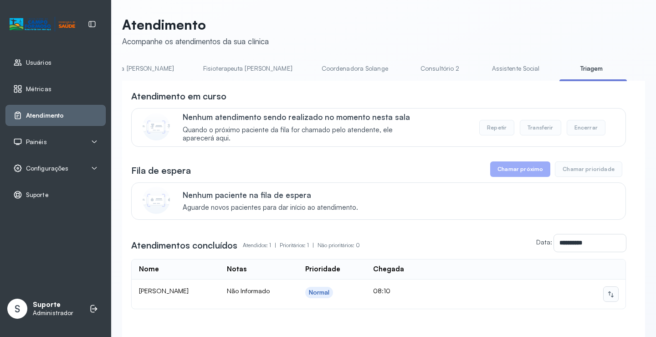
click at [607, 295] on icon at bounding box center [610, 293] width 7 height 7
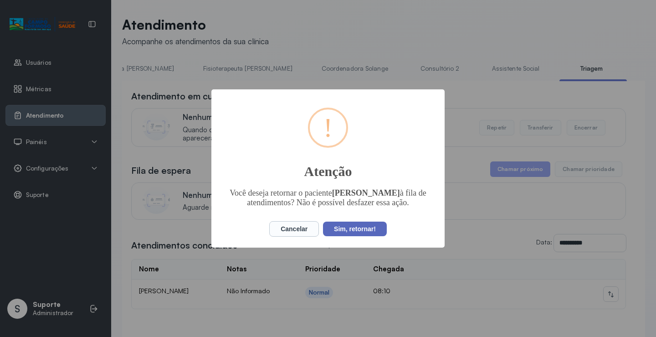
click at [355, 231] on button "Sim, retornar!" at bounding box center [355, 228] width 64 height 15
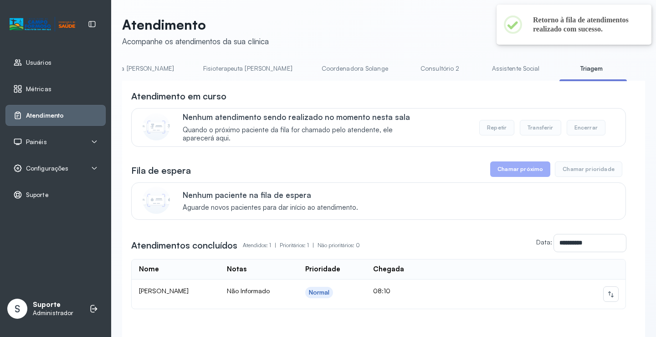
click at [483, 70] on link "Assistente Social" at bounding box center [516, 68] width 66 height 15
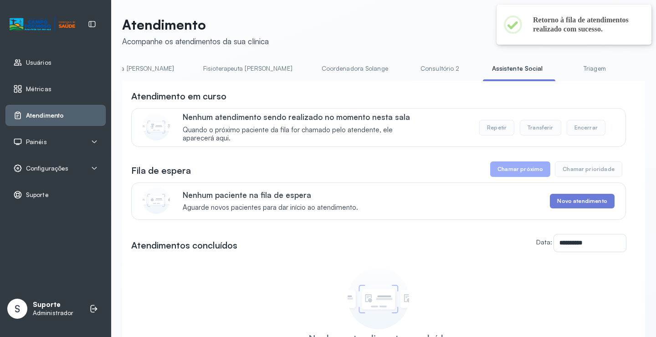
click at [563, 67] on link "Triagem" at bounding box center [595, 68] width 64 height 15
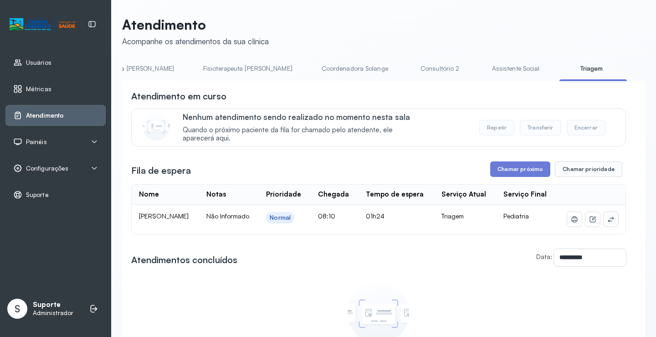
click at [607, 218] on icon at bounding box center [610, 219] width 7 height 7
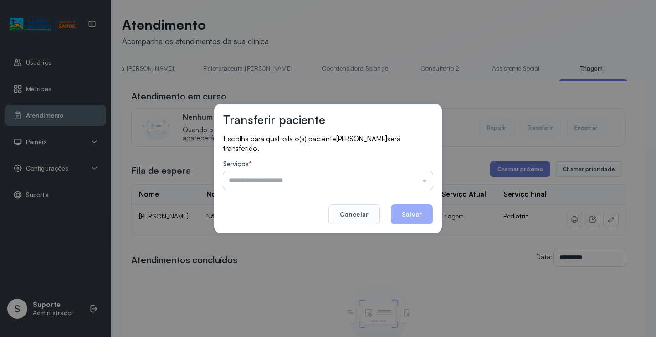
click at [407, 173] on input "text" at bounding box center [328, 180] width 210 height 18
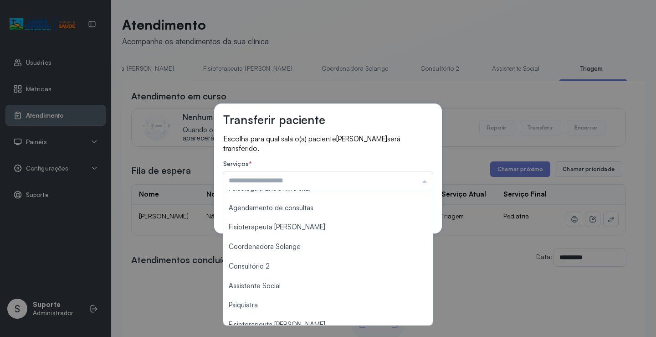
scroll to position [0, 0]
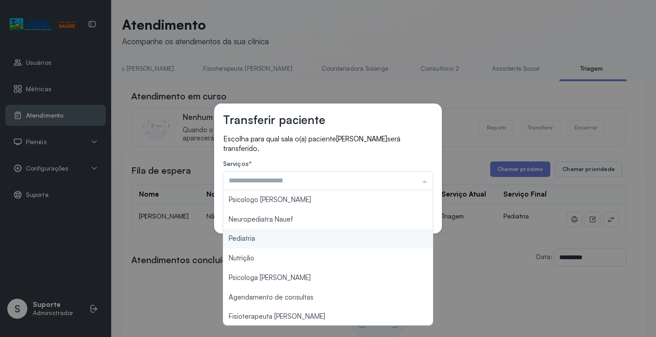
type input "*********"
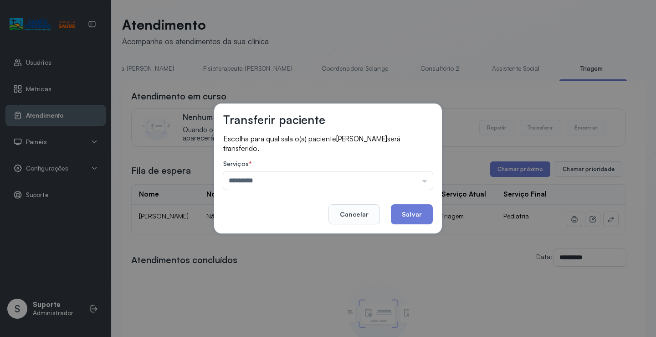
click at [284, 244] on div "Transferir paciente Escolha para qual sala o(a) paciente Maria Izabela Costa Si…" at bounding box center [328, 168] width 656 height 337
click at [416, 213] on button "Salvar" at bounding box center [412, 214] width 42 height 20
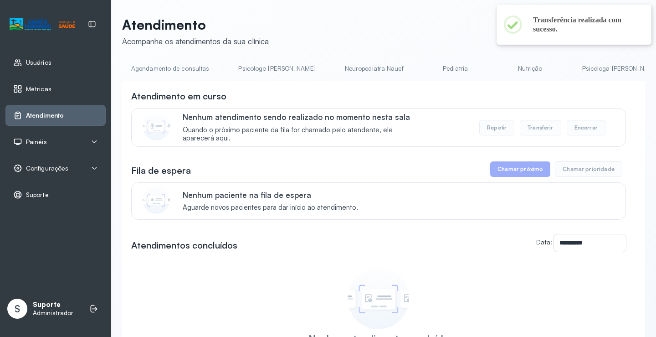
click at [194, 66] on link "Agendamento de consultas" at bounding box center [170, 68] width 96 height 15
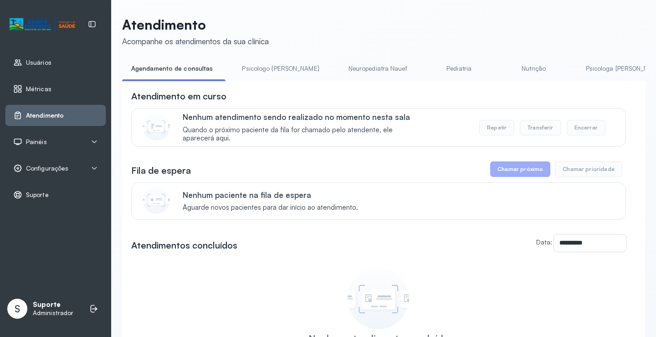
click at [429, 67] on link "Pediatria" at bounding box center [459, 68] width 64 height 15
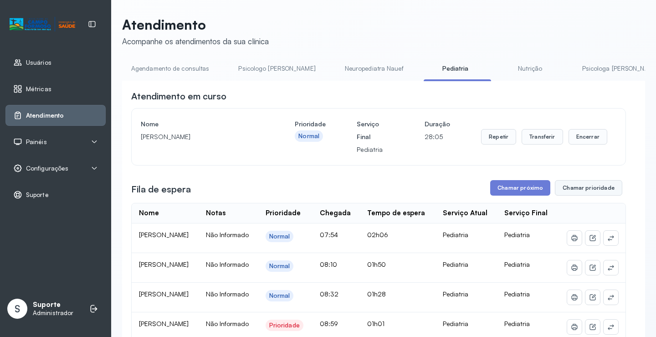
click at [584, 189] on button "Chamar prioridade" at bounding box center [588, 187] width 67 height 15
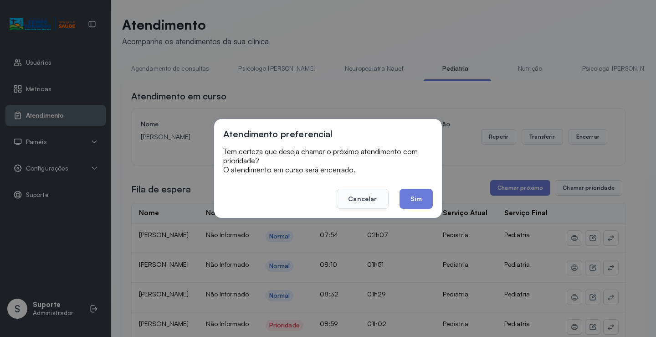
click at [374, 190] on button "Cancelar" at bounding box center [362, 199] width 51 height 20
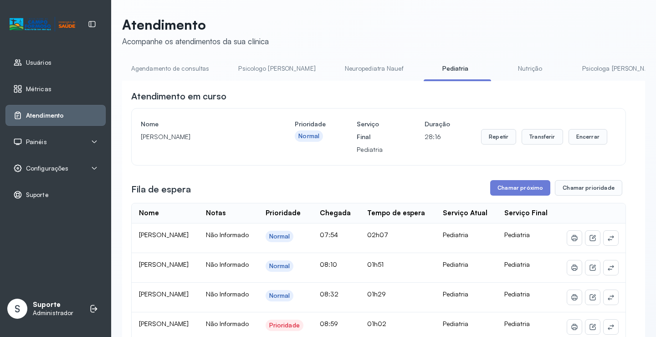
scroll to position [91, 0]
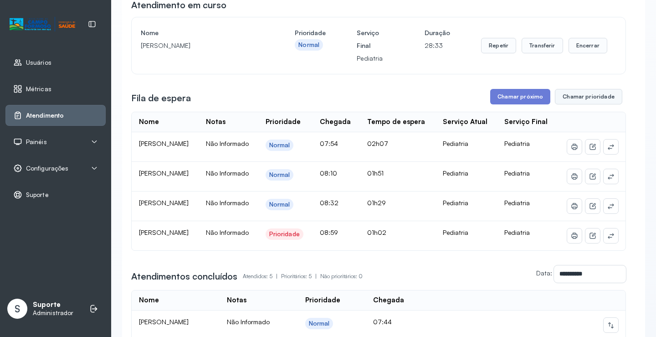
click at [584, 94] on button "Chamar prioridade" at bounding box center [588, 96] width 67 height 15
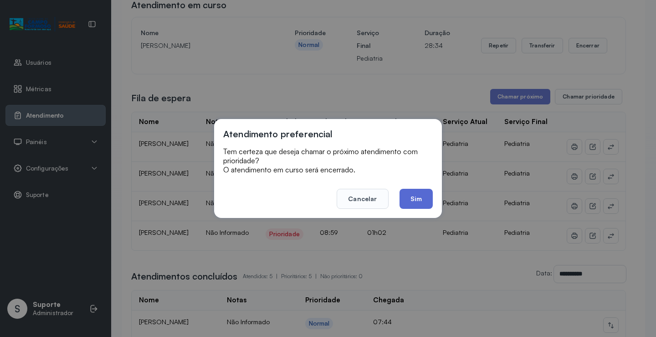
click at [414, 195] on button "Sim" at bounding box center [416, 199] width 33 height 20
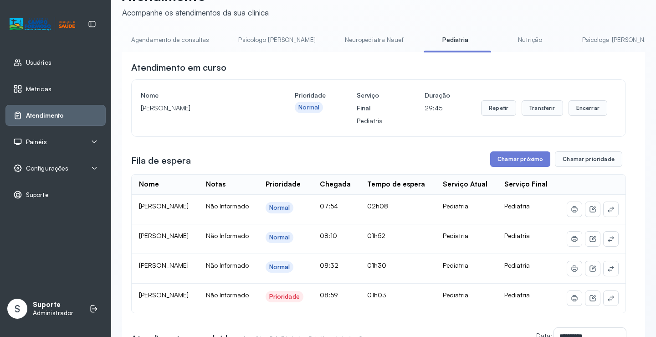
scroll to position [0, 0]
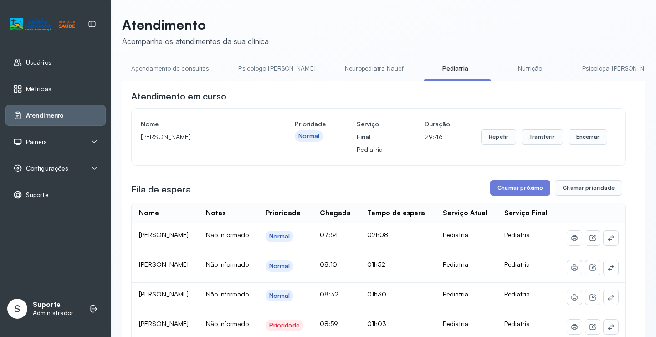
click at [336, 69] on link "Neuropediatra Nauef" at bounding box center [374, 68] width 77 height 15
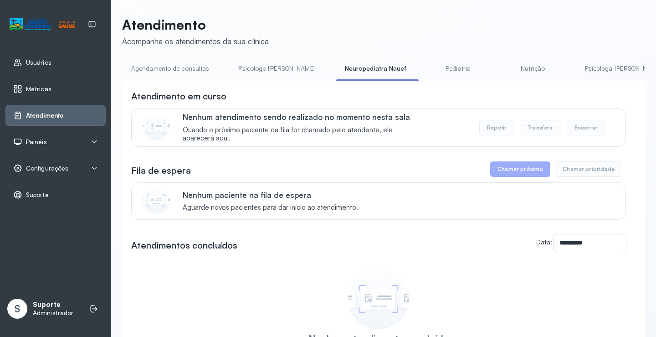
click at [426, 72] on link "Pediatria" at bounding box center [458, 68] width 64 height 15
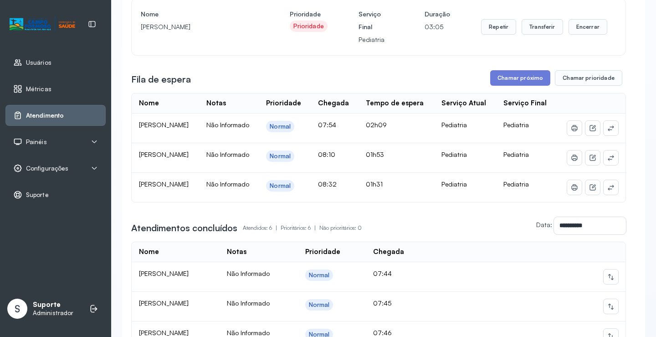
scroll to position [46, 0]
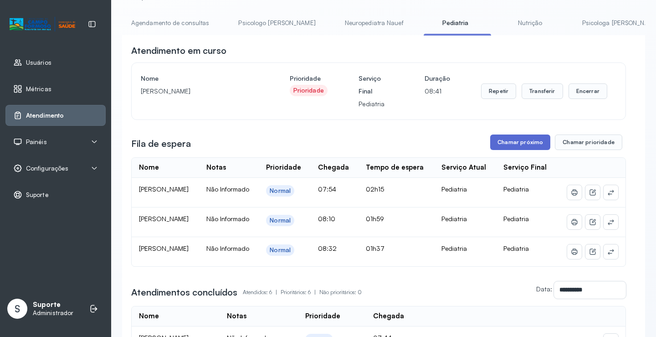
click at [511, 141] on button "Chamar próximo" at bounding box center [520, 141] width 60 height 15
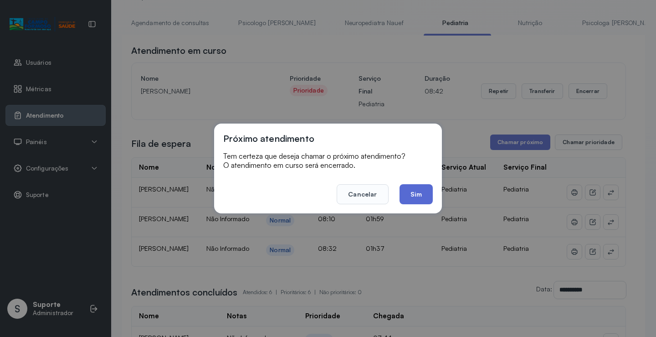
click at [424, 193] on button "Sim" at bounding box center [416, 194] width 33 height 20
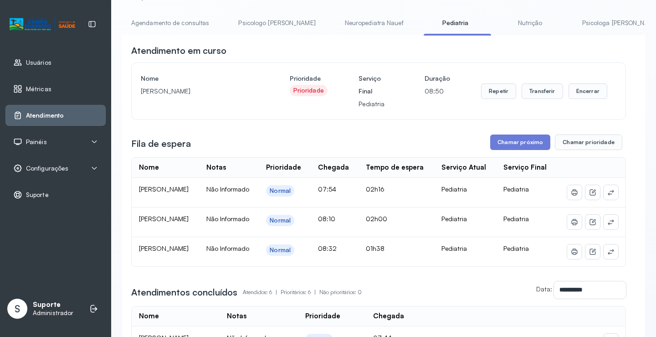
click at [339, 22] on link "Neuropediatra Nauef" at bounding box center [374, 22] width 77 height 15
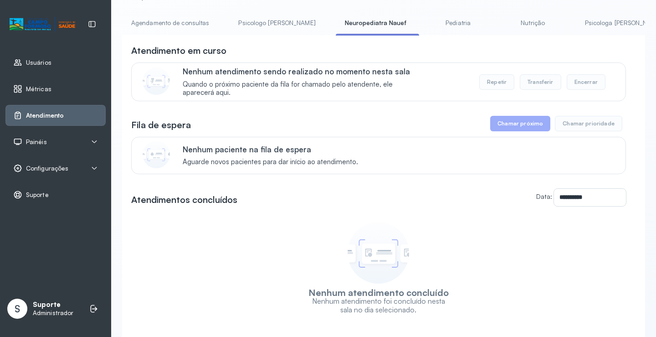
click at [426, 21] on link "Pediatria" at bounding box center [458, 22] width 64 height 15
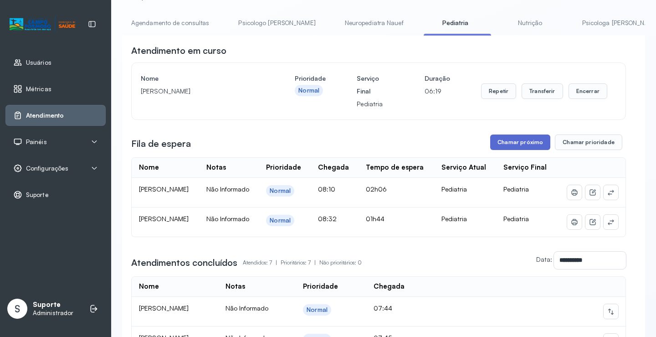
click at [509, 146] on button "Chamar próximo" at bounding box center [520, 141] width 60 height 15
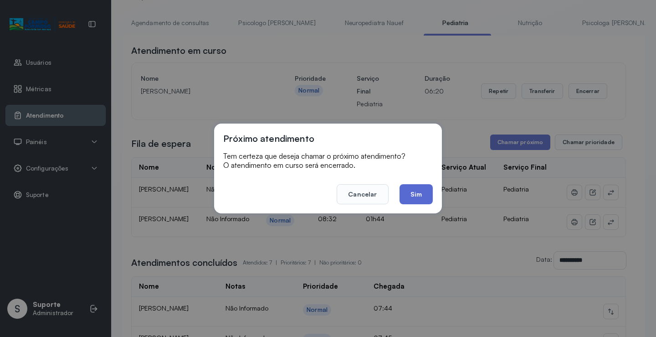
click at [420, 192] on button "Sim" at bounding box center [416, 194] width 33 height 20
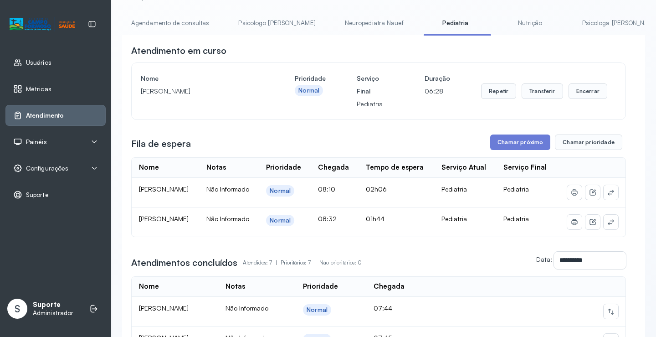
click at [336, 21] on link "Neuropediatra Nauef" at bounding box center [374, 22] width 77 height 15
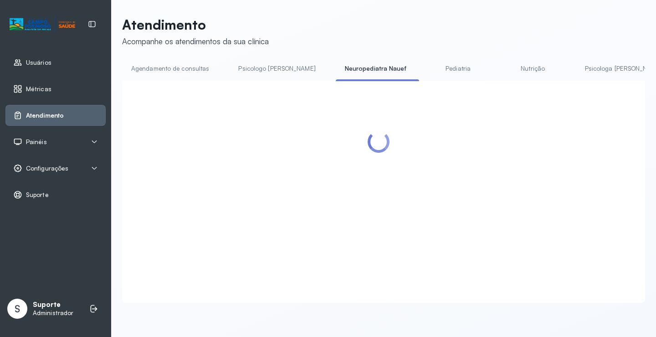
scroll to position [0, 0]
click at [429, 70] on link "Pediatria" at bounding box center [458, 68] width 64 height 15
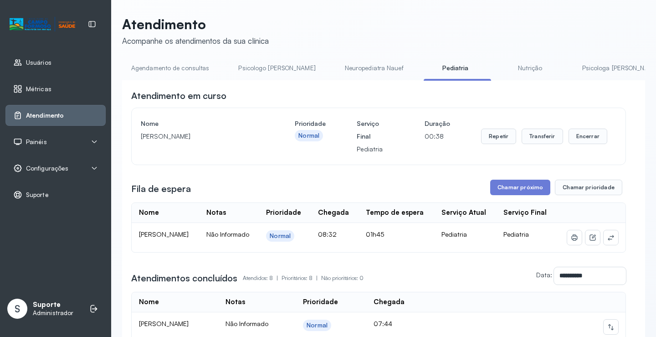
click at [178, 65] on link "Agendamento de consultas" at bounding box center [170, 68] width 96 height 15
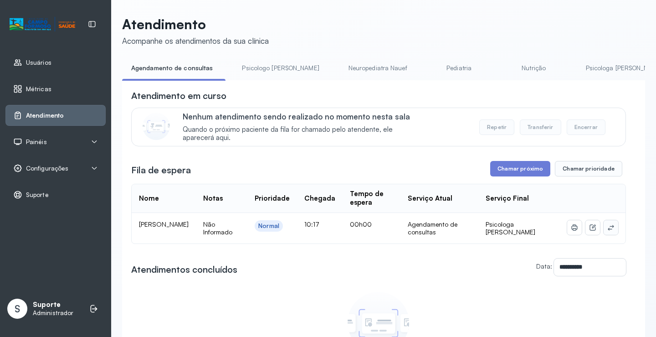
click at [608, 225] on icon at bounding box center [611, 227] width 6 height 5
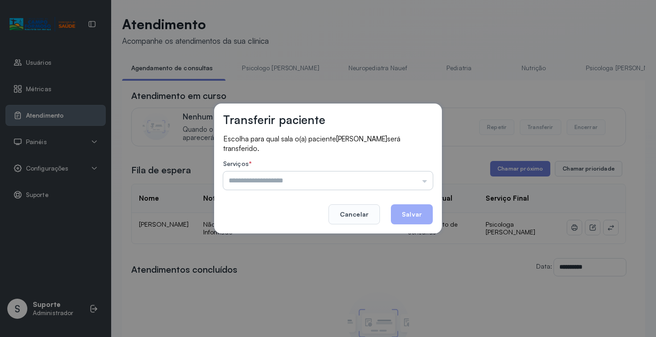
click at [421, 183] on input "text" at bounding box center [328, 180] width 210 height 18
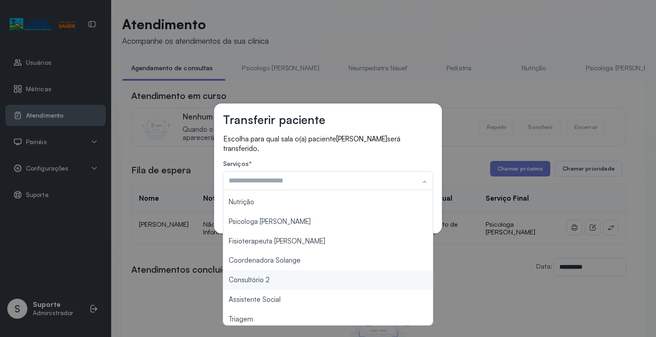
scroll to position [46, 0]
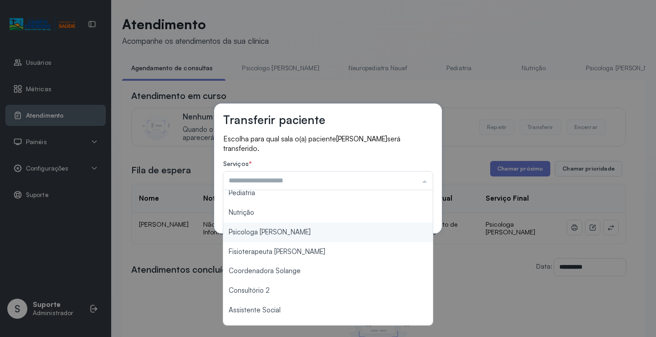
type input "**********"
drag, startPoint x: 288, startPoint y: 233, endPoint x: 357, endPoint y: 220, distance: 70.5
click at [288, 233] on div "**********" at bounding box center [328, 168] width 228 height 130
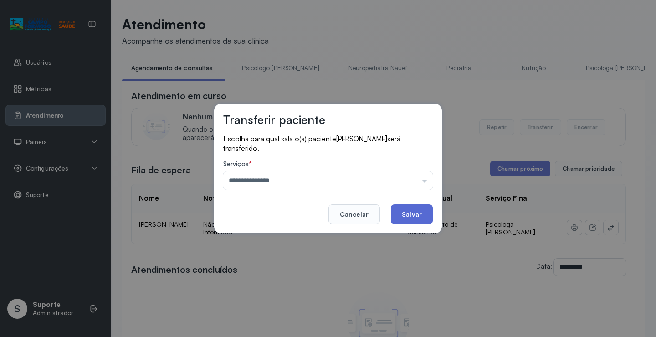
click at [403, 212] on button "Salvar" at bounding box center [412, 214] width 42 height 20
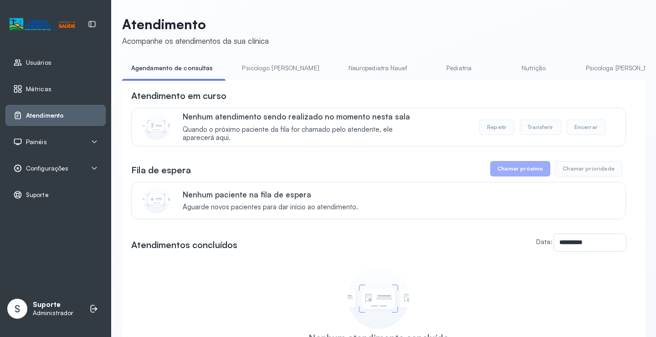
click at [428, 63] on link "Pediatria" at bounding box center [459, 68] width 64 height 15
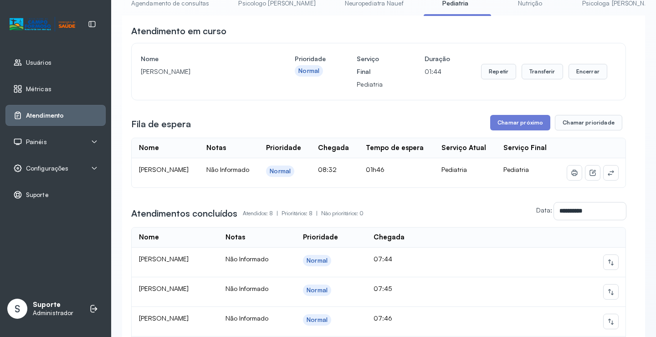
scroll to position [44, 0]
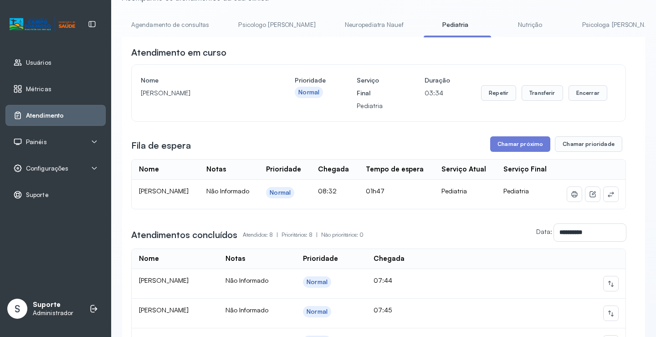
click at [150, 30] on link "Agendamento de consultas" at bounding box center [170, 24] width 96 height 15
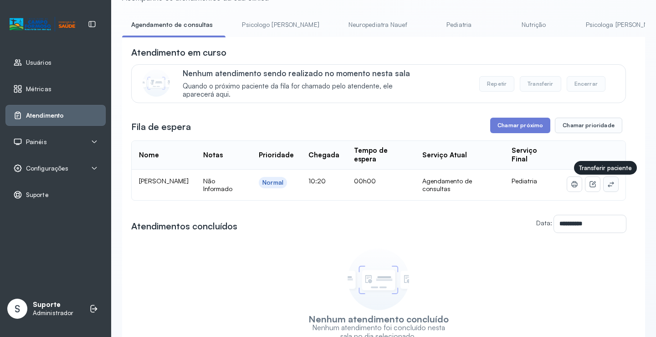
click at [604, 185] on button at bounding box center [611, 184] width 15 height 15
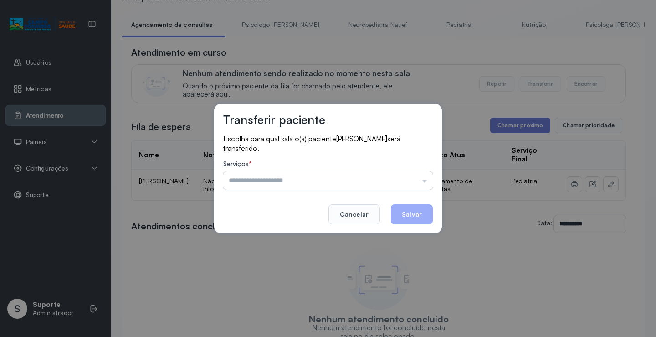
click at [413, 174] on input "text" at bounding box center [328, 180] width 210 height 18
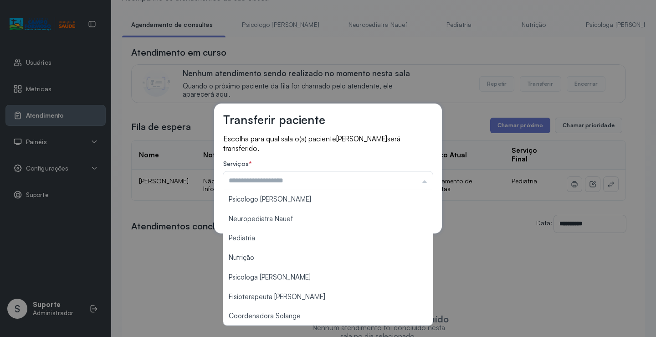
scroll to position [0, 0]
type input "*********"
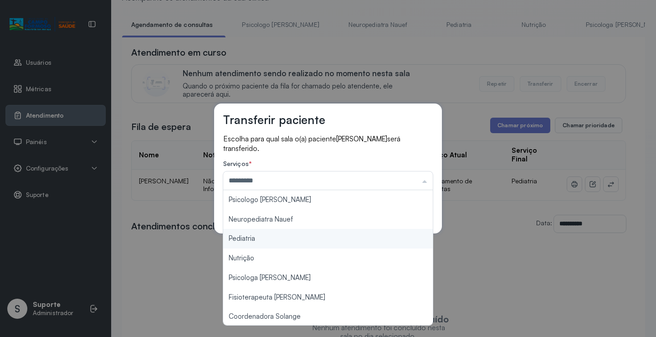
click at [279, 238] on div "Transferir paciente Escolha para qual sala o(a) paciente ANTONIO MIGUEL SANTOS …" at bounding box center [328, 168] width 656 height 337
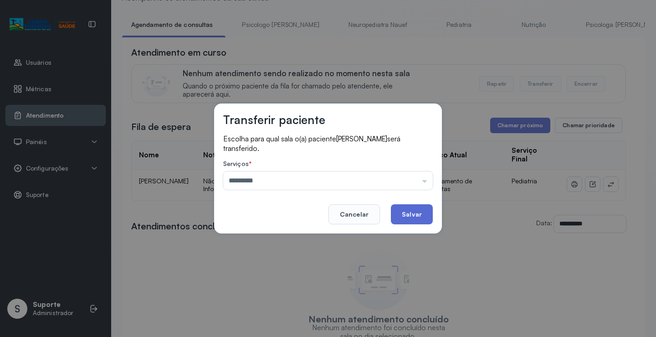
click at [411, 209] on button "Salvar" at bounding box center [412, 214] width 42 height 20
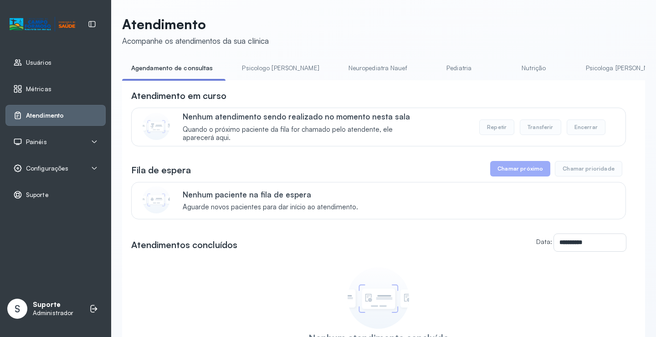
scroll to position [44, 0]
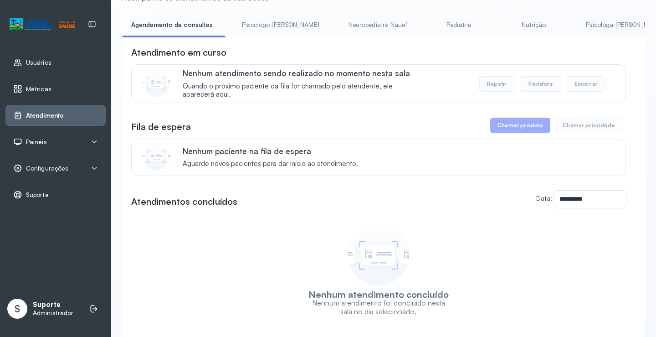
click at [427, 23] on link "Pediatria" at bounding box center [459, 24] width 64 height 15
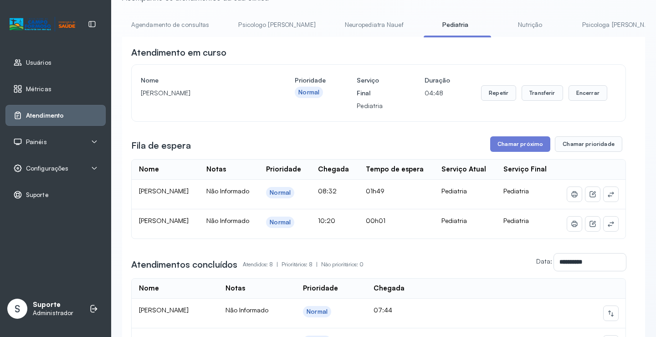
drag, startPoint x: 209, startPoint y: 229, endPoint x: 233, endPoint y: 239, distance: 26.1
click at [199, 238] on td "[PERSON_NAME] [PERSON_NAME] [PERSON_NAME]" at bounding box center [165, 223] width 67 height 29
copy span "[PERSON_NAME] [PERSON_NAME] [PERSON_NAME]"
click at [250, 135] on div "**********" at bounding box center [378, 290] width 495 height 489
click at [195, 23] on link "Agendamento de consultas" at bounding box center [170, 24] width 96 height 15
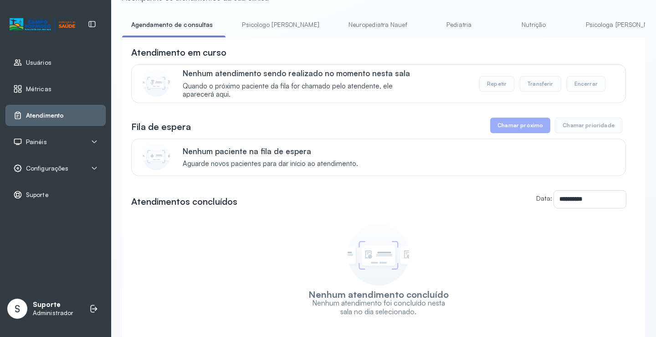
click at [427, 29] on link "Pediatria" at bounding box center [459, 24] width 64 height 15
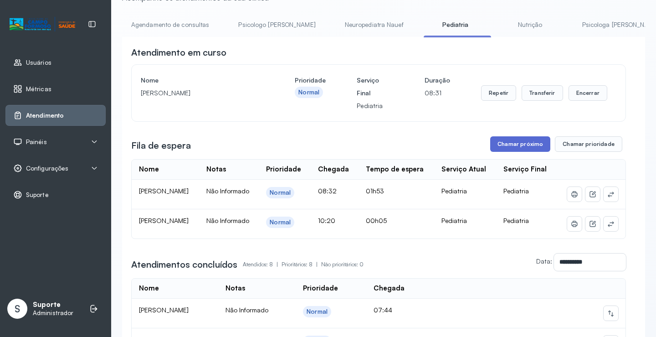
click at [522, 146] on button "Chamar próximo" at bounding box center [520, 143] width 60 height 15
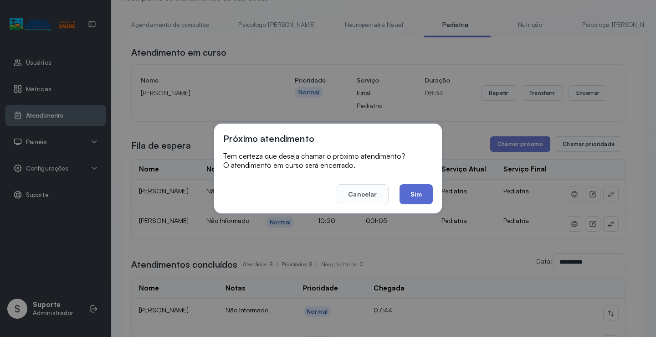
click at [427, 193] on button "Sim" at bounding box center [416, 194] width 33 height 20
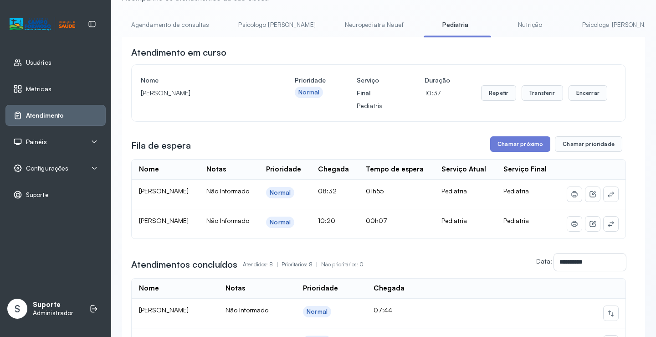
click at [170, 29] on link "Agendamento de consultas" at bounding box center [170, 24] width 96 height 15
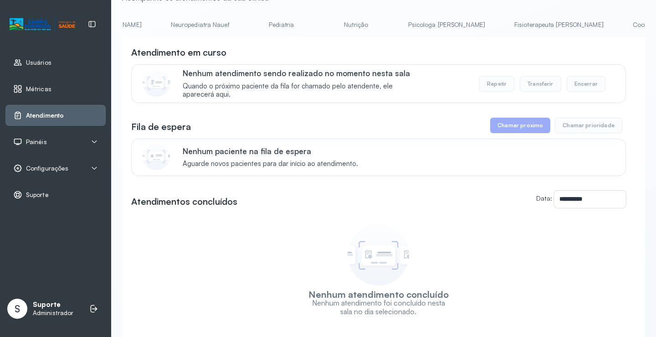
scroll to position [0, 132]
click at [296, 21] on link "Pediatria" at bounding box center [328, 24] width 64 height 15
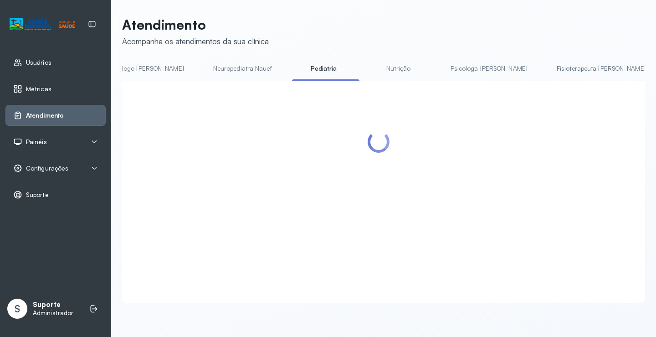
scroll to position [44, 0]
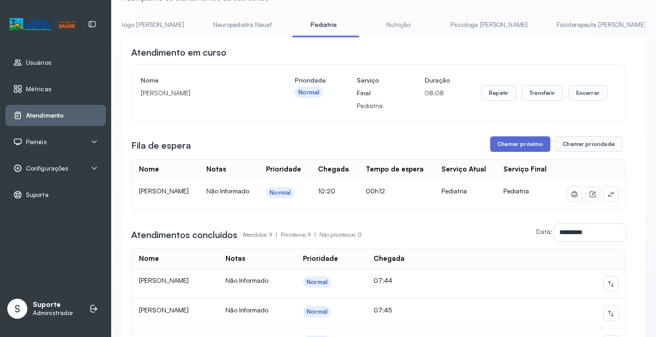
click at [509, 142] on button "Chamar próximo" at bounding box center [520, 143] width 60 height 15
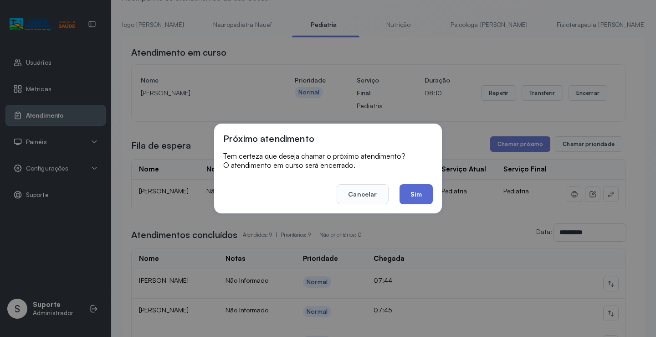
click at [421, 191] on button "Sim" at bounding box center [416, 194] width 33 height 20
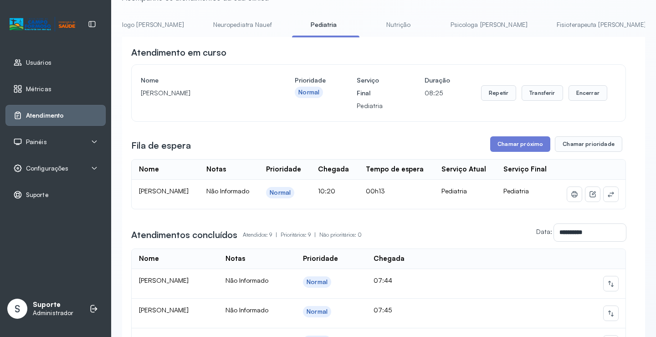
drag, startPoint x: 224, startPoint y: 27, endPoint x: 261, endPoint y: 27, distance: 37.4
click at [224, 27] on link "Neuropediatra Nauef" at bounding box center [242, 24] width 77 height 15
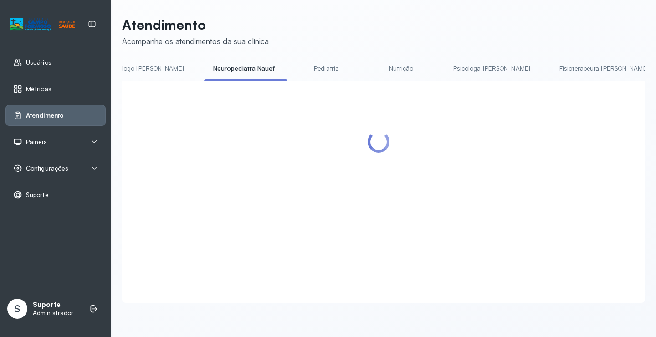
click at [295, 61] on div "Atendimento Acompanhe os atendimentos da sua clínica Agendamento de consultas P…" at bounding box center [383, 159] width 523 height 286
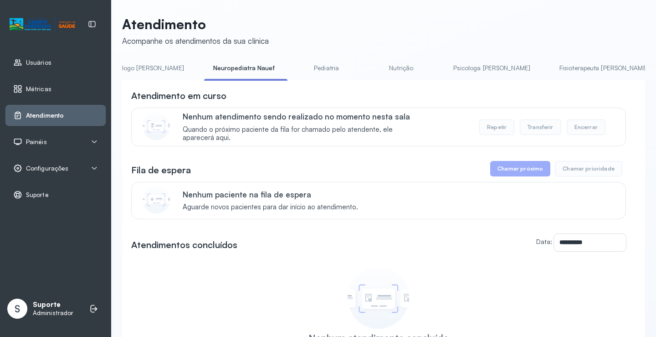
click at [295, 62] on link "Pediatria" at bounding box center [327, 68] width 64 height 15
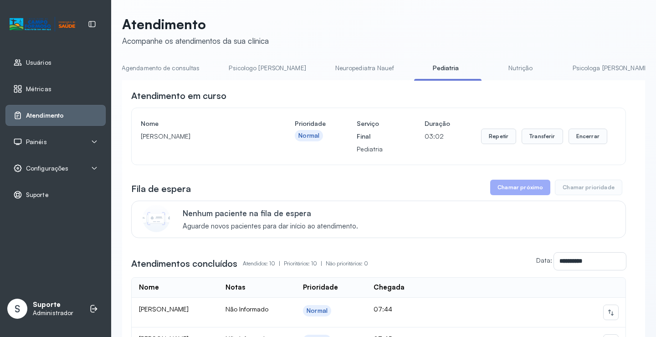
scroll to position [0, 0]
click at [161, 68] on link "Agendamento de consultas" at bounding box center [170, 68] width 96 height 15
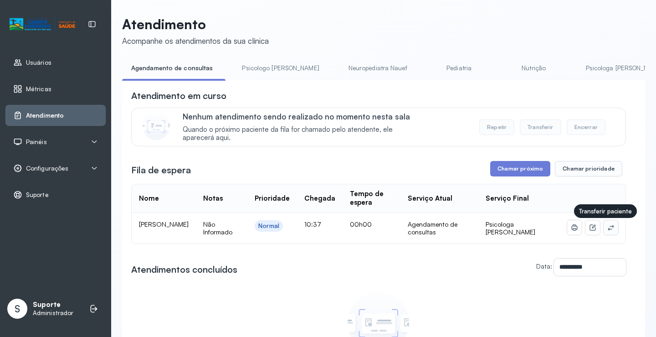
click at [607, 229] on icon at bounding box center [610, 227] width 7 height 7
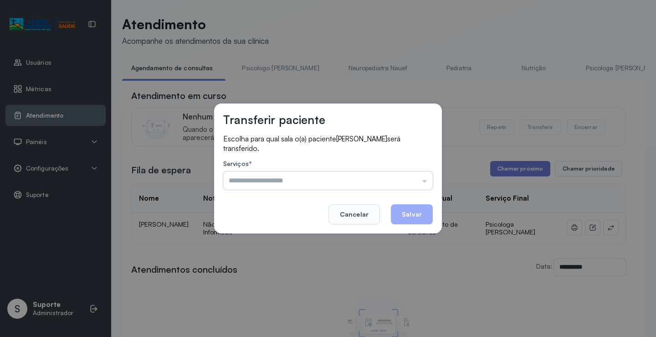
click at [398, 173] on input "text" at bounding box center [328, 180] width 210 height 18
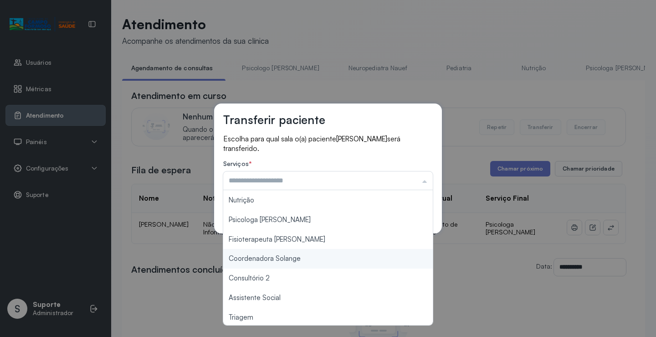
scroll to position [46, 0]
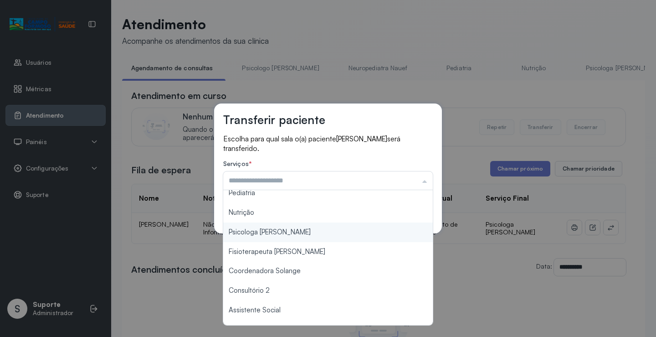
type input "**********"
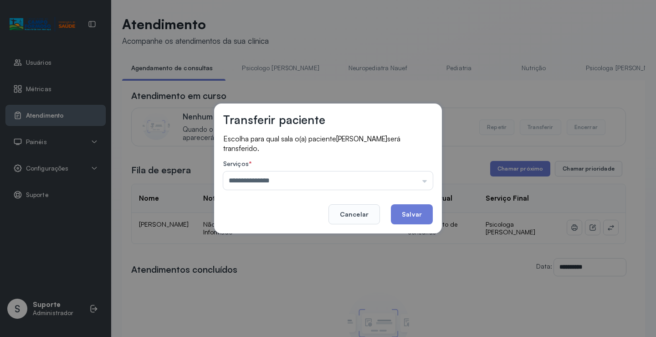
click at [277, 231] on div "**********" at bounding box center [328, 168] width 228 height 130
click at [402, 209] on button "Salvar" at bounding box center [412, 214] width 42 height 20
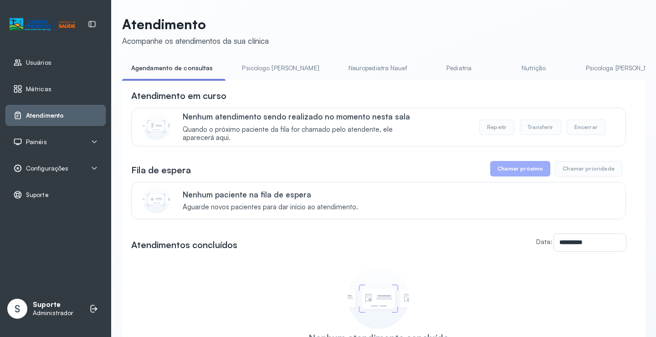
click at [439, 67] on link "Pediatria" at bounding box center [459, 68] width 64 height 15
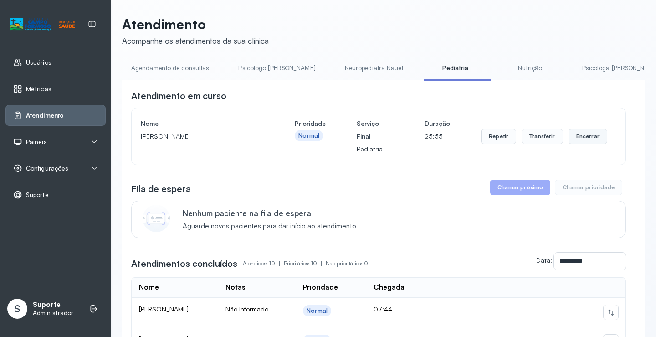
click at [583, 139] on button "Encerrar" at bounding box center [588, 135] width 39 height 15
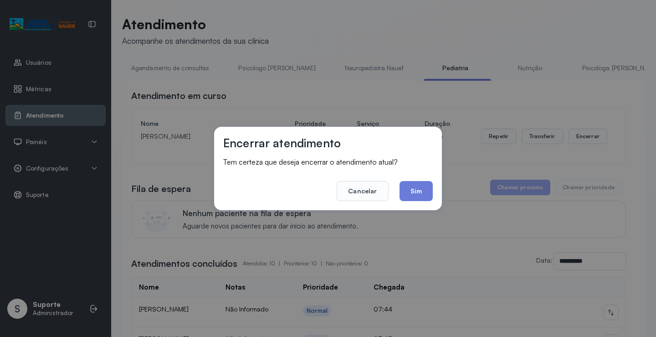
click at [411, 180] on footer "Cancelar Sim" at bounding box center [328, 184] width 210 height 33
click at [413, 190] on button "Sim" at bounding box center [416, 191] width 33 height 20
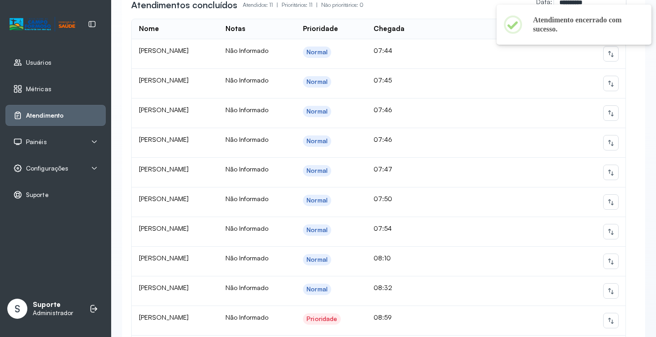
scroll to position [0, 0]
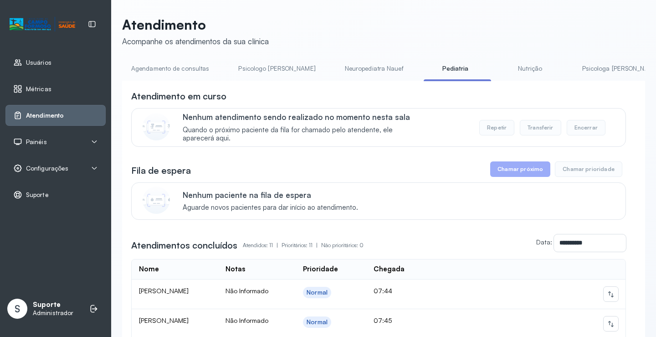
click at [170, 69] on link "Agendamento de consultas" at bounding box center [170, 68] width 96 height 15
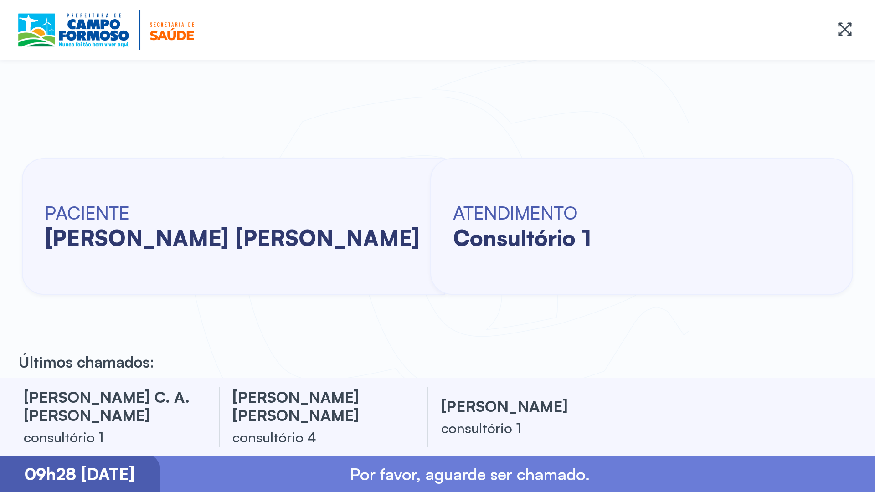
click at [8, 9] on div at bounding box center [437, 30] width 875 height 60
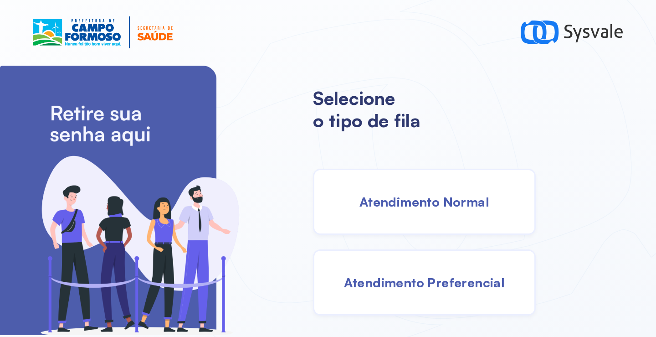
click at [579, 207] on div "Selecione o tipo de fila Atendimento Normal Atendimento Preferencial" at bounding box center [484, 201] width 343 height 272
click at [422, 202] on span "Atendimento Normal" at bounding box center [424, 202] width 130 height 16
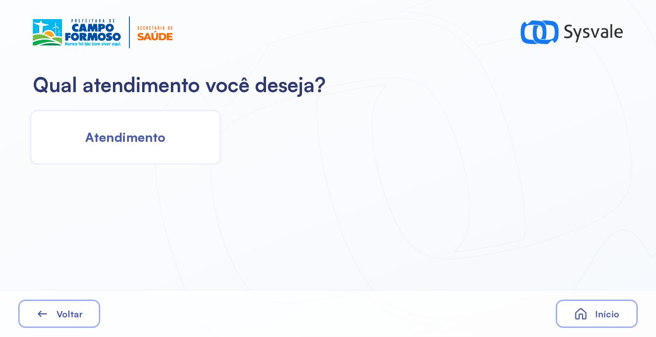
click at [113, 149] on div "Atendimento" at bounding box center [125, 137] width 191 height 55
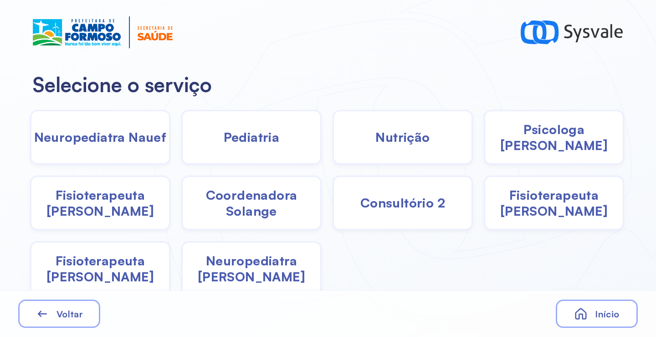
click at [560, 142] on span "Psicologa [PERSON_NAME]" at bounding box center [554, 137] width 138 height 32
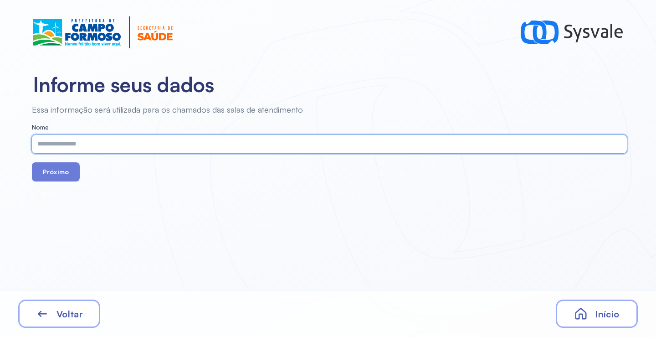
click at [270, 143] on input "text" at bounding box center [327, 144] width 591 height 18
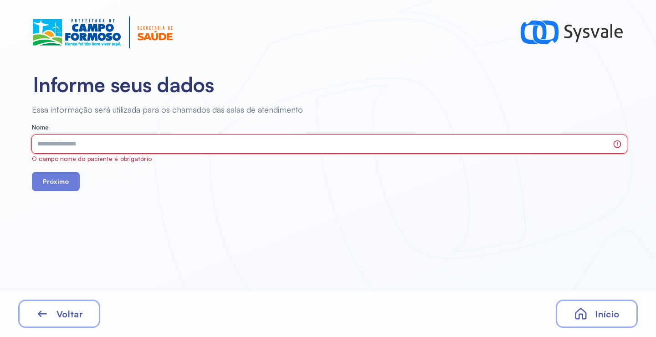
click at [166, 144] on input "text" at bounding box center [320, 144] width 577 height 18
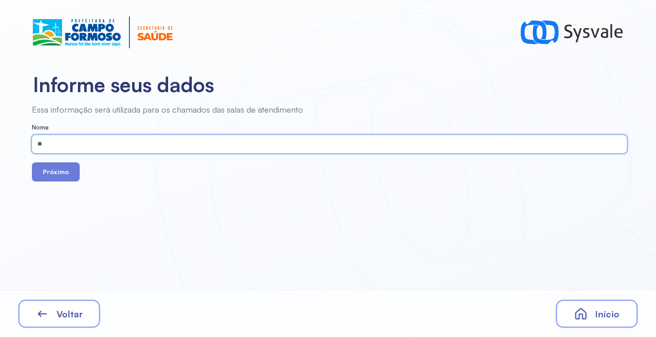
type input "*"
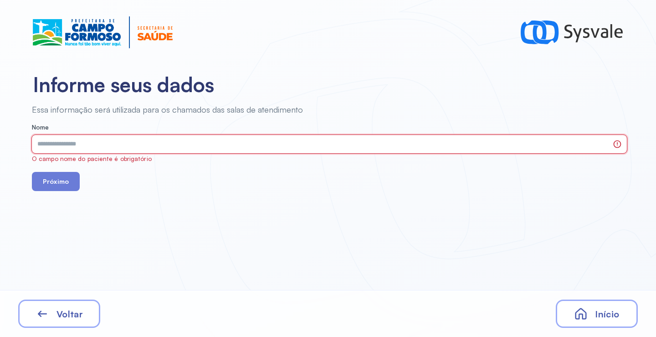
type input "*"
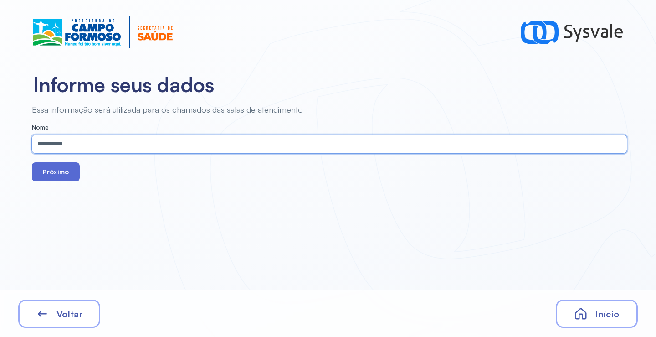
type input "**********"
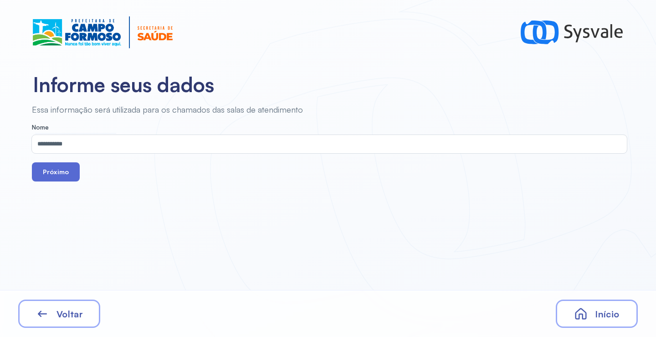
click at [64, 174] on button "Próximo" at bounding box center [56, 171] width 48 height 19
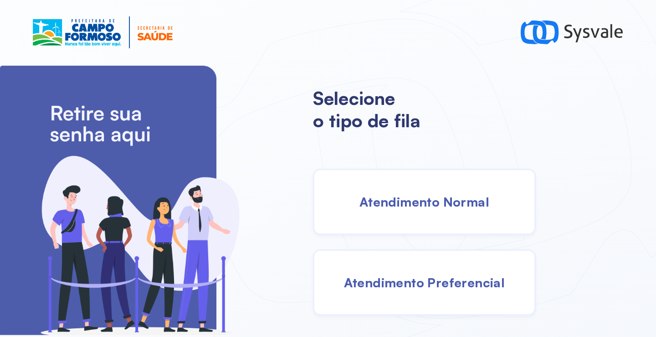
click at [443, 211] on div "Atendimento Normal" at bounding box center [424, 202] width 223 height 66
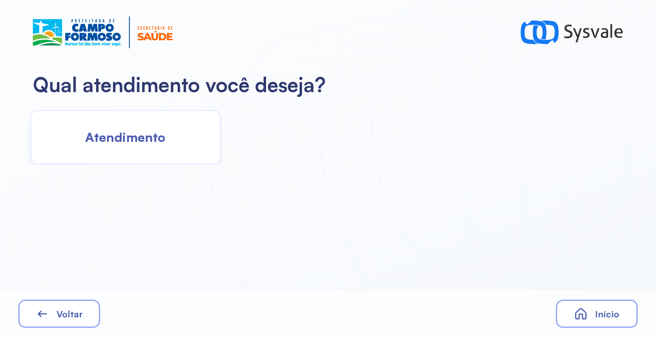
click at [121, 143] on span "Atendimento" at bounding box center [125, 137] width 80 height 16
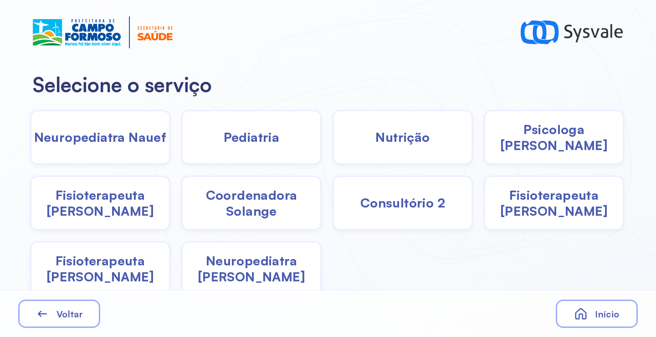
click at [259, 136] on span "Pediatria" at bounding box center [252, 137] width 56 height 16
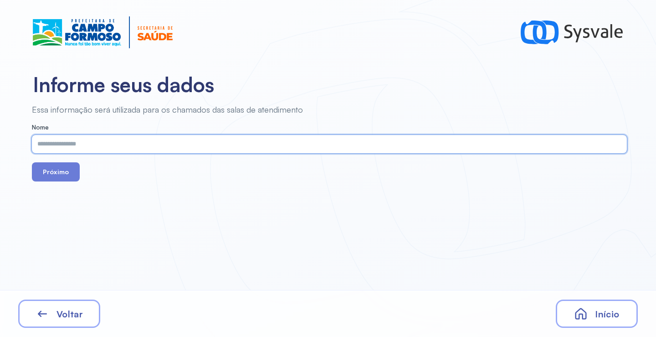
drag, startPoint x: 249, startPoint y: 144, endPoint x: 123, endPoint y: 150, distance: 126.3
click at [123, 150] on input "text" at bounding box center [327, 144] width 591 height 18
type input "**********"
click at [56, 173] on button "Próximo" at bounding box center [56, 171] width 48 height 19
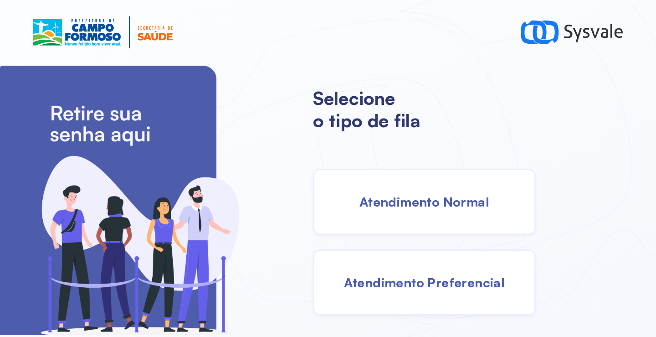
click at [416, 191] on div "Atendimento Normal" at bounding box center [424, 202] width 223 height 66
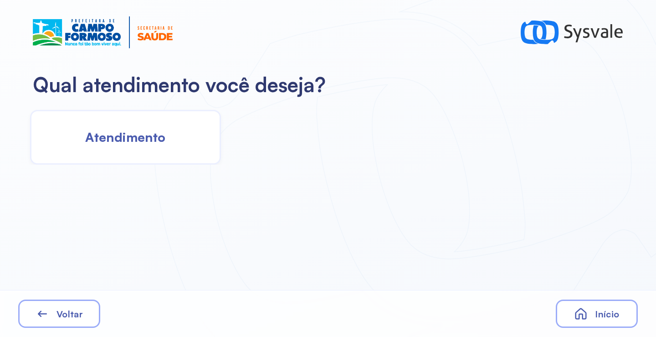
click at [150, 144] on span "Atendimento" at bounding box center [125, 137] width 80 height 16
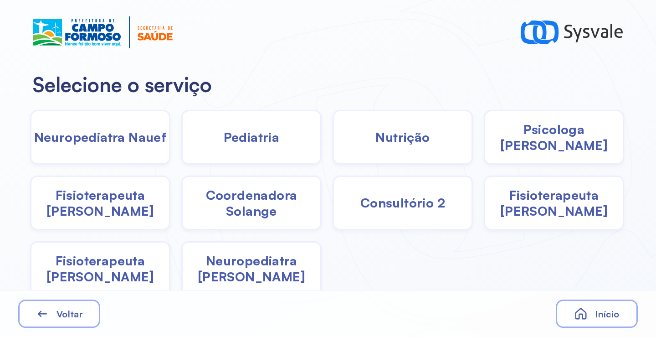
click at [604, 319] on div "Início" at bounding box center [597, 313] width 82 height 28
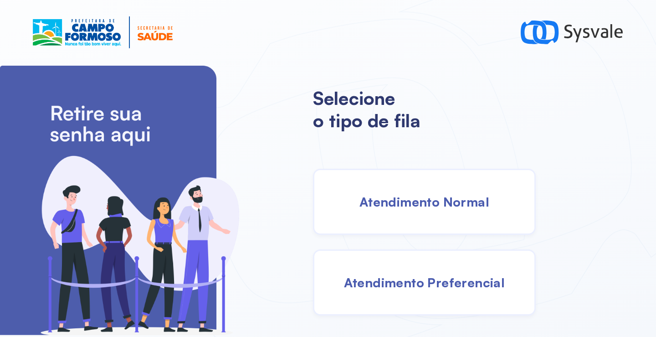
drag, startPoint x: 425, startPoint y: 239, endPoint x: 418, endPoint y: 210, distance: 30.3
click at [422, 228] on div "Atendimento Normal Atendimento Preferencial" at bounding box center [392, 242] width 159 height 147
click at [411, 206] on span "Atendimento Normal" at bounding box center [424, 202] width 130 height 16
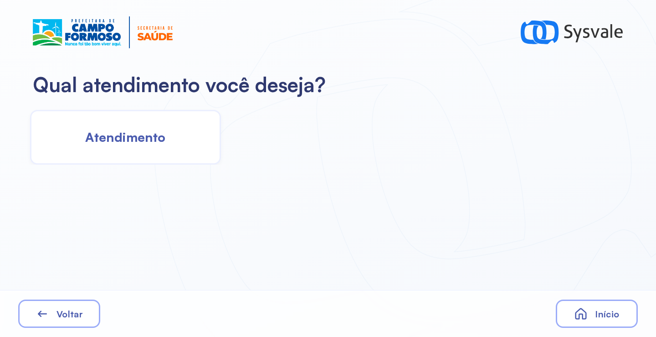
click at [134, 129] on span "Atendimento" at bounding box center [125, 137] width 80 height 16
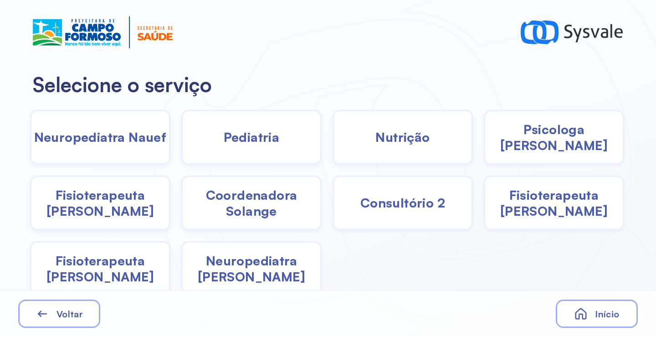
click at [552, 139] on span "Psicologa [PERSON_NAME]" at bounding box center [554, 137] width 138 height 32
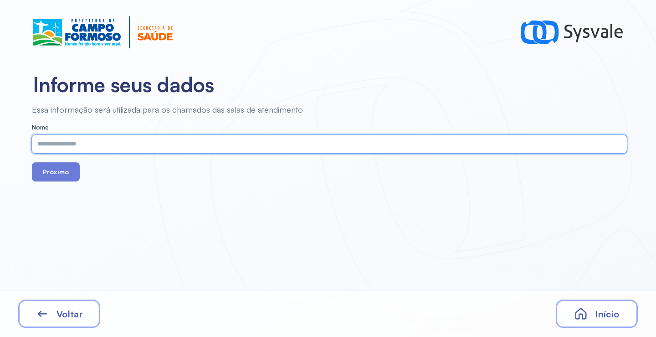
paste input "**********"
type input "**********"
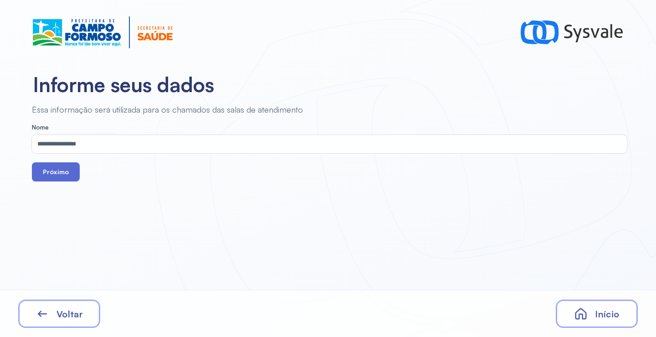
click at [49, 171] on button "Próximo" at bounding box center [56, 171] width 48 height 19
